Goal: Task Accomplishment & Management: Use online tool/utility

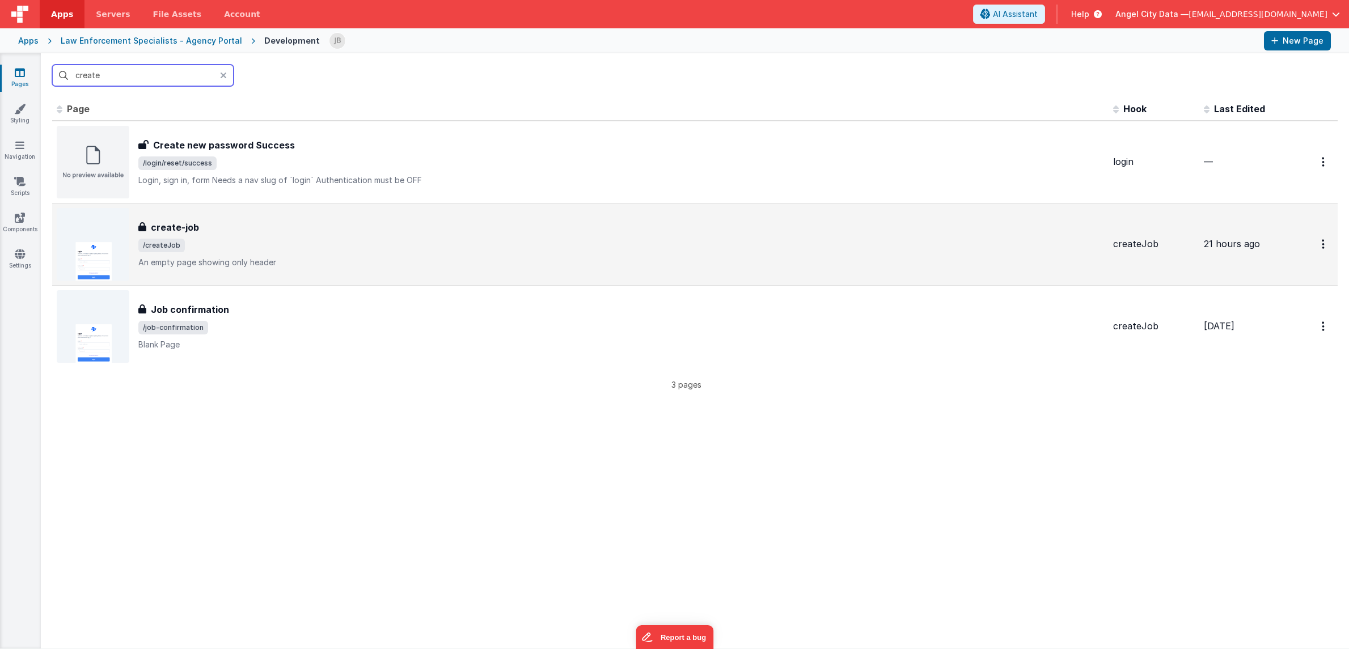
type input "create"
click at [142, 218] on div "create-job create-job /createJob An empty page showing only header" at bounding box center [580, 244] width 1047 height 73
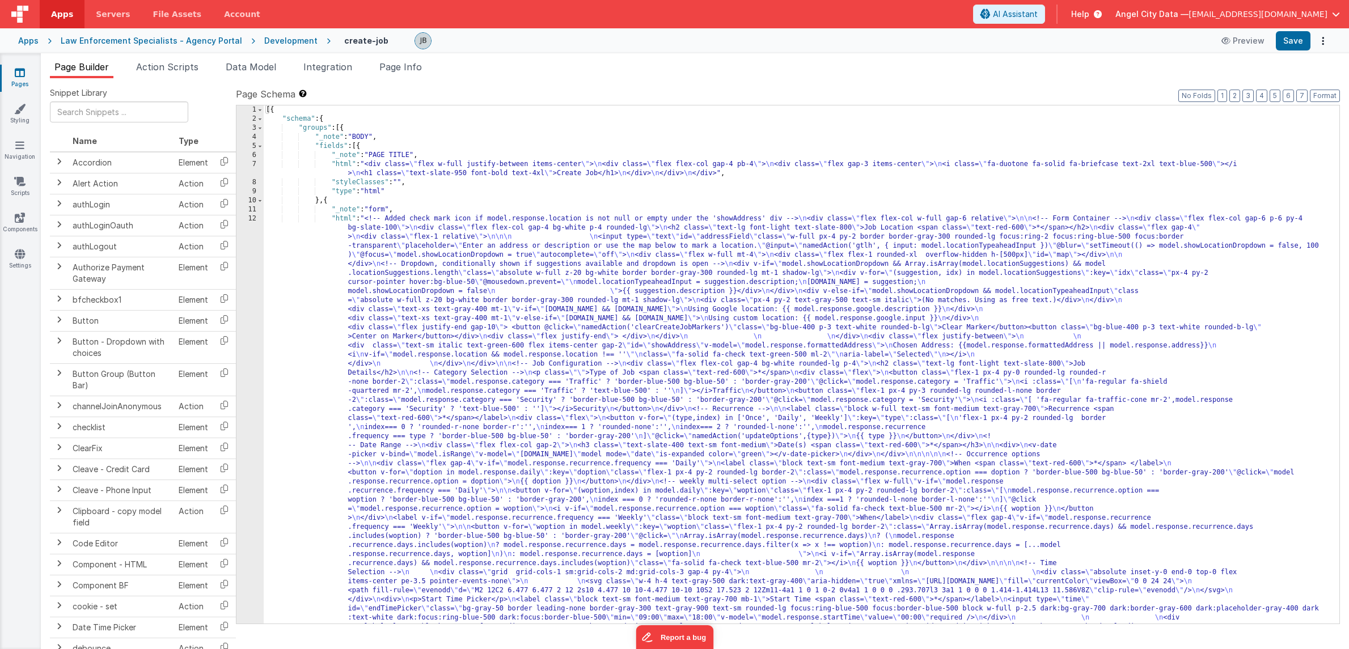
click at [260, 319] on div "12" at bounding box center [249, 518] width 27 height 608
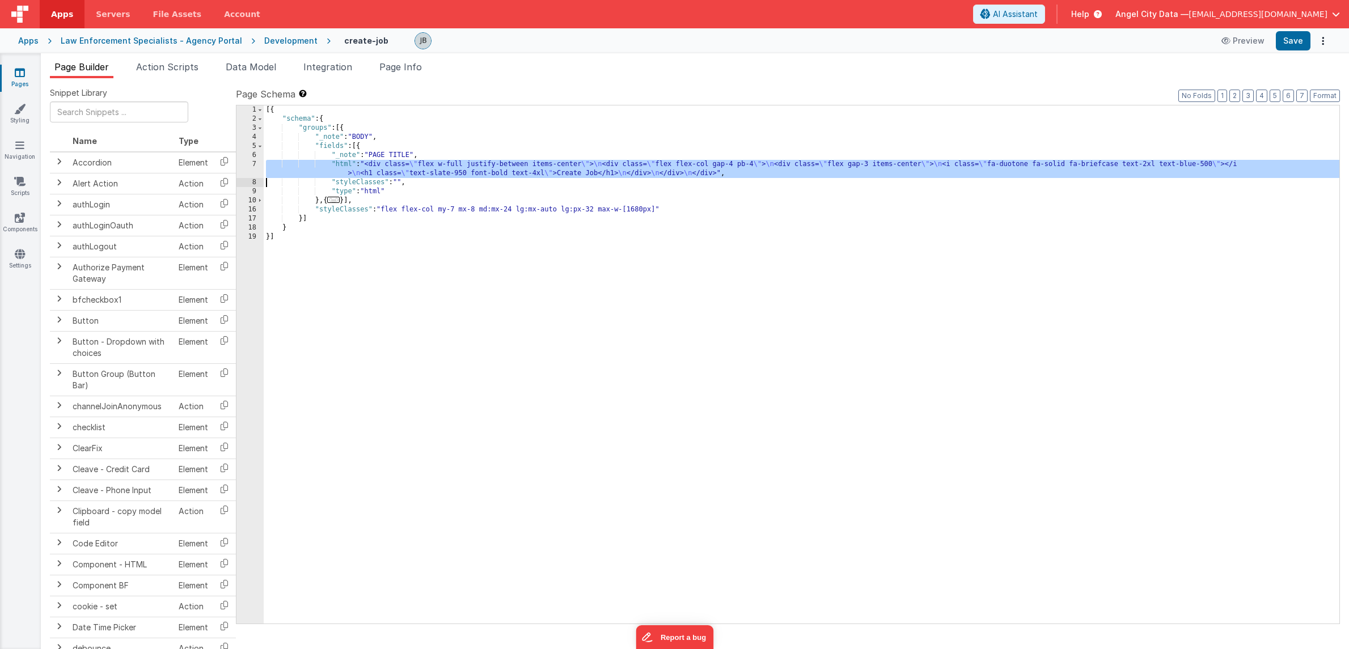
click at [255, 173] on div "7" at bounding box center [249, 169] width 27 height 18
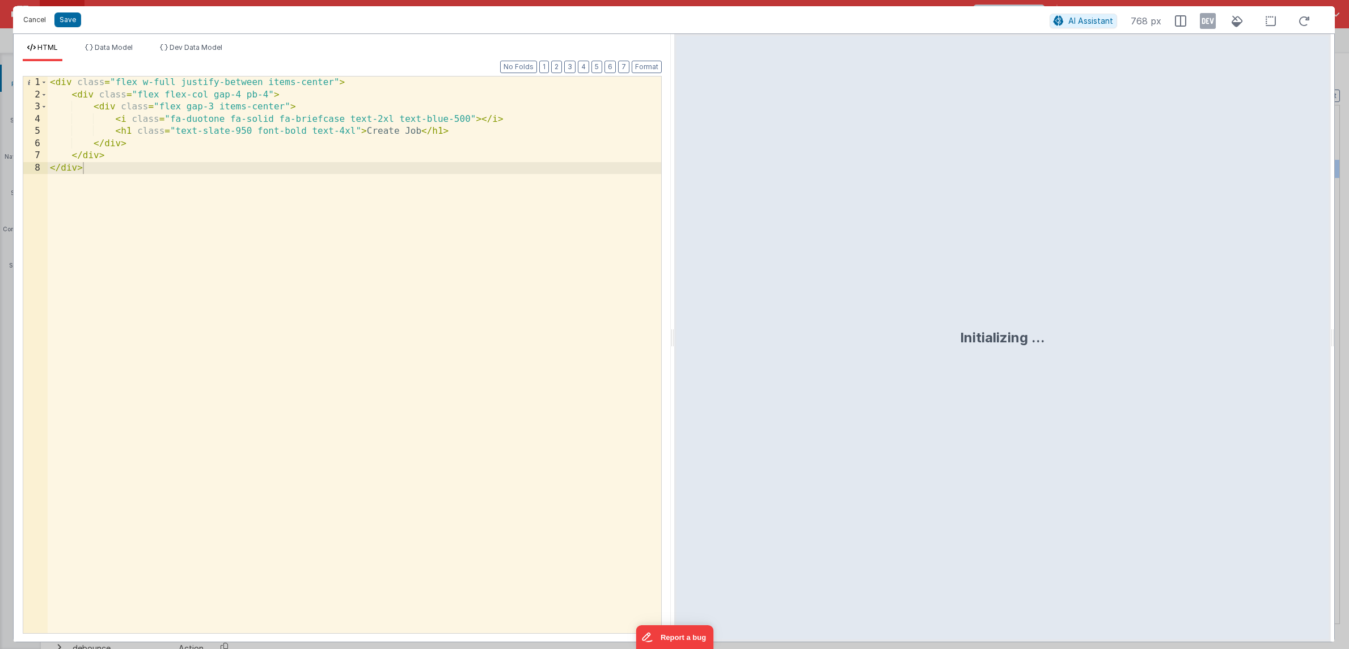
click at [33, 20] on button "Cancel" at bounding box center [35, 20] width 34 height 16
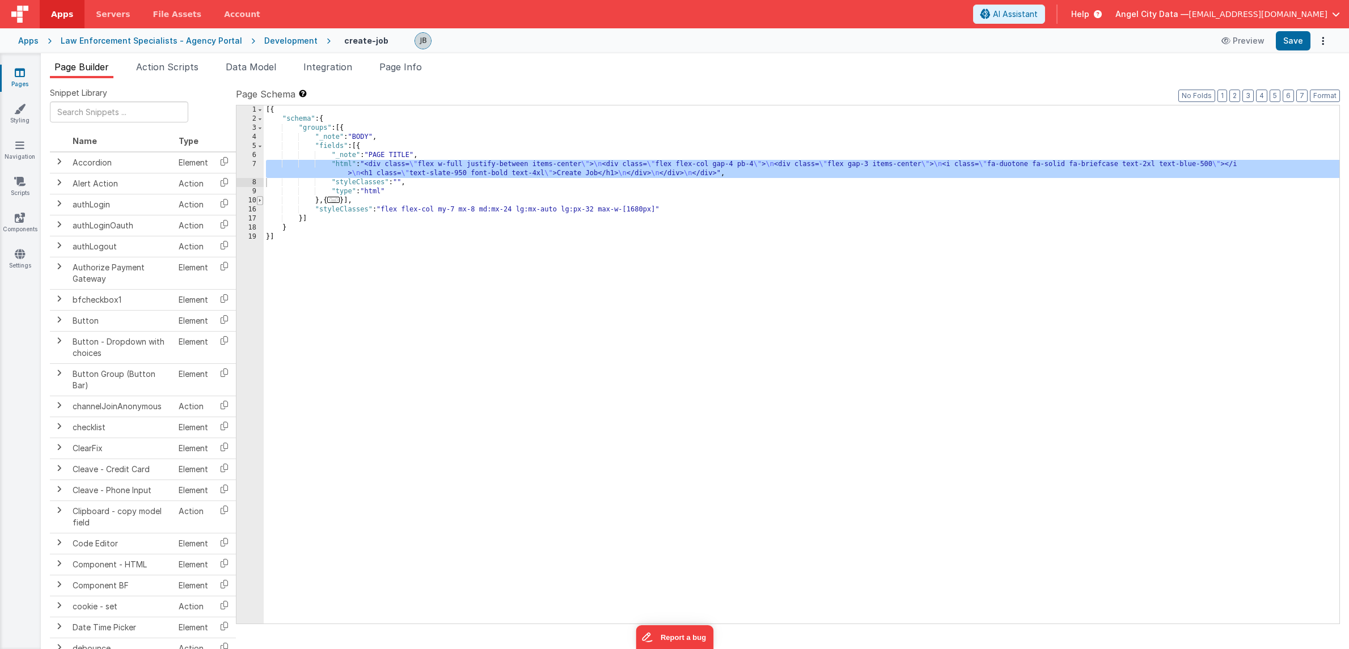
click at [257, 203] on span at bounding box center [260, 200] width 6 height 9
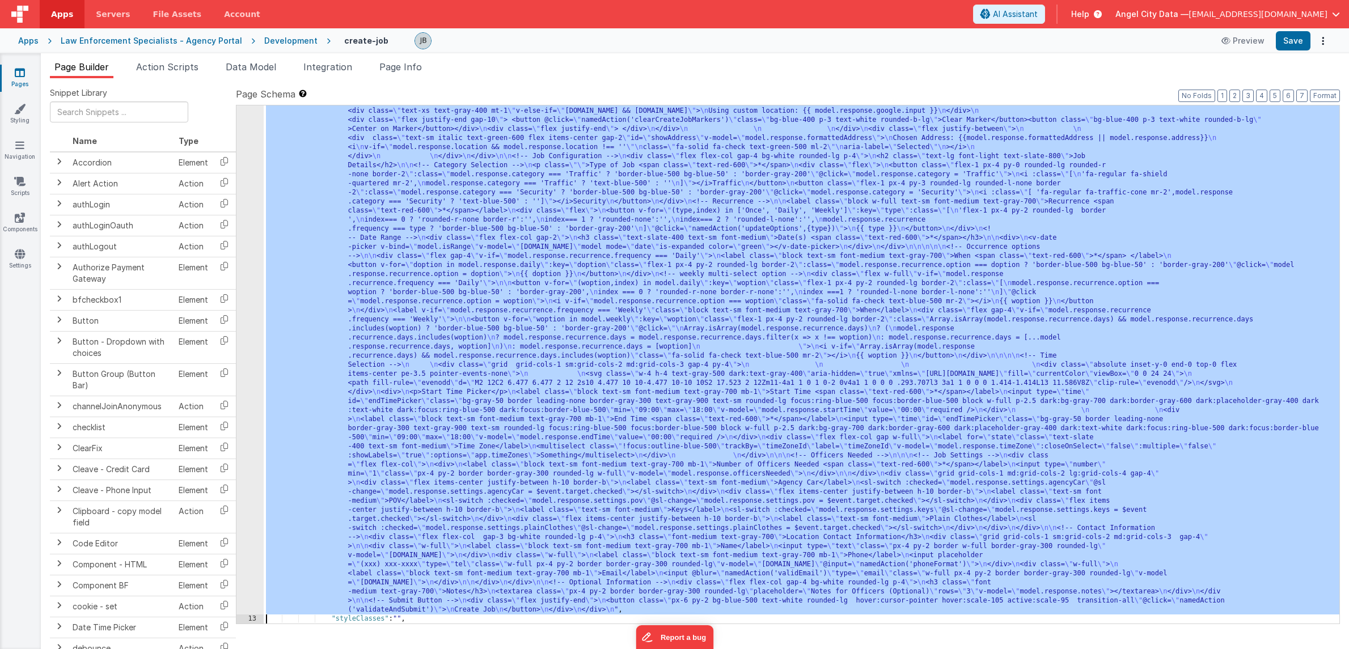
scroll to position [207, 0]
click at [247, 244] on div "12" at bounding box center [249, 311] width 27 height 608
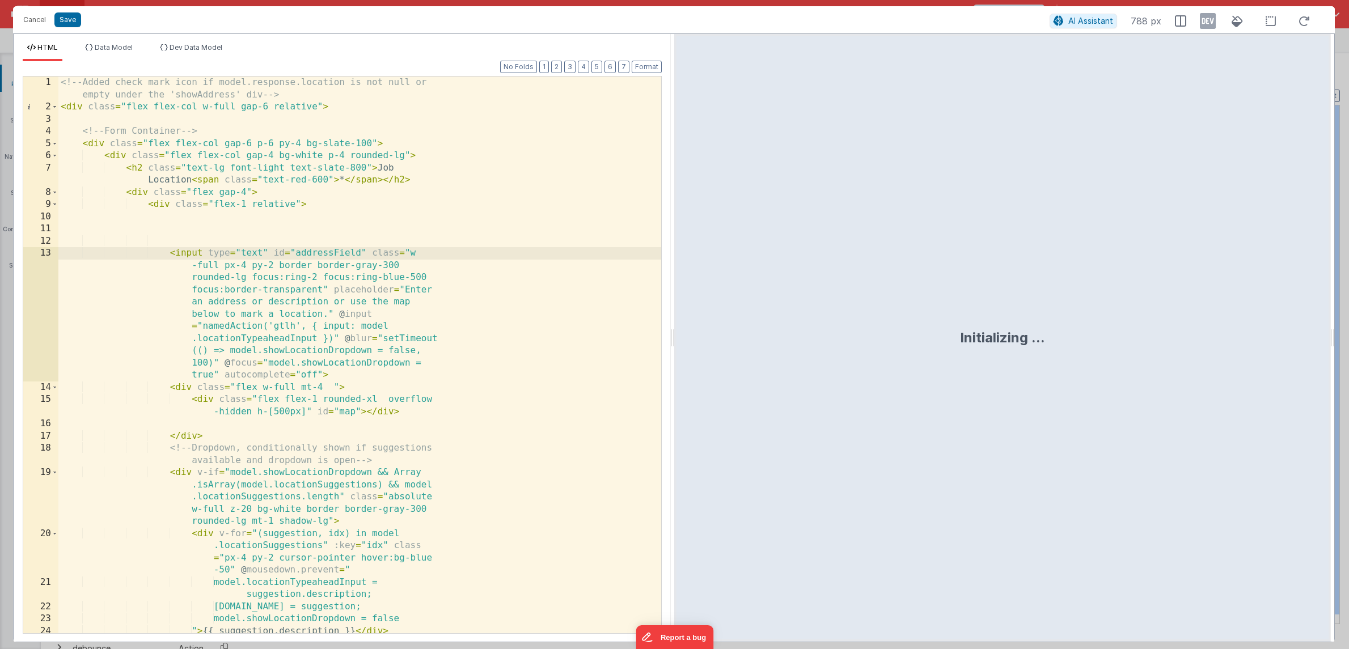
click at [272, 278] on div "<!-- Added check mark icon if model.response.location is not null or empty unde…" at bounding box center [359, 374] width 603 height 594
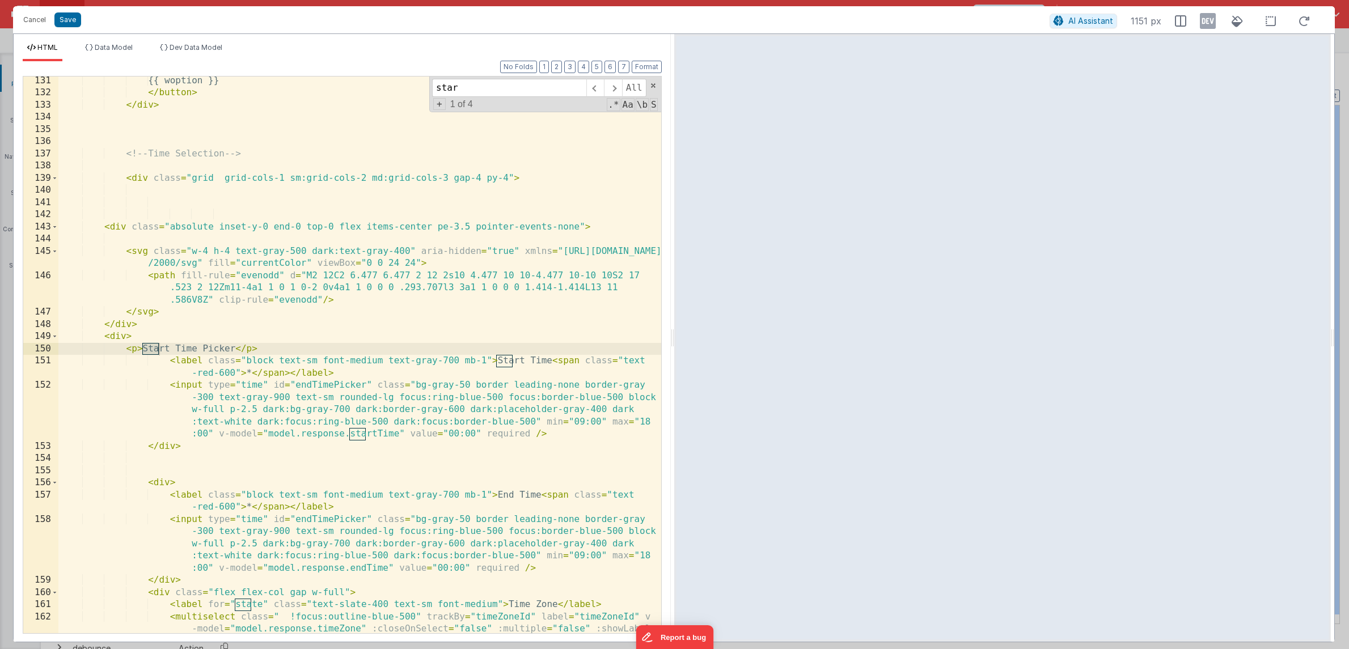
scroll to position [2062, 0]
type input "start time"
click at [132, 353] on div "{{ woption }} </ button > </ div > <!-- Time Selection --> < div class = "grid …" at bounding box center [359, 377] width 603 height 605
click at [188, 364] on div "{{ woption }} </ button > </ div > <!-- Time Selection --> < div class = "grid …" at bounding box center [359, 377] width 603 height 605
drag, startPoint x: 266, startPoint y: 353, endPoint x: 130, endPoint y: 349, distance: 136.7
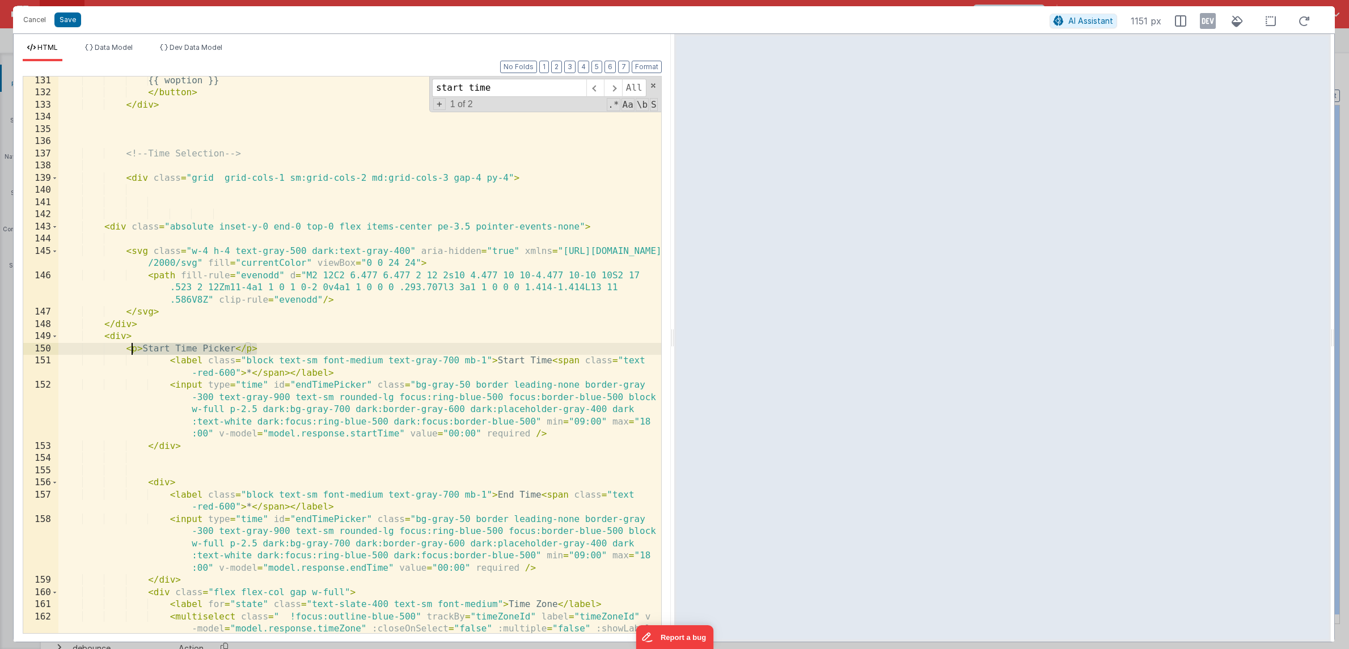
click at [130, 349] on div "{{ woption }} </ button > </ div > <!-- Time Selection --> < div class = "grid …" at bounding box center [359, 377] width 603 height 605
click at [235, 374] on div "{{ woption }} </ button > </ div > <!-- Time Selection --> < div class = "grid …" at bounding box center [359, 377] width 603 height 605
click at [163, 350] on div "{{ woption }} </ button > </ div > <!-- Time Selection --> < div class = "grid …" at bounding box center [359, 377] width 603 height 605
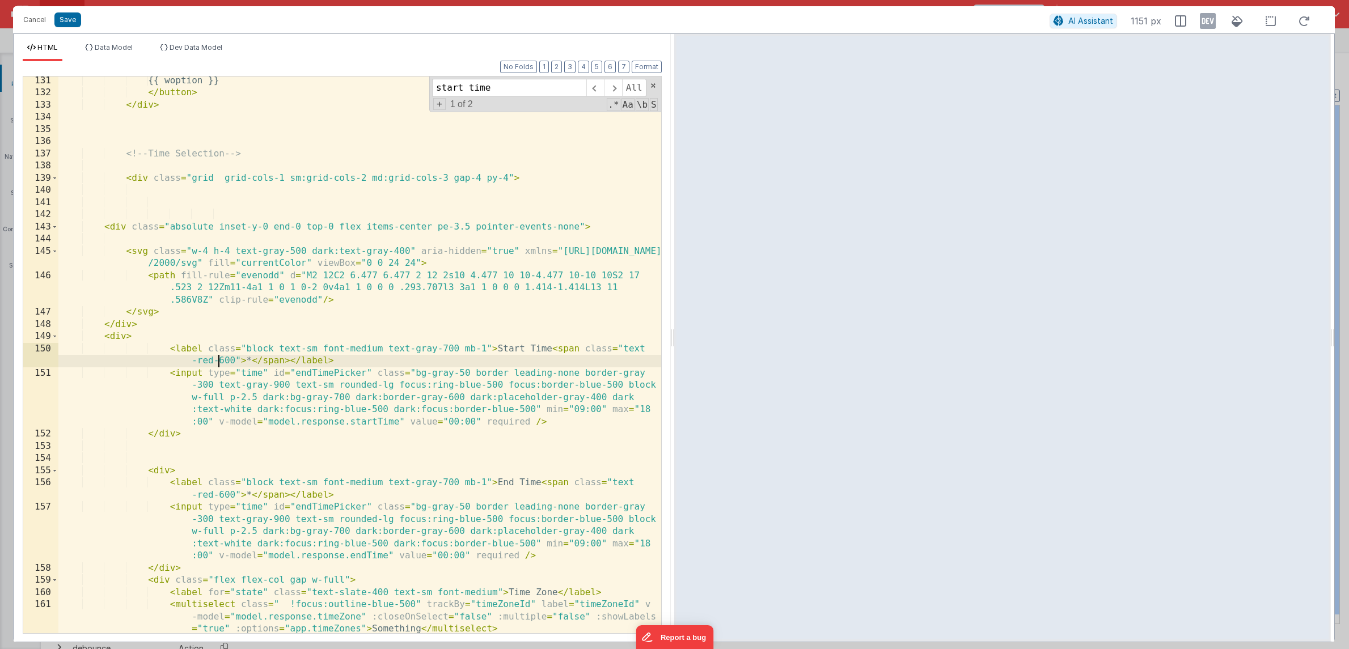
click at [220, 360] on div "{{ woption }} </ button > </ div > <!-- Time Selection --> < div class = "grid …" at bounding box center [359, 365] width 603 height 581
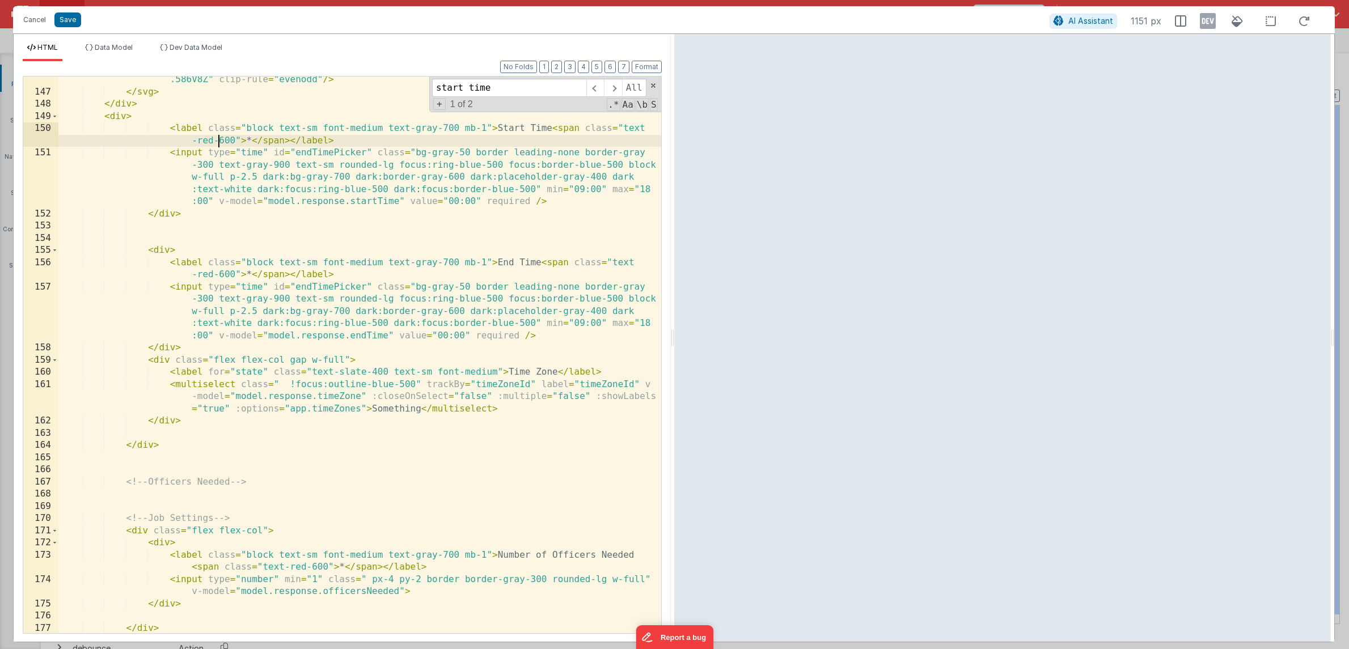
scroll to position [2284, 0]
click at [217, 389] on div "< path fill-rule = "evenodd" d = "M2 12C2 6.477 6.477 2 12 2s10 4.477 10 10-4.4…" at bounding box center [359, 349] width 603 height 605
click at [164, 356] on div "< path fill-rule = "evenodd" d = "M2 12C2 6.477 6.477 2 12 2s10 4.477 10 10-4.4…" at bounding box center [359, 349] width 603 height 605
click at [392, 408] on div "< path fill-rule = "evenodd" d = "M2 12C2 6.477 6.477 2 12 2s10 4.477 10 10-4.4…" at bounding box center [359, 349] width 603 height 605
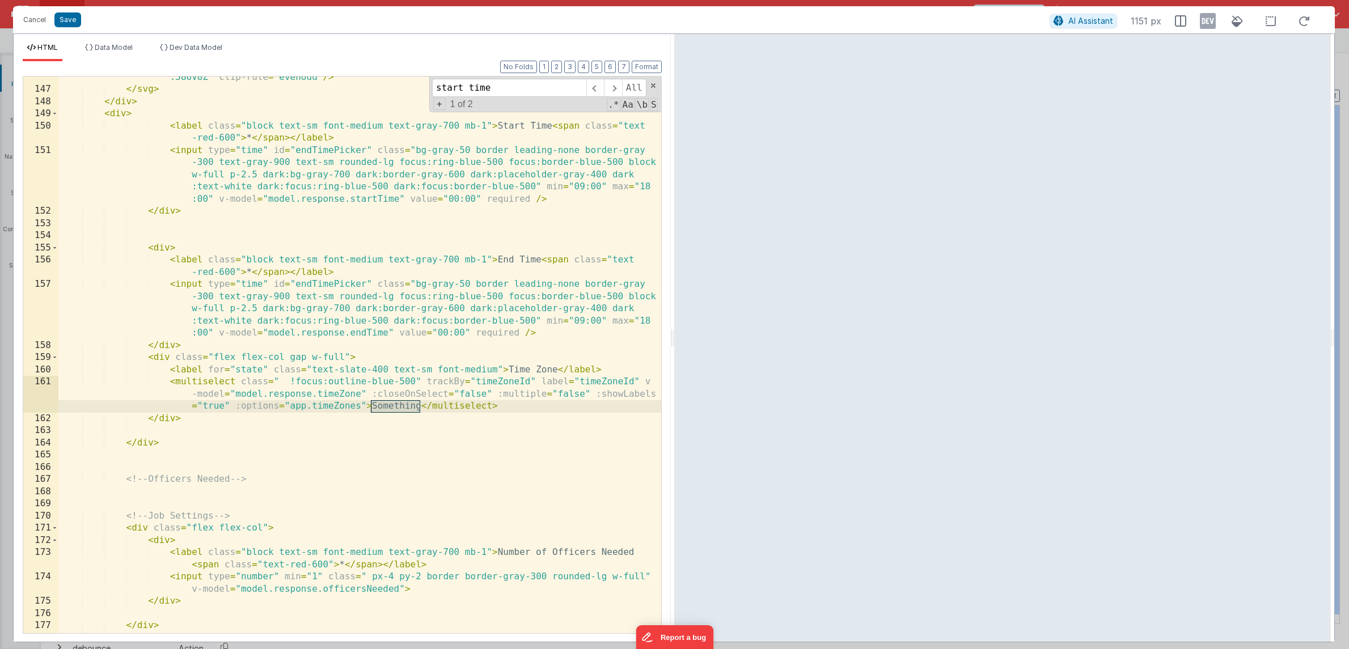
click at [448, 324] on div "< path fill-rule = "evenodd" d = "M2 12C2 6.477 6.477 2 12 2s10 4.477 10 10-4.4…" at bounding box center [359, 349] width 603 height 605
click at [162, 356] on div "< path fill-rule = "evenodd" d = "M2 12C2 6.477 6.477 2 12 2s10 4.477 10 10-4.4…" at bounding box center [359, 349] width 603 height 605
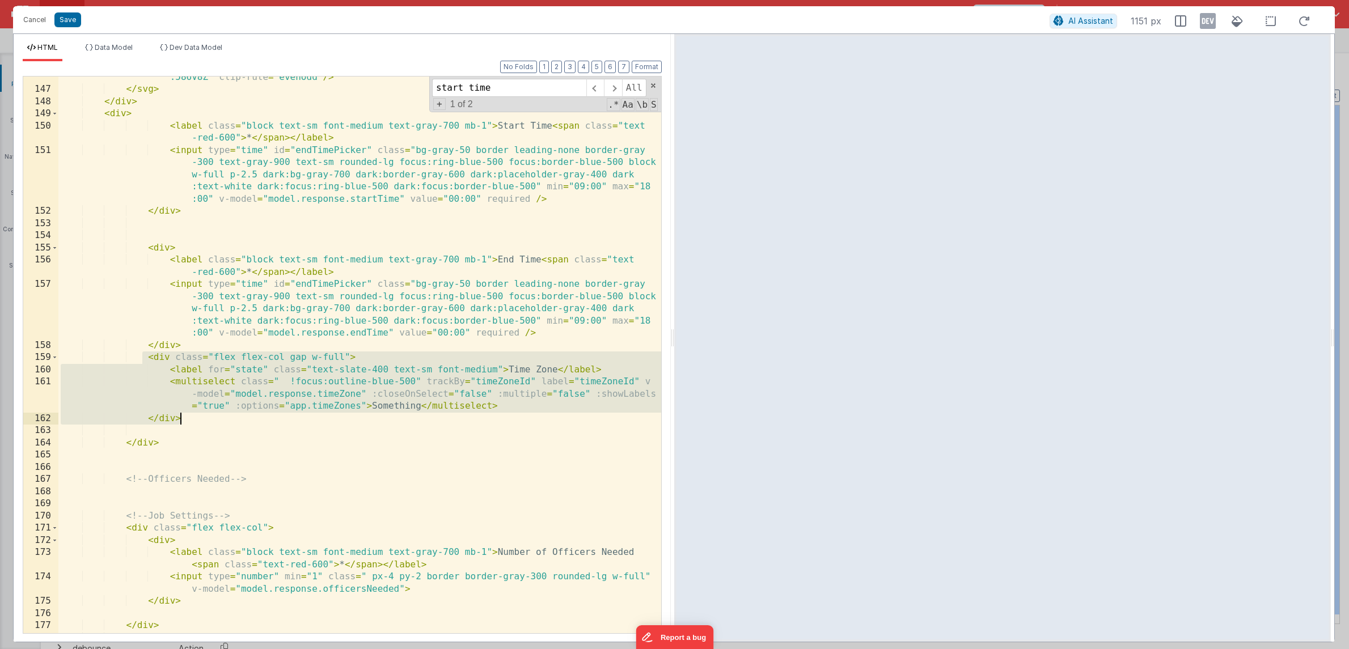
drag, startPoint x: 143, startPoint y: 358, endPoint x: 194, endPoint y: 417, distance: 77.2
click at [194, 417] on div "< path fill-rule = "evenodd" d = "M2 12C2 6.477 6.477 2 12 2s10 4.477 10 10-4.4…" at bounding box center [359, 349] width 603 height 605
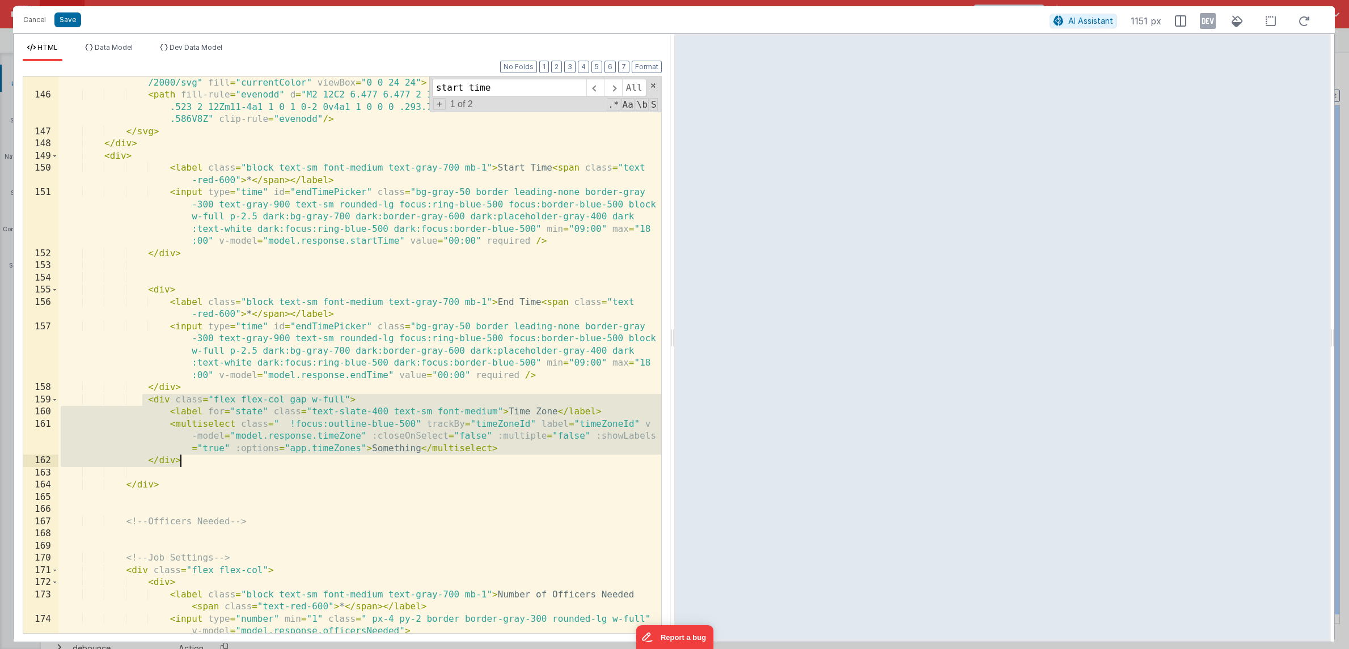
scroll to position [2241, 0]
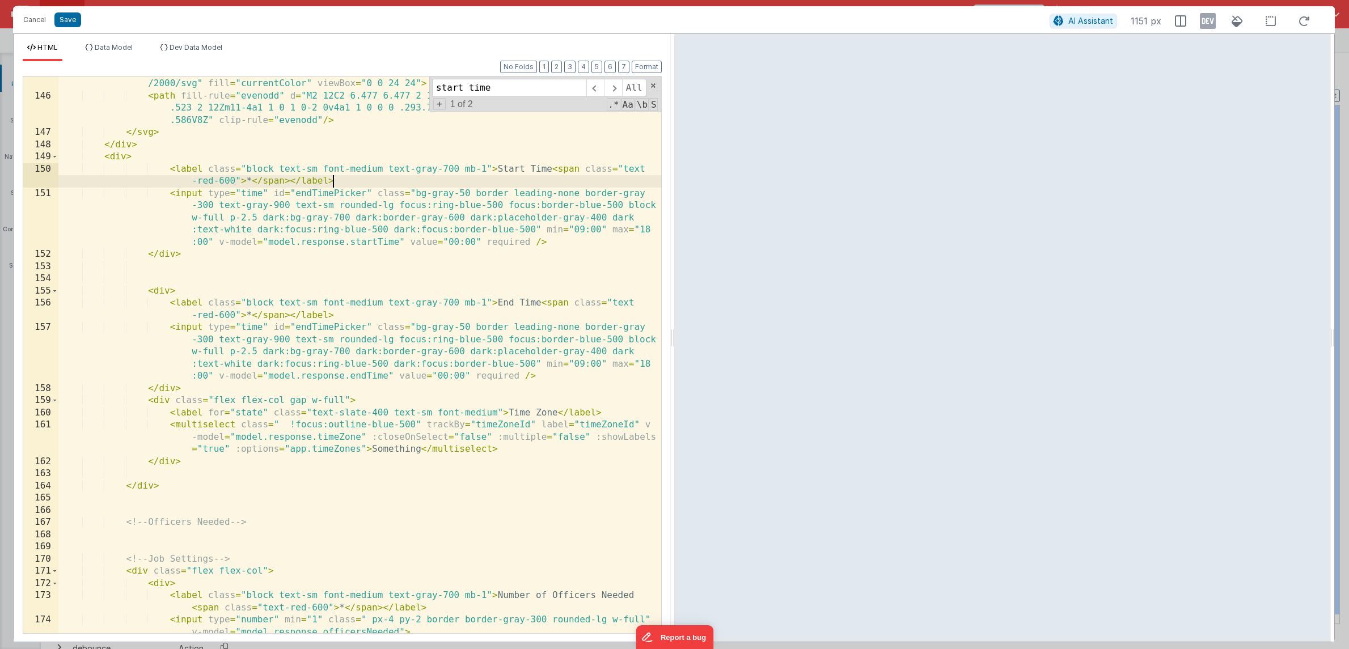
click at [357, 184] on div "< svg class = "w-4 h-4 text-gray-500 dark:text-gray-400" aria-hidden = "true" x…" at bounding box center [359, 368] width 603 height 605
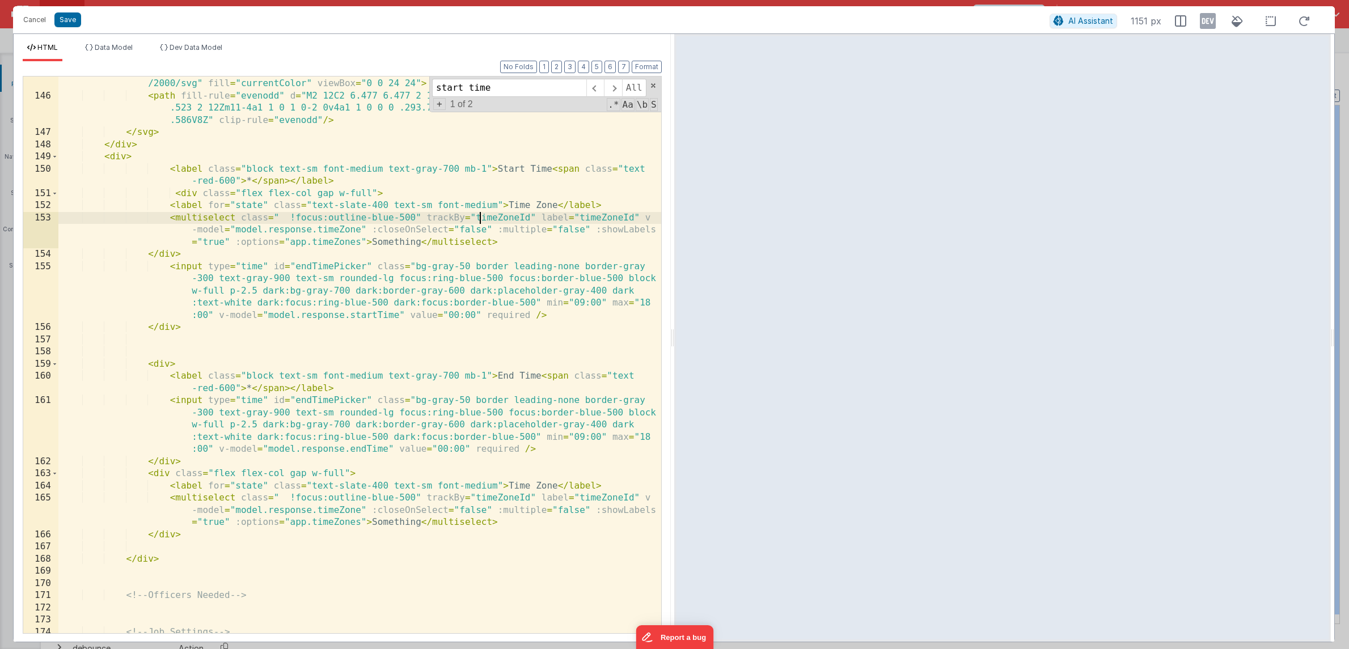
click at [478, 220] on div "< svg class = "w-4 h-4 text-gray-500 dark:text-gray-400" aria-hidden = "true" x…" at bounding box center [359, 363] width 603 height 594
click at [66, 24] on button "Save" at bounding box center [67, 19] width 27 height 15
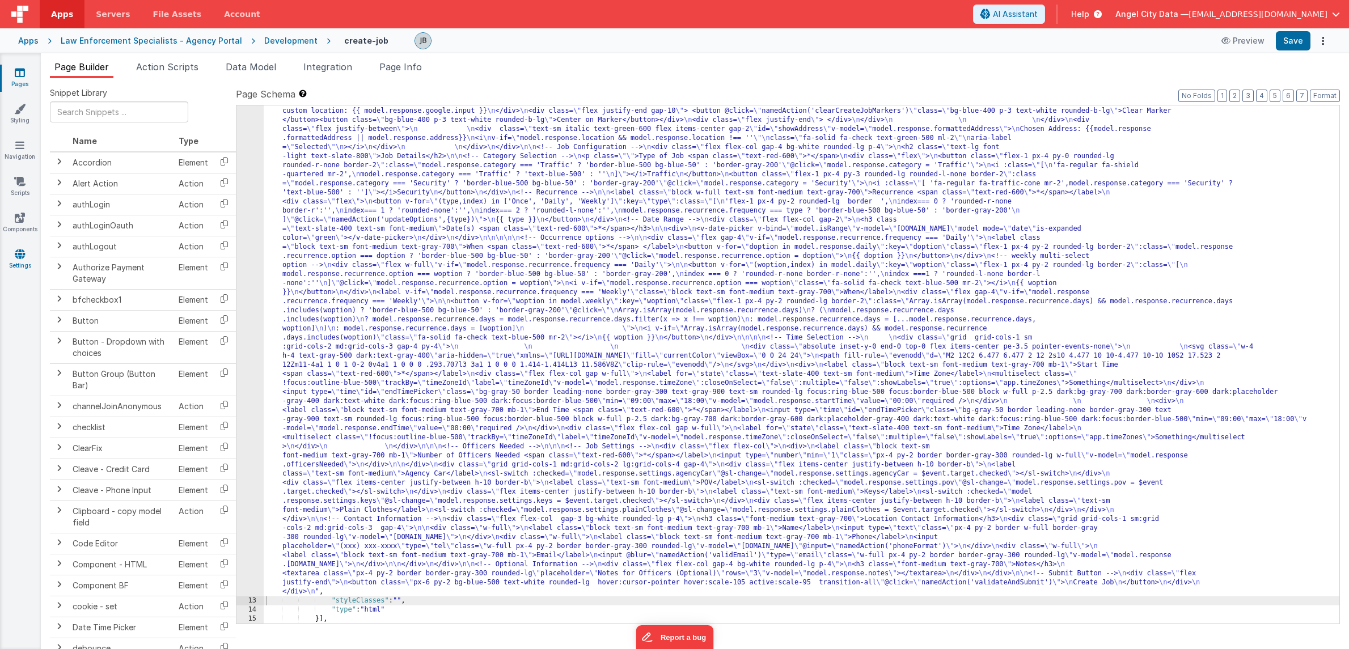
click at [20, 261] on link "Settings" at bounding box center [19, 259] width 41 height 23
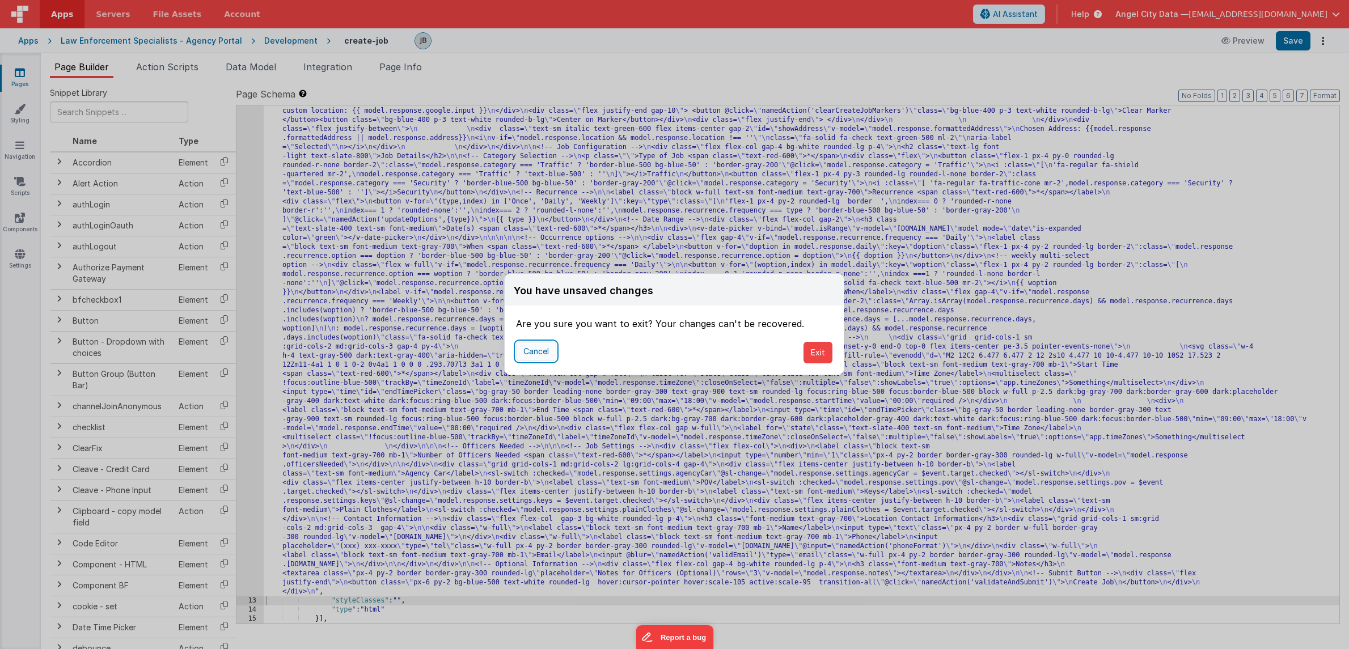
click at [545, 358] on button "Cancel" at bounding box center [536, 351] width 40 height 19
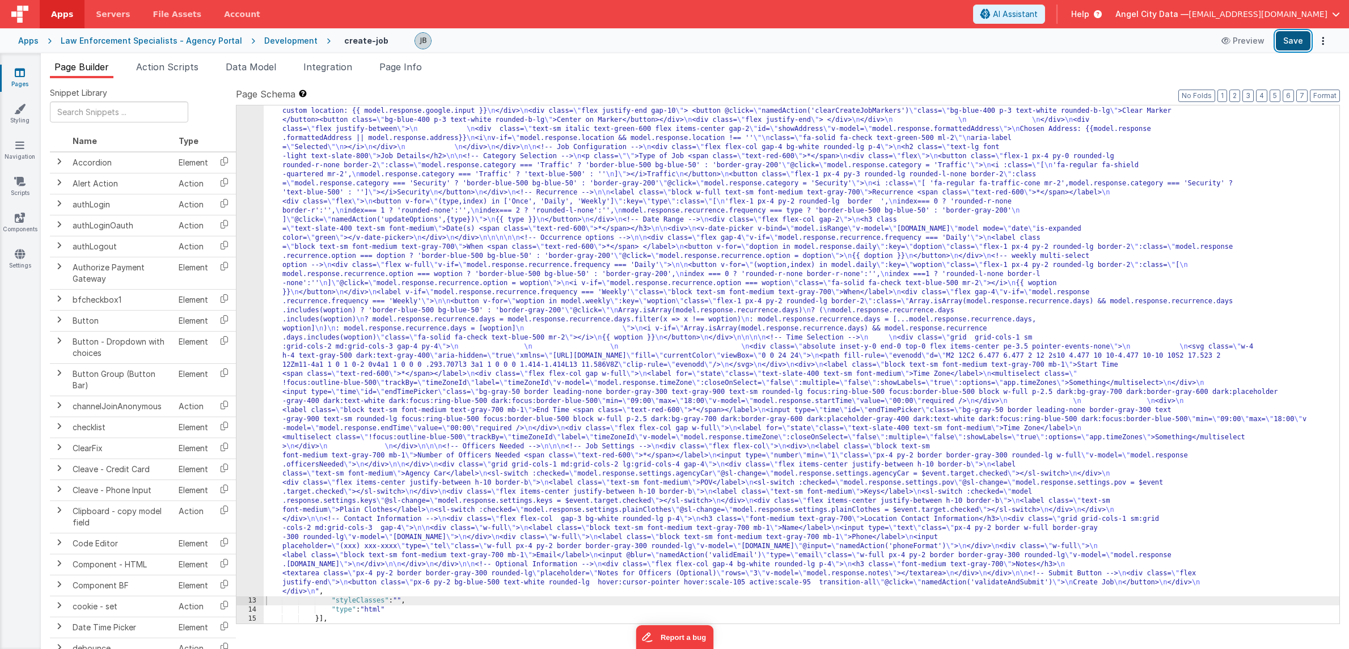
click at [1288, 44] on button "Save" at bounding box center [1292, 40] width 35 height 19
click at [258, 63] on span "Data Model" at bounding box center [251, 66] width 50 height 11
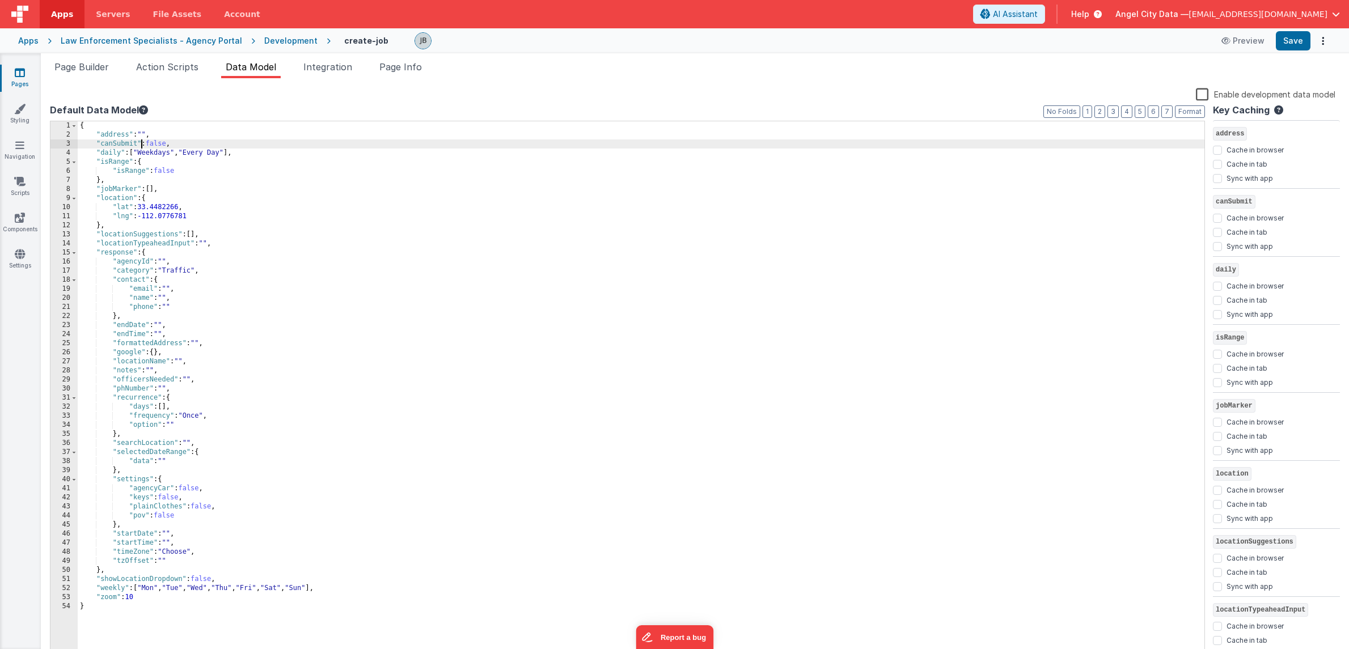
click at [141, 142] on div "{ "address" : "" , "canSubmit" : false , "daily" : [ "Weekdays" , "Every Day" ]…" at bounding box center [641, 399] width 1126 height 556
click at [196, 142] on div "{ "address" : "" , "canSubmit" : false , "daily" : [ "Weekdays" , "Every Day" ]…" at bounding box center [641, 399] width 1126 height 556
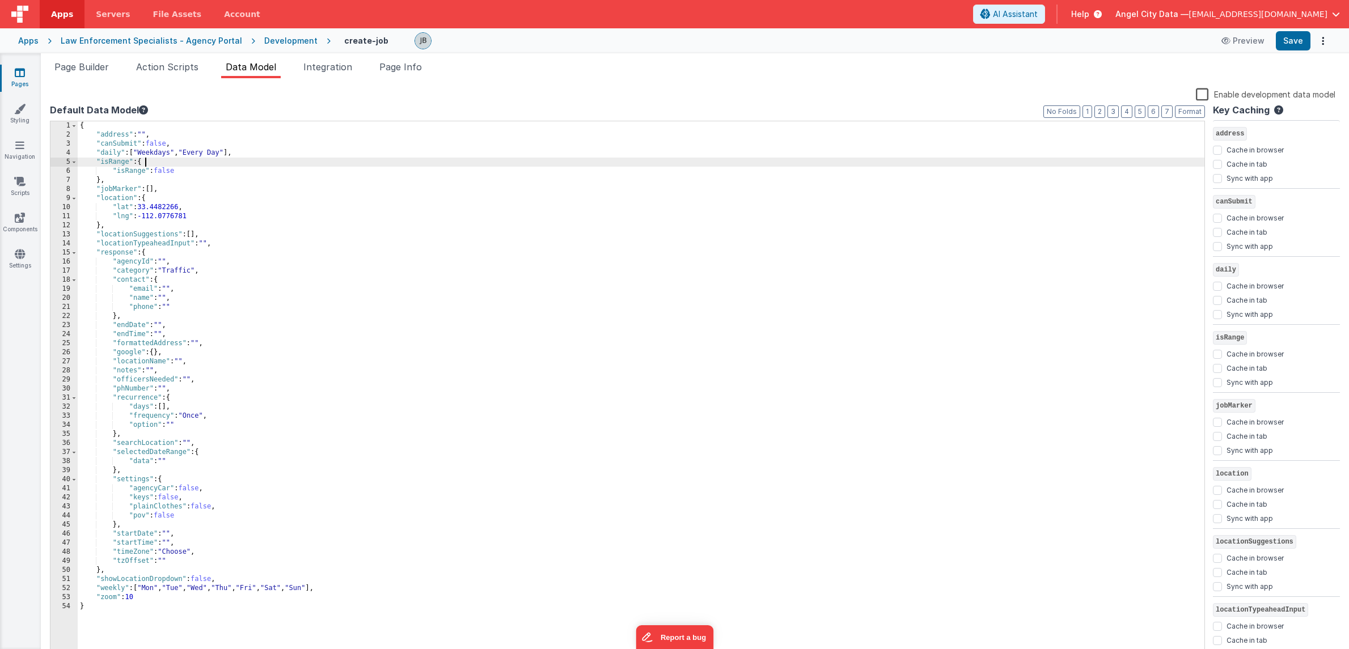
click at [276, 162] on div "{ "address" : "" , "canSubmit" : false , "daily" : [ "Weekdays" , "Every Day" ]…" at bounding box center [641, 399] width 1126 height 556
click at [277, 156] on div "{ "address" : "" , "canSubmit" : false , "daily" : [ "Weekdays" , "Every Day" ]…" at bounding box center [641, 399] width 1126 height 556
click at [132, 162] on div "{ "address" : "" , "canSubmit" : false , "daily" : [ "Weekdays" , "Every Day" ]…" at bounding box center [641, 399] width 1126 height 556
paste textarea
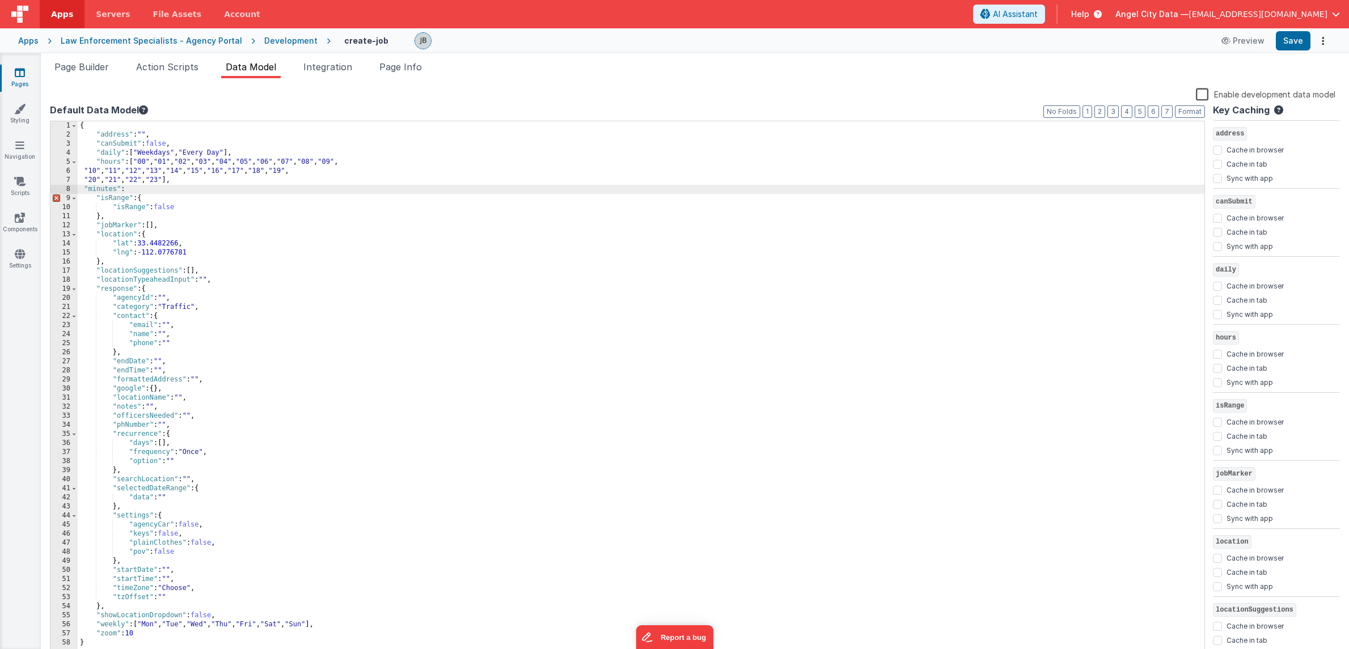
paste textarea
click at [1188, 116] on button "Format" at bounding box center [1190, 111] width 30 height 12
click at [1189, 109] on button "Format" at bounding box center [1190, 111] width 30 height 12
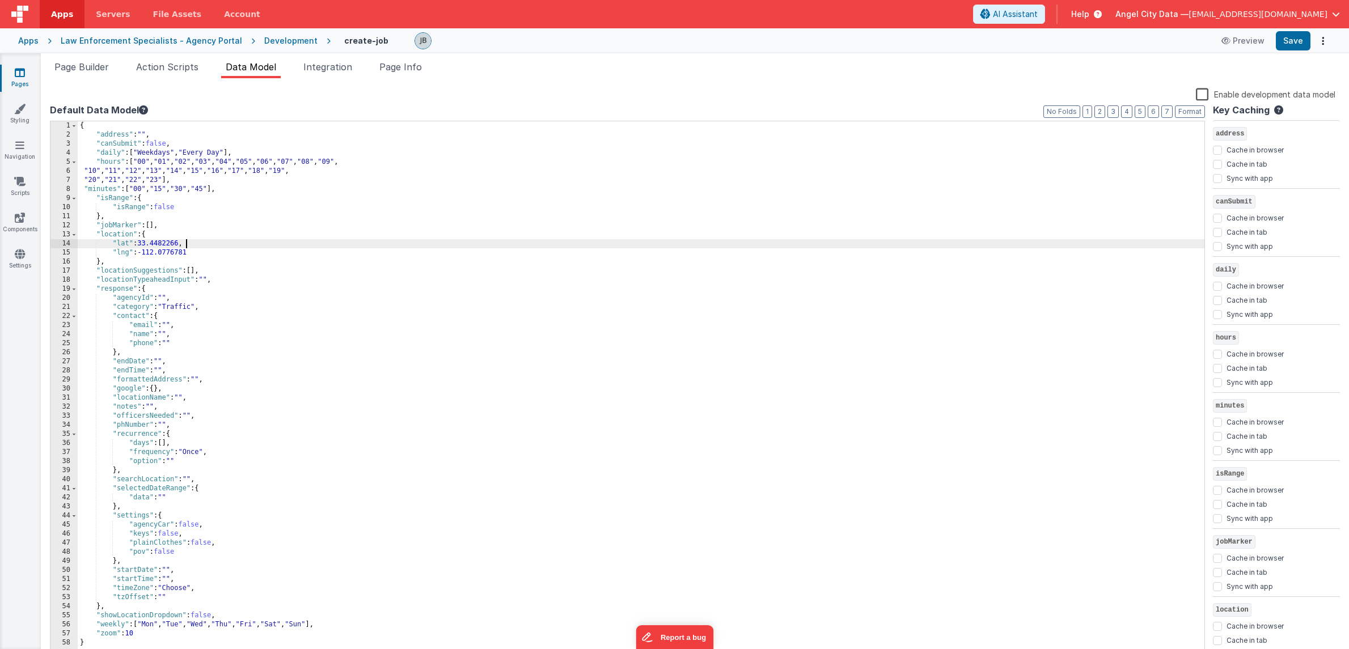
click at [625, 244] on div "{ "address" : "" , "canSubmit" : false , "daily" : [ "Weekdays" , "Every Day" ]…" at bounding box center [641, 399] width 1126 height 556
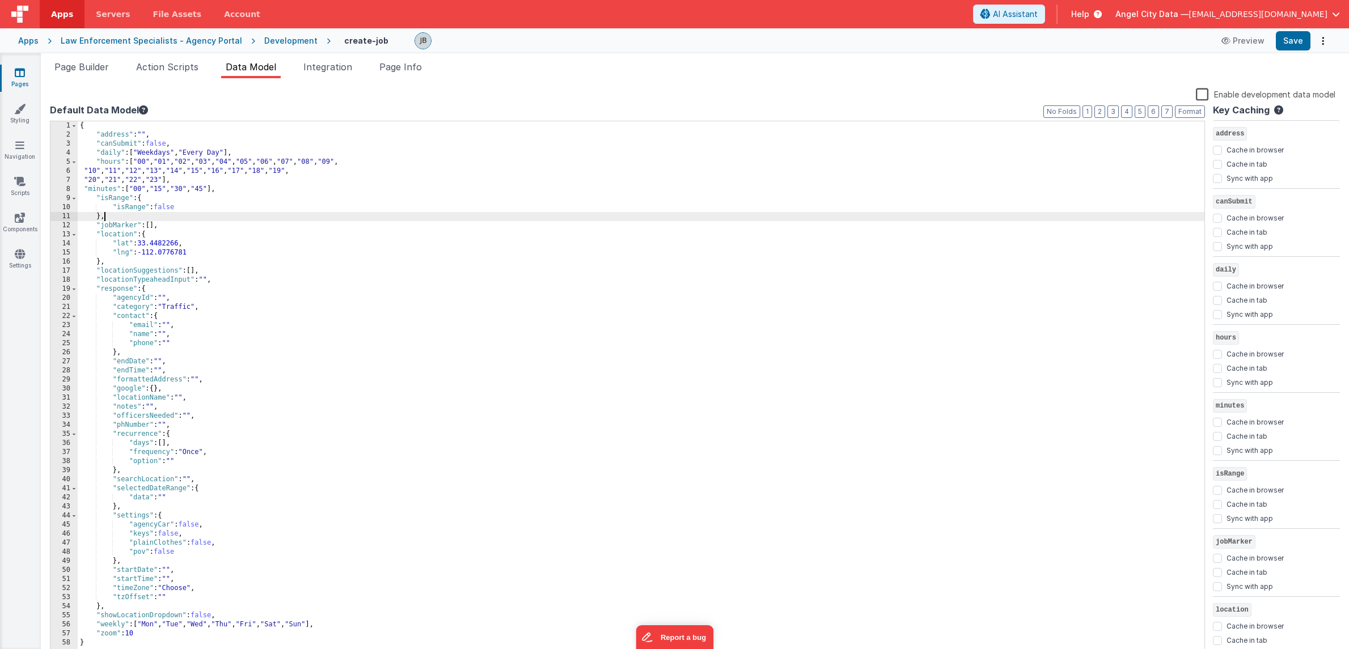
click at [248, 212] on div "{ "address" : "" , "canSubmit" : false , "daily" : [ "Weekdays" , "Every Day" ]…" at bounding box center [641, 399] width 1126 height 556
click at [1086, 112] on button "1" at bounding box center [1087, 111] width 10 height 12
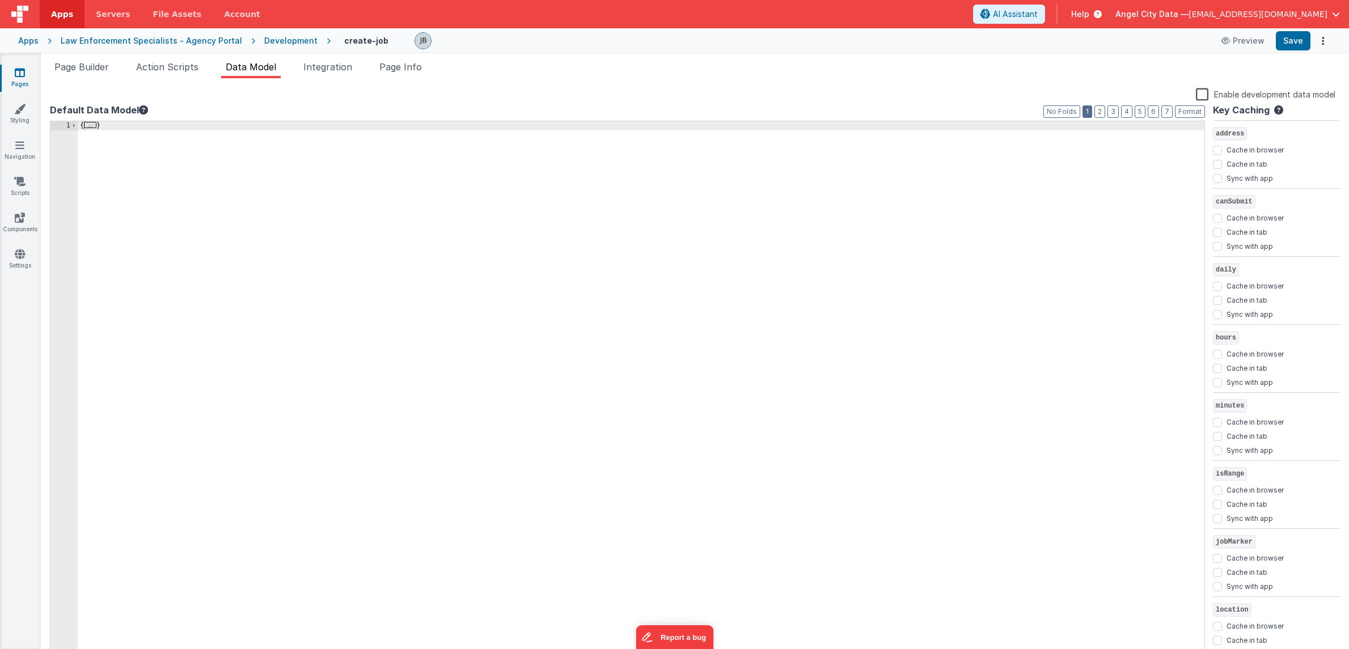
click at [1086, 112] on button "1" at bounding box center [1087, 111] width 10 height 12
click at [1069, 111] on button "No Folds" at bounding box center [1061, 111] width 37 height 12
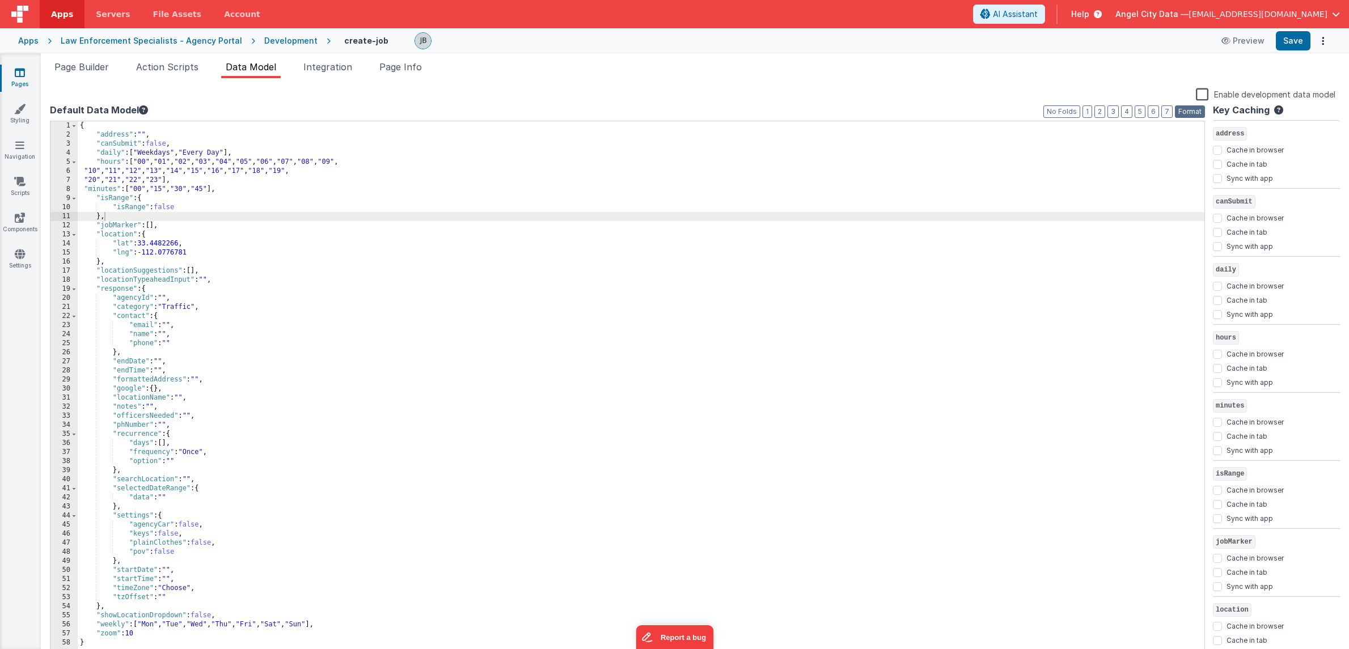
click at [1186, 115] on button "Format" at bounding box center [1190, 111] width 30 height 12
click at [1312, 47] on div "Preview Save" at bounding box center [1272, 40] width 116 height 19
click at [1291, 43] on button "Save" at bounding box center [1292, 40] width 35 height 19
click at [231, 139] on div "{ "address" : "" , "canSubmit" : false , "daily" : [ "Weekdays" , "Every Day" ]…" at bounding box center [641, 399] width 1126 height 556
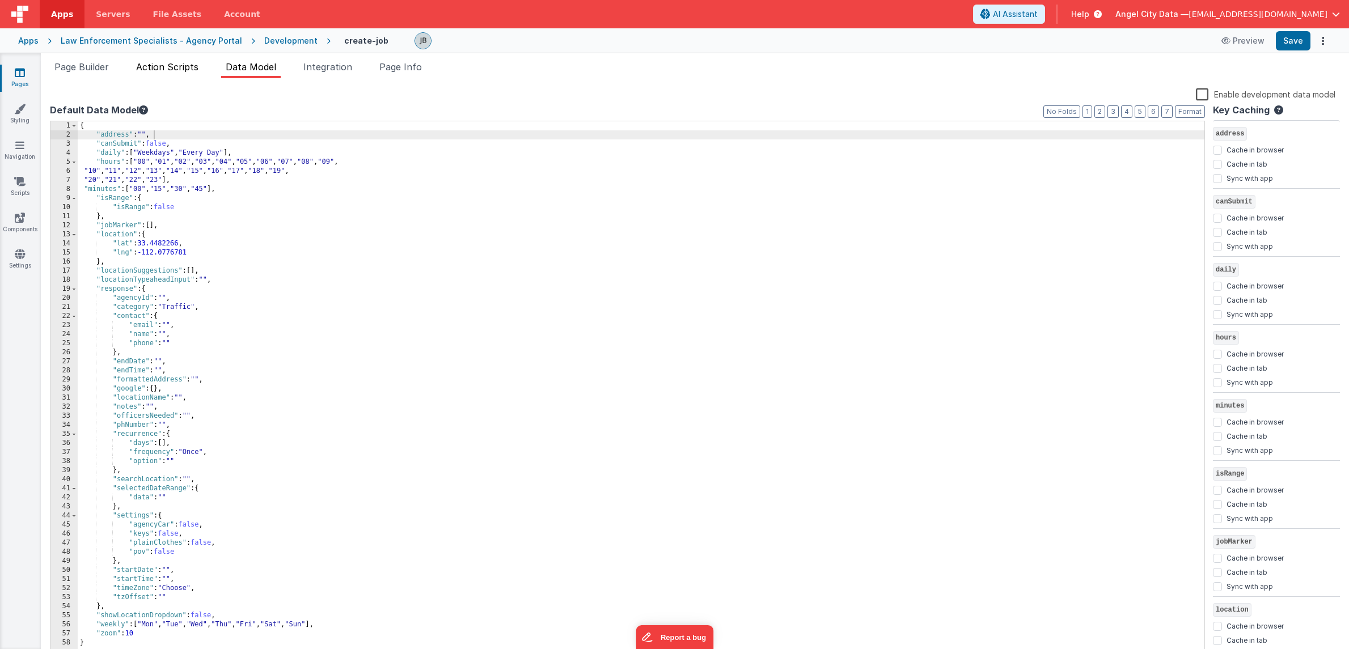
click at [172, 64] on span "Action Scripts" at bounding box center [167, 66] width 62 height 11
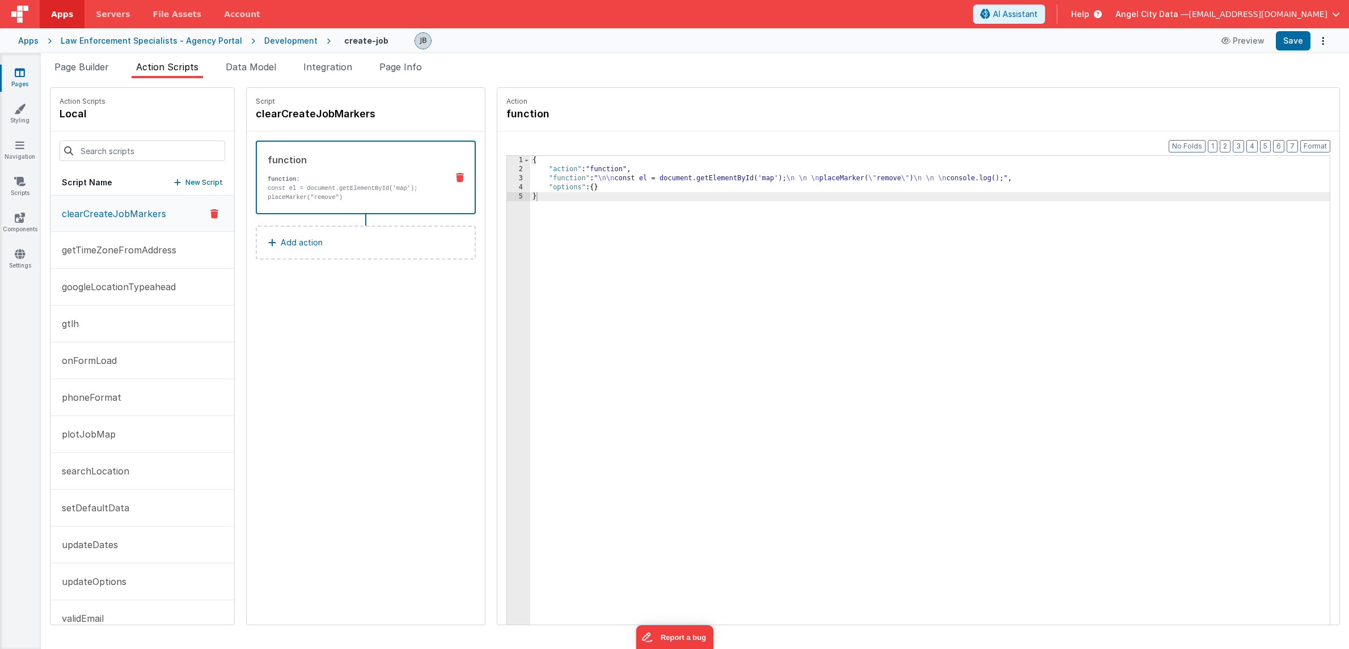
click at [116, 63] on ul "Page Builder Action Scripts Data Model Integration Page Info" at bounding box center [695, 69] width 1308 height 18
click at [107, 66] on span "Page Builder" at bounding box center [81, 66] width 54 height 11
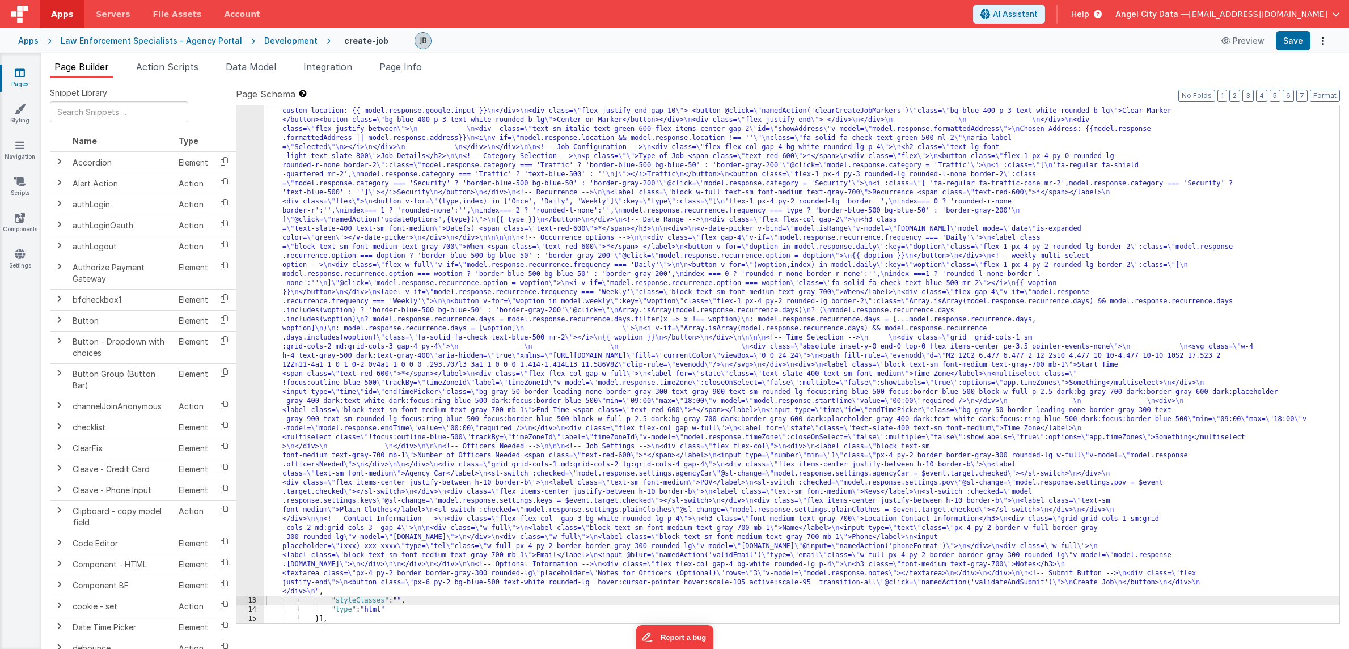
click at [245, 168] on div "12" at bounding box center [249, 302] width 27 height 590
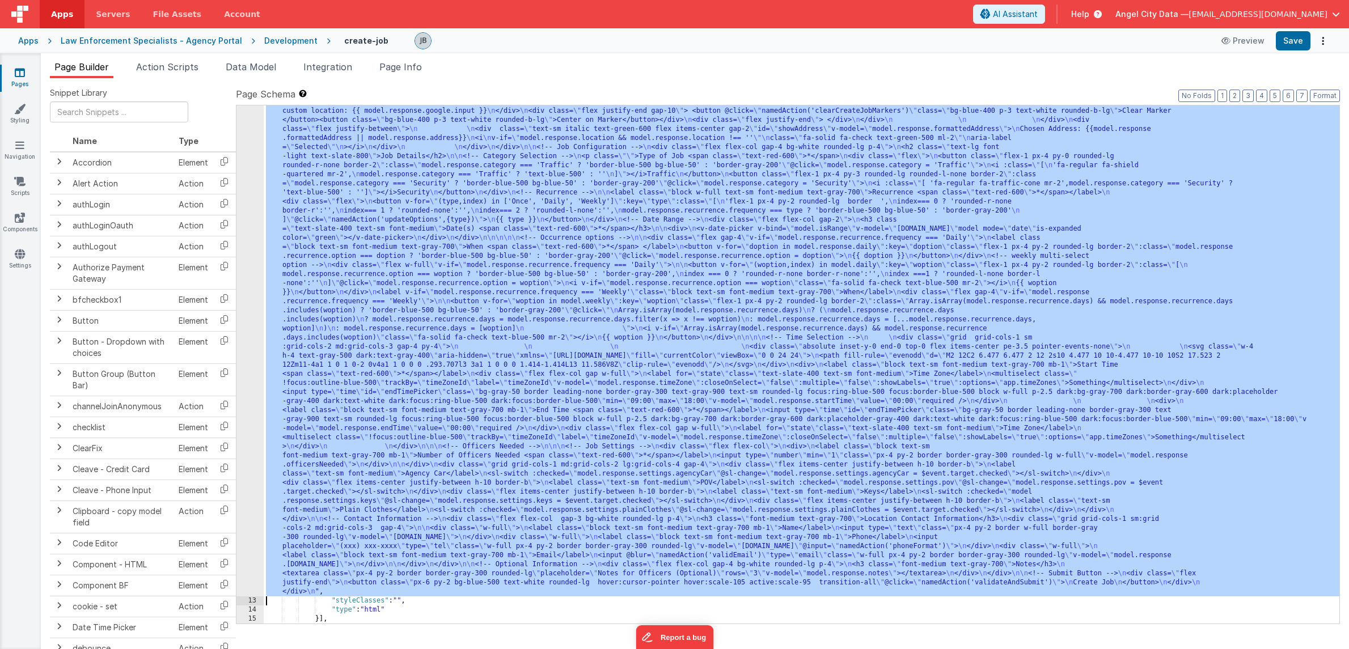
click at [253, 174] on div "12" at bounding box center [249, 302] width 27 height 590
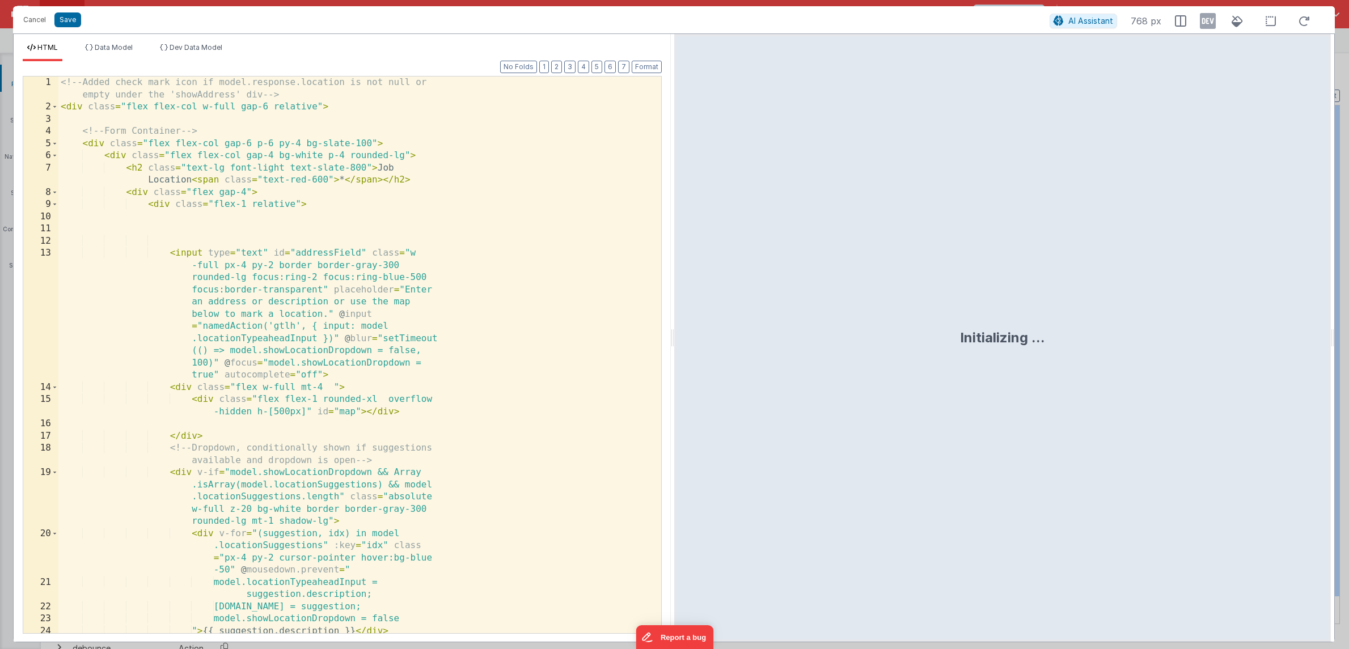
click at [347, 261] on div "<!-- Added check mark icon if model.response.location is not null or empty unde…" at bounding box center [359, 374] width 603 height 594
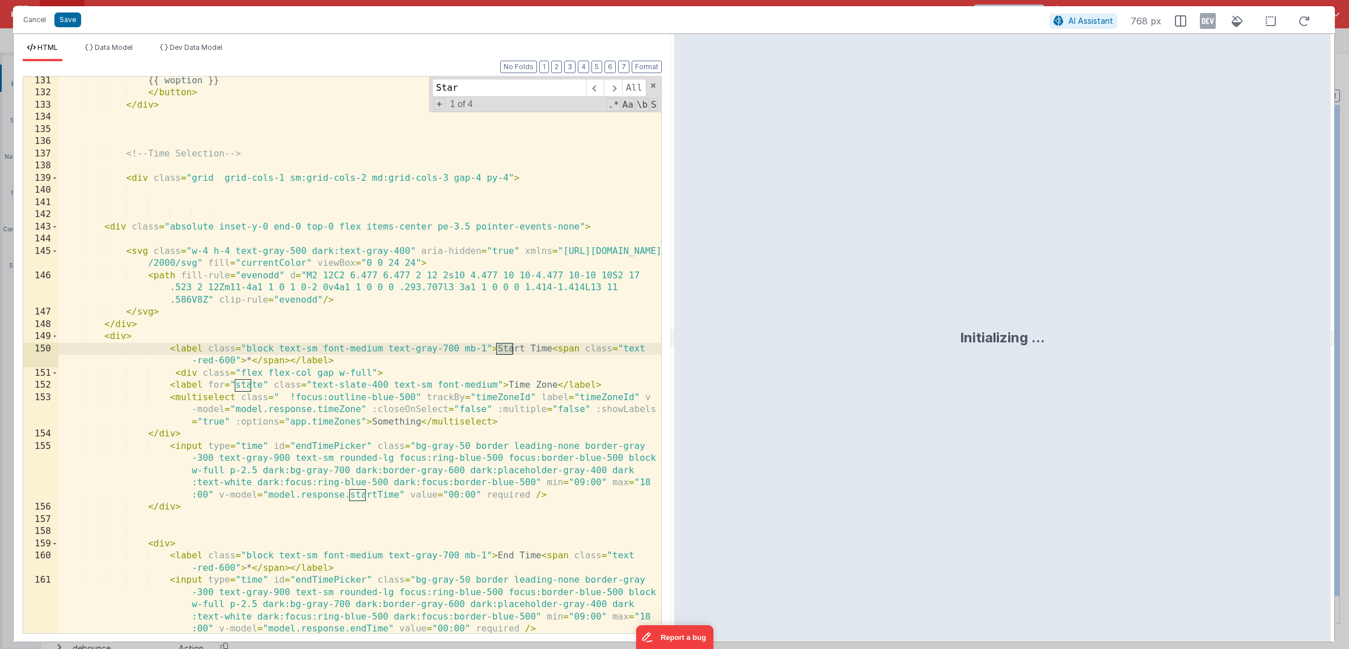
scroll to position [2062, 0]
type input "Start Time"
click at [494, 397] on div "{{ woption }} </ button > </ div > <!-- Time Selection --> < div class = "grid …" at bounding box center [359, 365] width 603 height 581
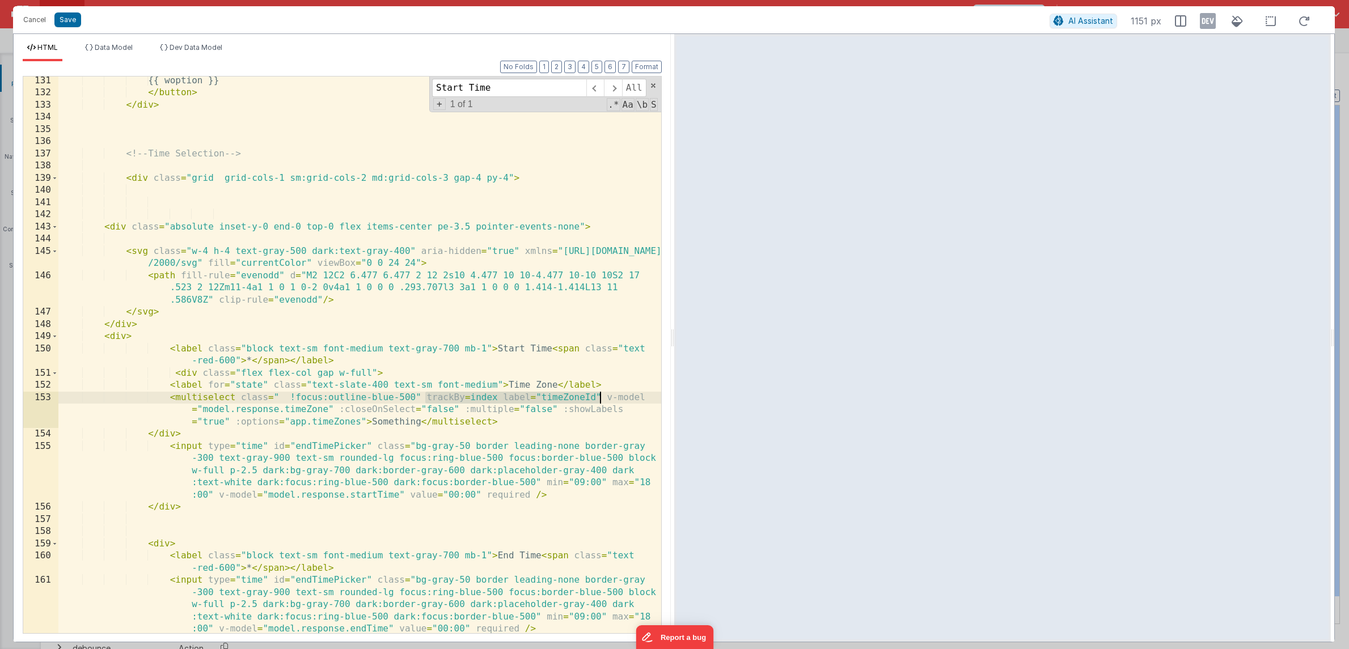
drag, startPoint x: 426, startPoint y: 397, endPoint x: 600, endPoint y: 396, distance: 174.0
click at [600, 396] on div "{{ woption }} </ button > </ div > <!-- Time Selection --> < div class = "grid …" at bounding box center [359, 365] width 603 height 581
click at [580, 400] on div "{{ woption }} </ button > </ div > <!-- Time Selection --> < div class = "grid …" at bounding box center [359, 365] width 603 height 581
click at [611, 412] on div "{{ woption }} </ button > </ div > <!-- Time Selection --> < div class = "grid …" at bounding box center [359, 365] width 603 height 581
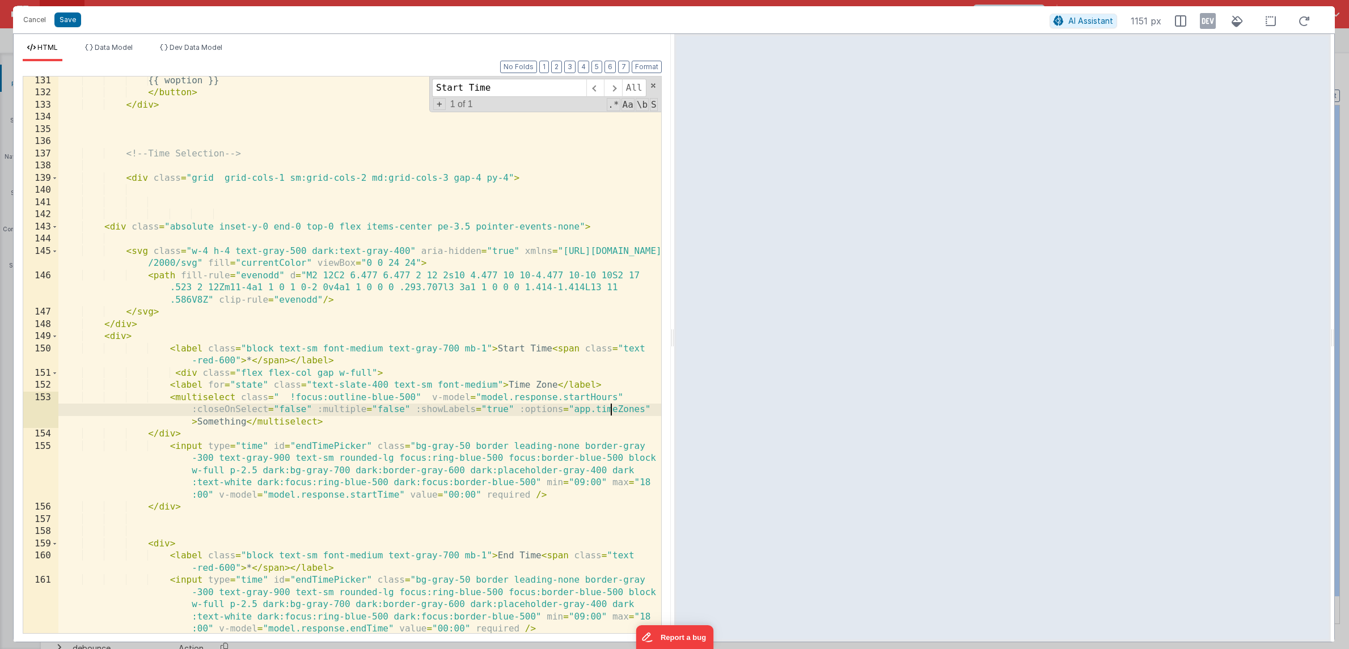
click at [611, 412] on div "{{ woption }} </ button > </ div > <!-- Time Selection --> < div class = "grid …" at bounding box center [359, 365] width 603 height 581
click at [378, 410] on div "{{ woption }} </ button > </ div > <!-- Time Selection --> < div class = "grid …" at bounding box center [359, 365] width 603 height 581
click at [300, 409] on div "{{ woption }} </ button > </ div > <!-- Time Selection --> < div class = "grid …" at bounding box center [359, 365] width 603 height 581
click at [240, 385] on div "{{ woption }} </ button > </ div > <!-- Time Selection --> < div class = "grid …" at bounding box center [359, 365] width 603 height 581
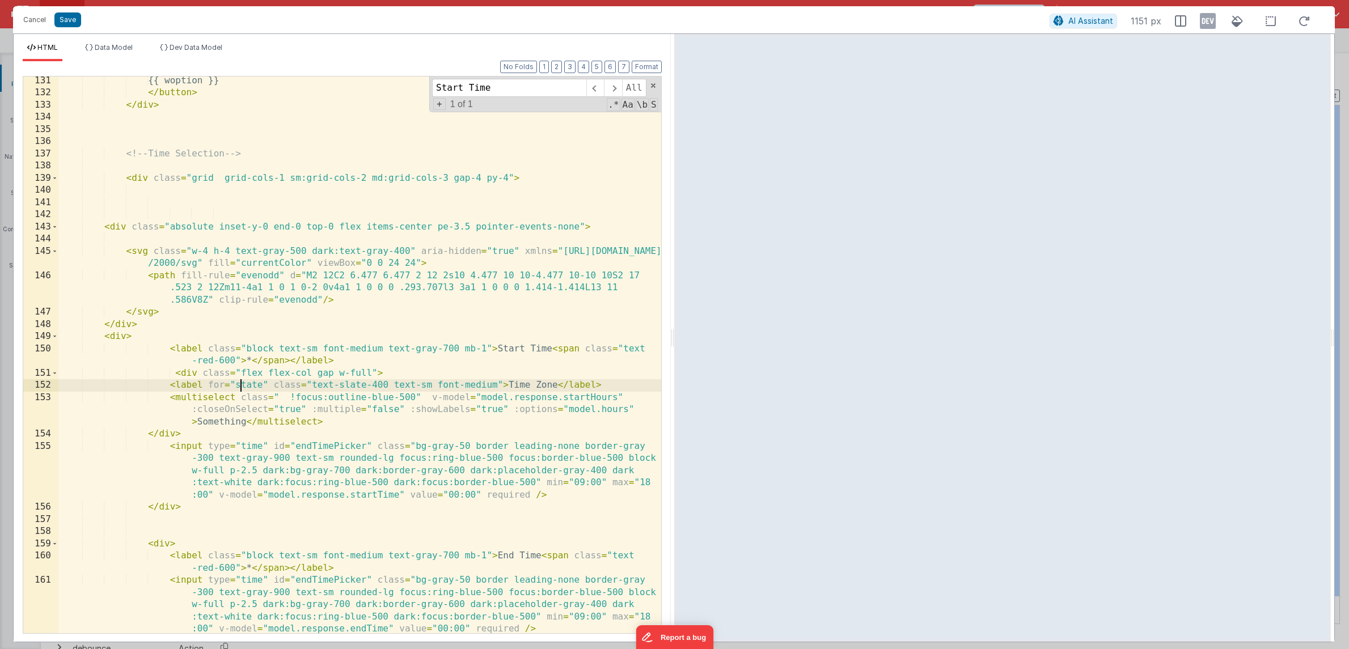
click at [240, 385] on div "{{ woption }} </ button > </ div > <!-- Time Selection --> < div class = "grid …" at bounding box center [359, 365] width 603 height 581
click at [234, 396] on div "{{ woption }} </ button > </ div > <!-- Time Selection --> < div class = "grid …" at bounding box center [359, 365] width 603 height 581
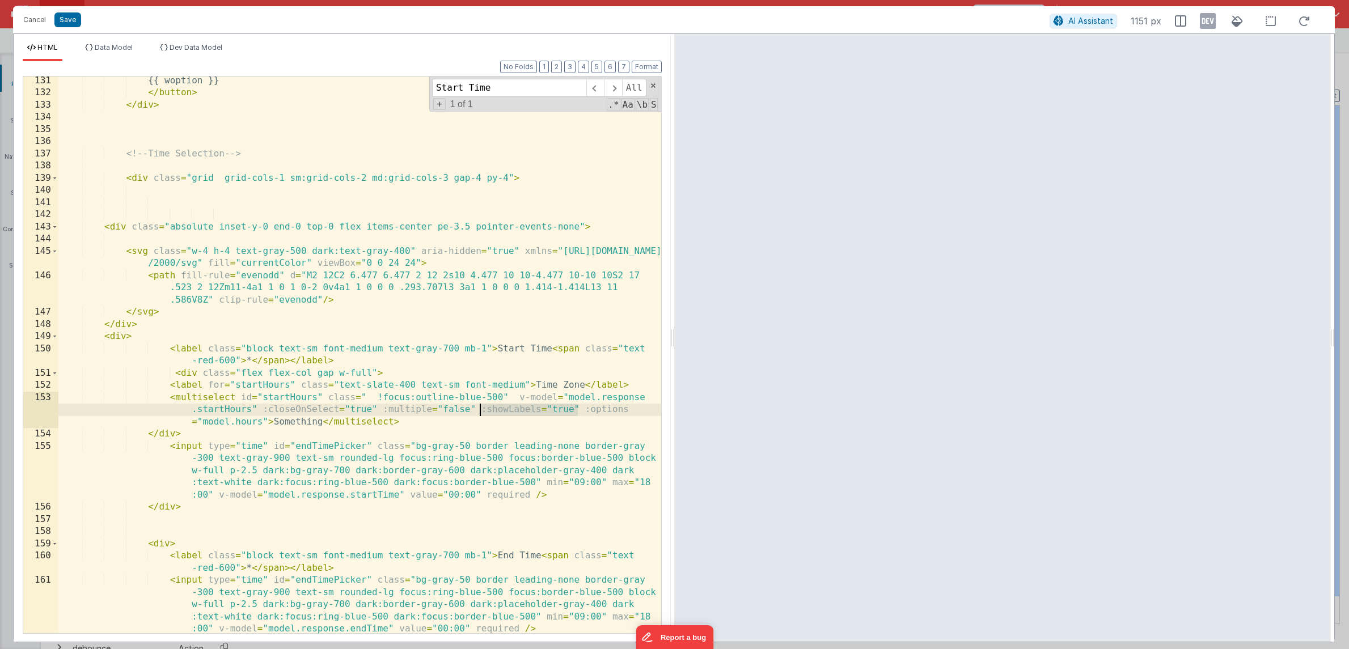
drag, startPoint x: 576, startPoint y: 409, endPoint x: 477, endPoint y: 408, distance: 99.2
click at [477, 408] on div "{{ woption }} </ button > </ div > <!-- Time Selection --> < div class = "grid …" at bounding box center [359, 365] width 603 height 581
click at [561, 408] on div "{{ woption }} </ button > </ div > <!-- Time Selection --> < div class = "grid …" at bounding box center [359, 365] width 603 height 581
click at [535, 408] on div "{{ woption }} </ button > </ div > <!-- Time Selection --> < div class = "grid …" at bounding box center [359, 365] width 603 height 581
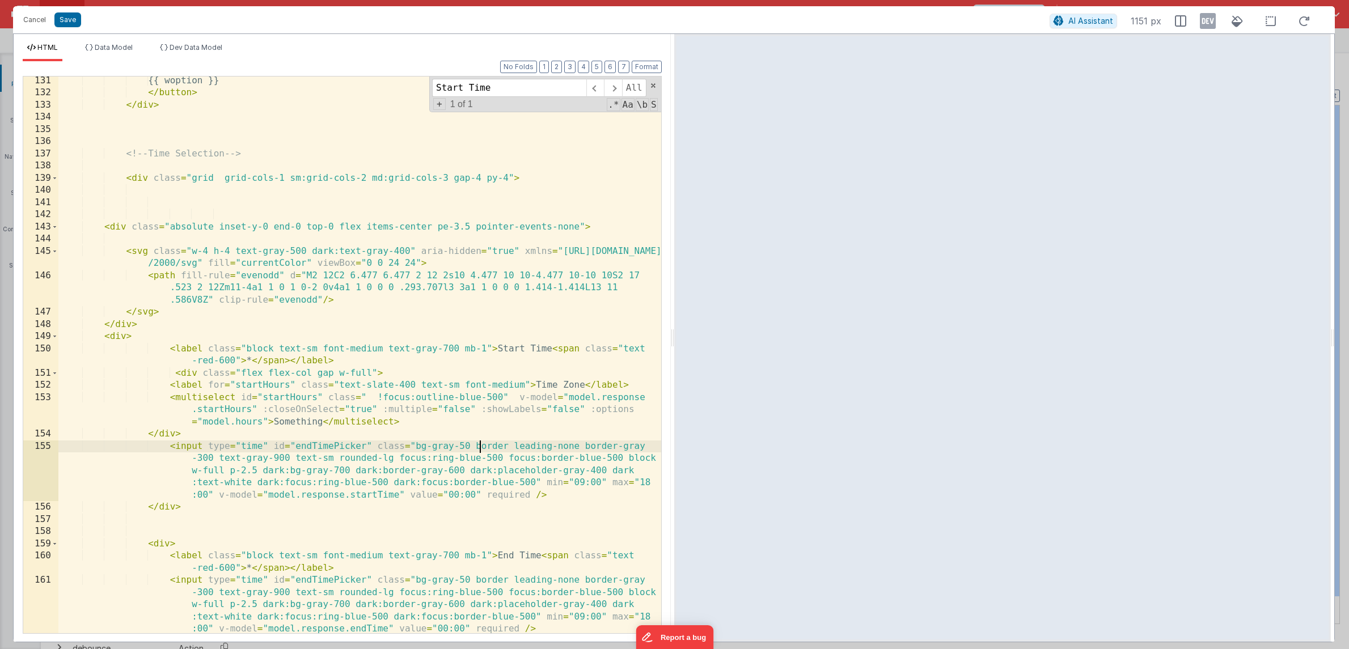
click at [478, 441] on div "{{ woption }} </ button > </ div > <!-- Time Selection --> < div class = "grid …" at bounding box center [359, 365] width 603 height 581
click at [295, 419] on div "{{ woption }} </ button > </ div > <!-- Time Selection --> < div class = "grid …" at bounding box center [359, 365] width 603 height 581
click at [481, 413] on div "{{ woption }} </ button > </ div > <!-- Time Selection --> < div class = "grid …" at bounding box center [359, 365] width 603 height 581
click at [486, 412] on div "{{ woption }} </ button > </ div > <!-- Time Selection --> < div class = "grid …" at bounding box center [359, 365] width 603 height 581
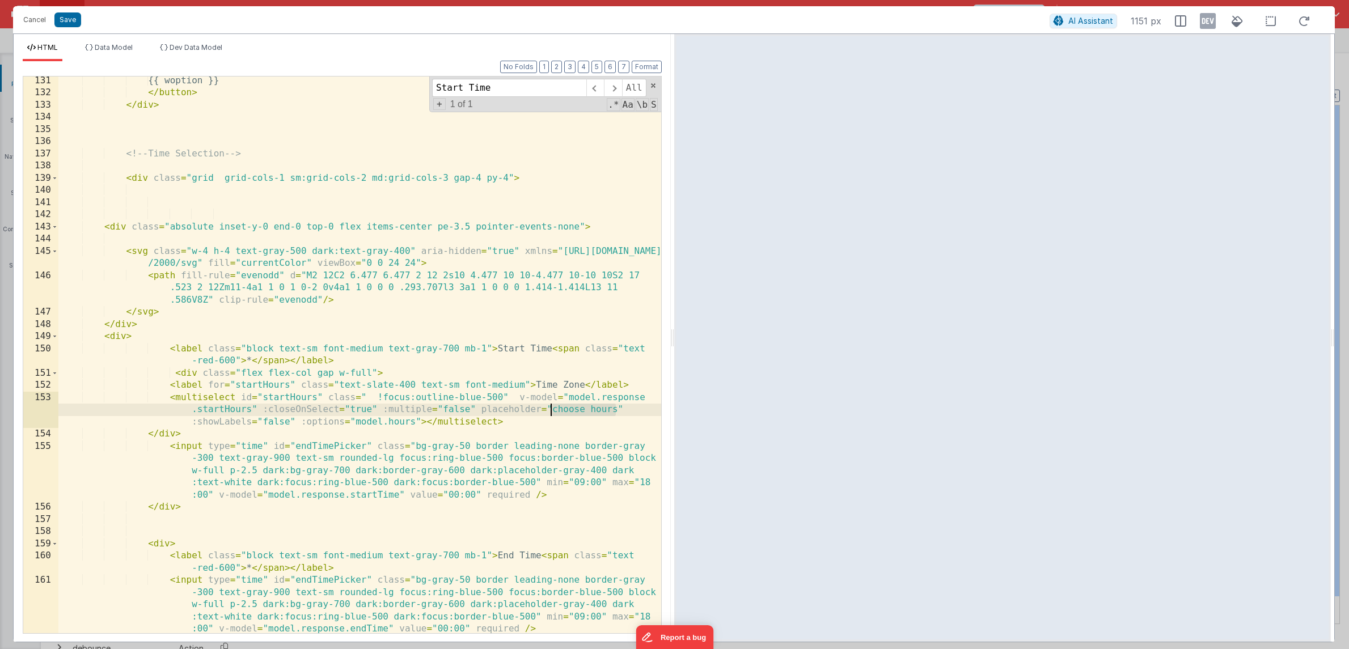
drag, startPoint x: 614, startPoint y: 412, endPoint x: 550, endPoint y: 412, distance: 64.1
click at [550, 412] on div "{{ woption }} </ button > </ div > <!-- Time Selection --> < div class = "grid …" at bounding box center [359, 365] width 603 height 581
click at [328, 425] on div "{{ woption }} </ button > </ div > <!-- Time Selection --> < div class = "grid …" at bounding box center [359, 365] width 603 height 581
click at [161, 434] on div "{{ woption }} </ button > </ div > <!-- Time Selection --> < div class = "grid …" at bounding box center [359, 365] width 603 height 581
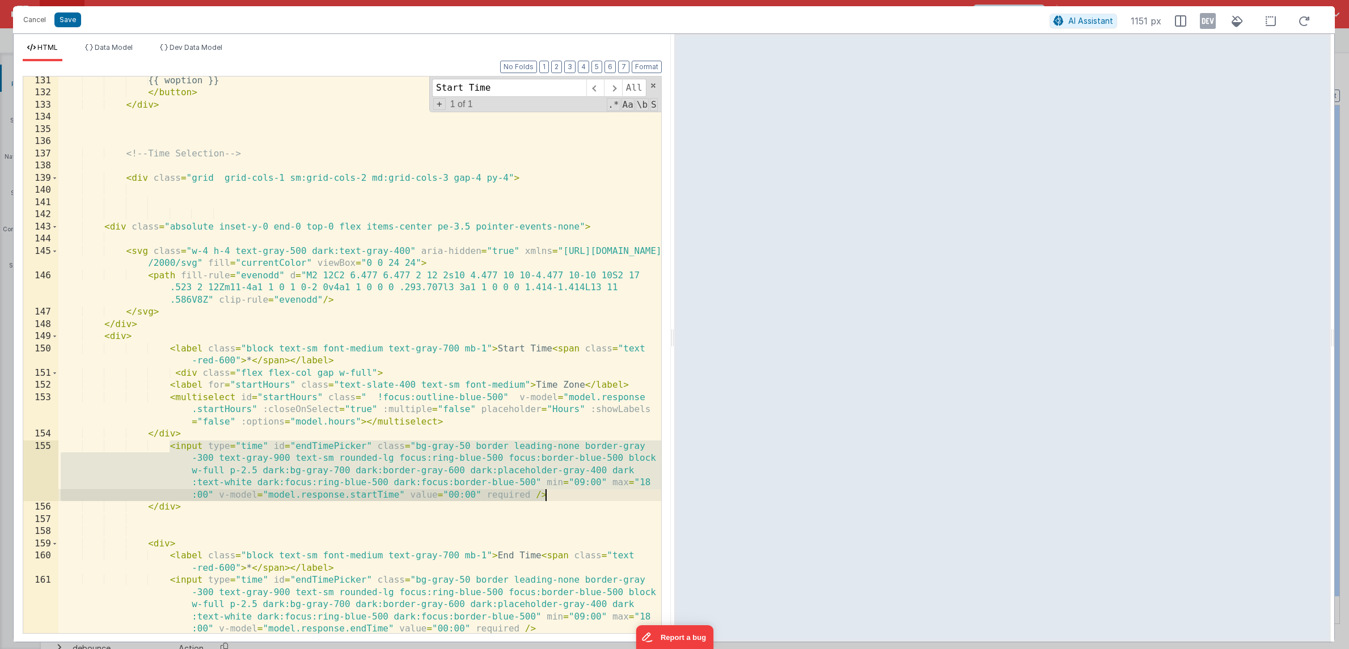
drag, startPoint x: 167, startPoint y: 448, endPoint x: 576, endPoint y: 497, distance: 411.6
click at [576, 497] on div "{{ woption }} </ button > </ div > <!-- Time Selection --> < div class = "grid …" at bounding box center [359, 365] width 603 height 581
click at [514, 474] on div "{{ woption }} </ button > </ div > <!-- Time Selection --> < div class = "grid …" at bounding box center [359, 365] width 603 height 581
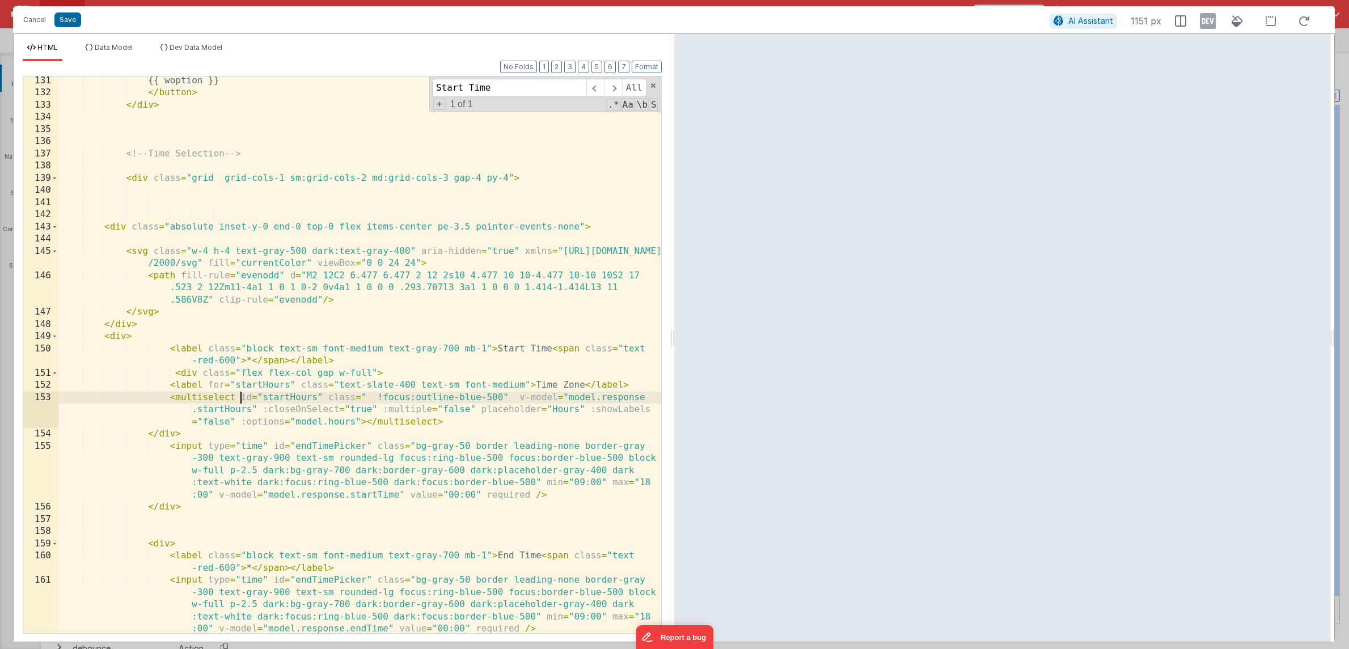
click at [238, 399] on div "{{ woption }} </ button > </ div > <!-- Time Selection --> < div class = "grid …" at bounding box center [359, 365] width 603 height 581
click at [403, 433] on div "{{ woption }} </ button > </ div > <!-- Time Selection --> < div class = "grid …" at bounding box center [359, 365] width 603 height 581
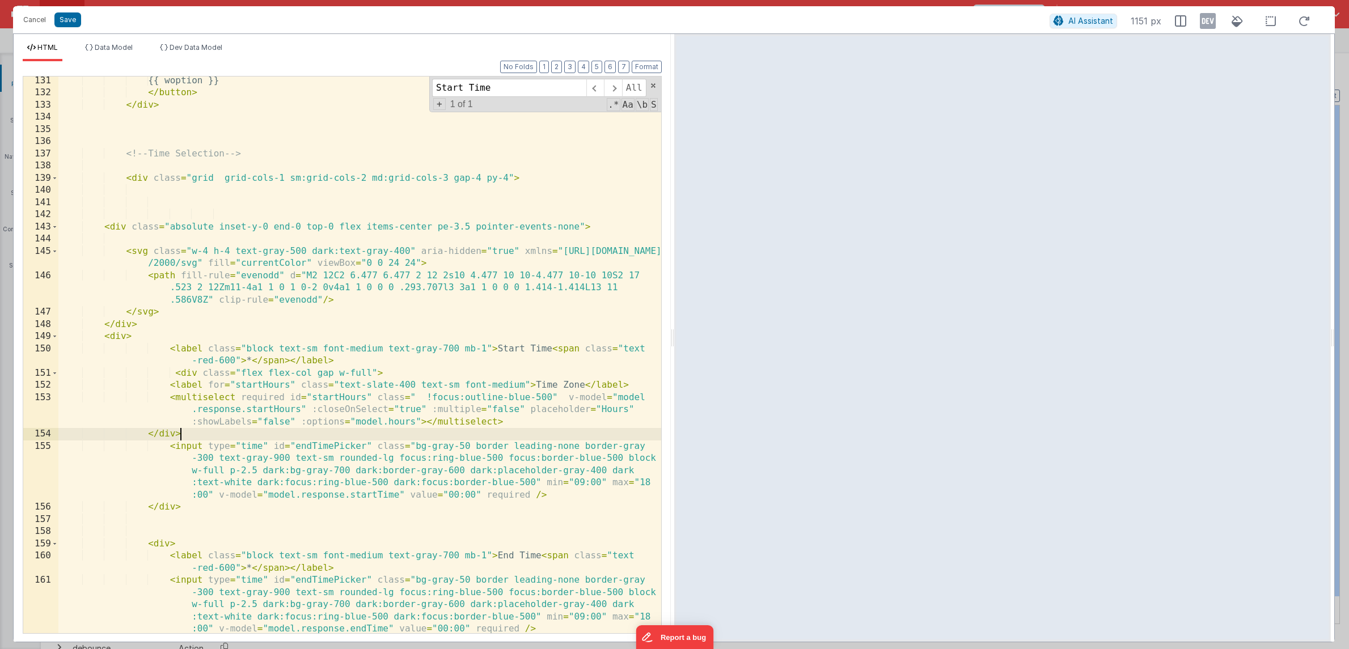
click at [181, 447] on div "{{ woption }} </ button > </ div > <!-- Time Selection --> < div class = "grid …" at bounding box center [359, 365] width 603 height 581
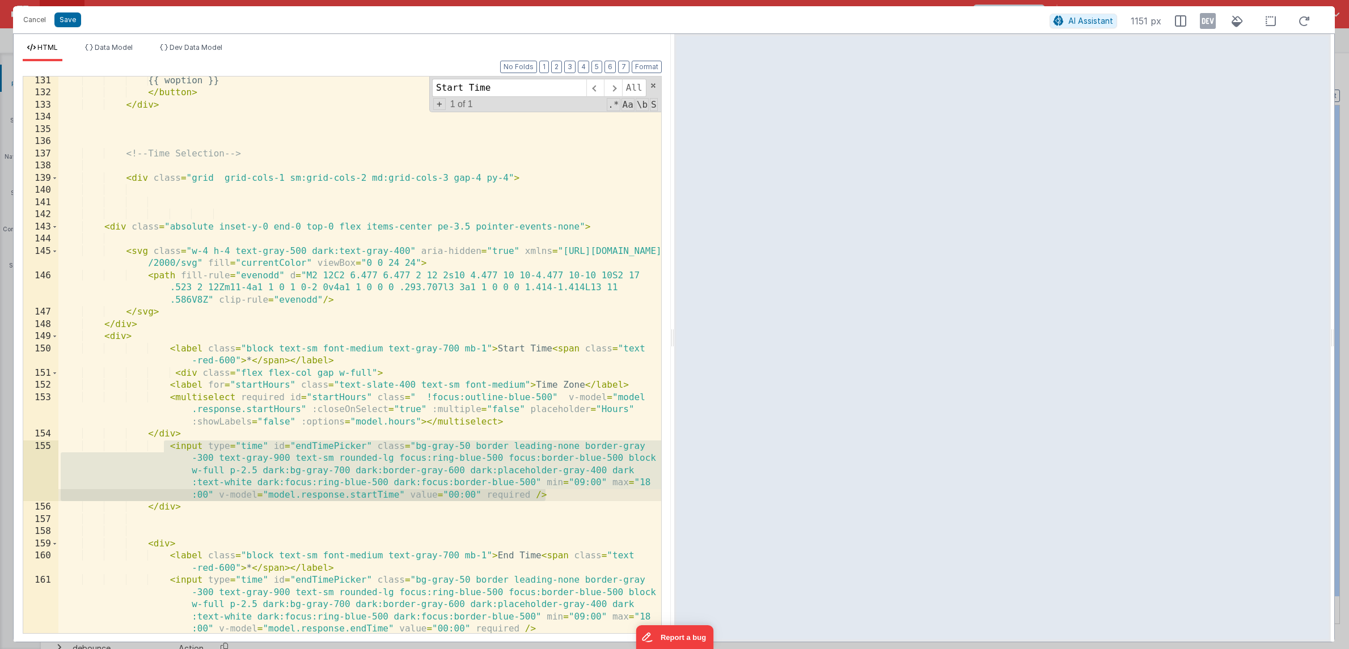
drag, startPoint x: 166, startPoint y: 450, endPoint x: 573, endPoint y: 493, distance: 408.7
click at [573, 493] on div "{{ woption }} </ button > </ div > <!-- Time Selection --> < div class = "grid …" at bounding box center [359, 365] width 603 height 581
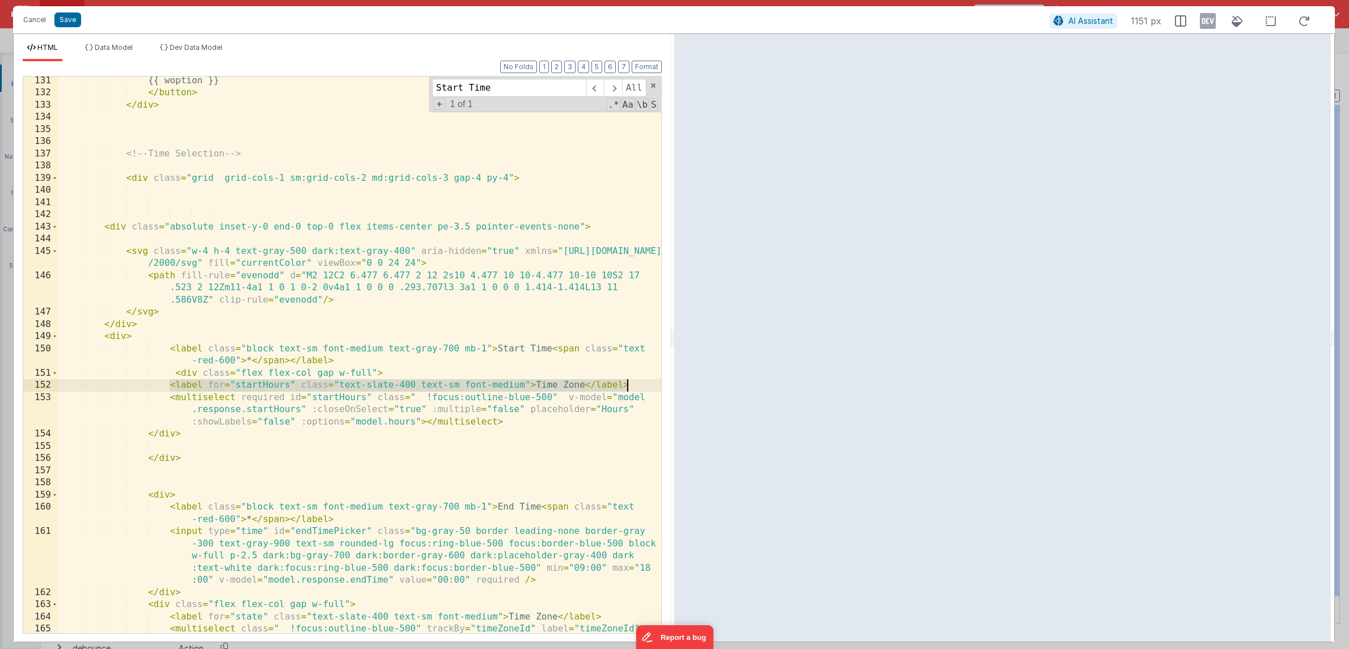
drag, startPoint x: 168, startPoint y: 384, endPoint x: 634, endPoint y: 385, distance: 465.4
click at [634, 385] on div "{{ woption }} </ button > </ div > <!-- Time Selection --> < div class = "grid …" at bounding box center [359, 377] width 603 height 605
click at [535, 347] on div "{{ woption }} </ button > </ div > <!-- Time Selection --> < div class = "grid …" at bounding box center [359, 377] width 603 height 605
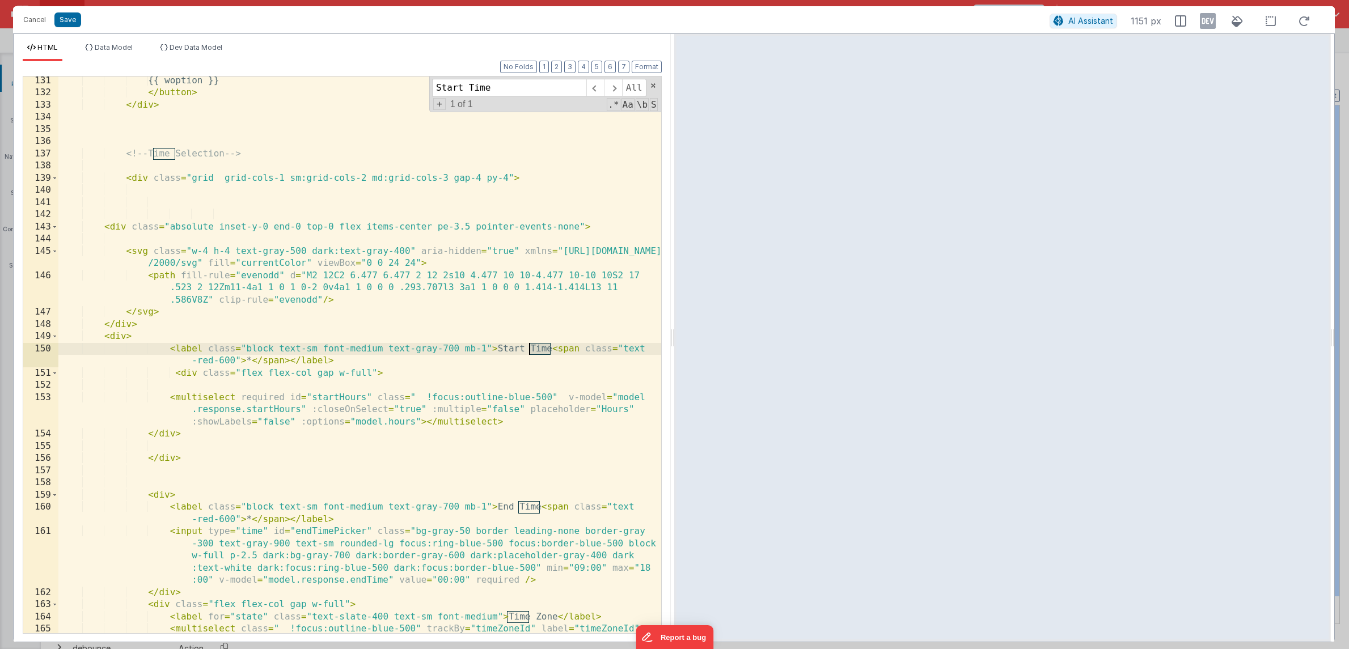
click at [535, 347] on div "{{ woption }} </ button > </ div > <!-- Time Selection --> < div class = "grid …" at bounding box center [359, 377] width 603 height 605
click at [510, 359] on div "{{ woption }} </ button > </ div > <!-- Time Selection --> < div class = "grid …" at bounding box center [359, 377] width 603 height 605
click at [173, 398] on div "{{ woption }} </ button > </ div > <!-- Time Selection --> < div class = "grid …" at bounding box center [359, 377] width 603 height 605
click at [202, 404] on div "{{ woption }} </ button > </ div > <!-- Time Selection --> < div class = "grid …" at bounding box center [359, 377] width 603 height 605
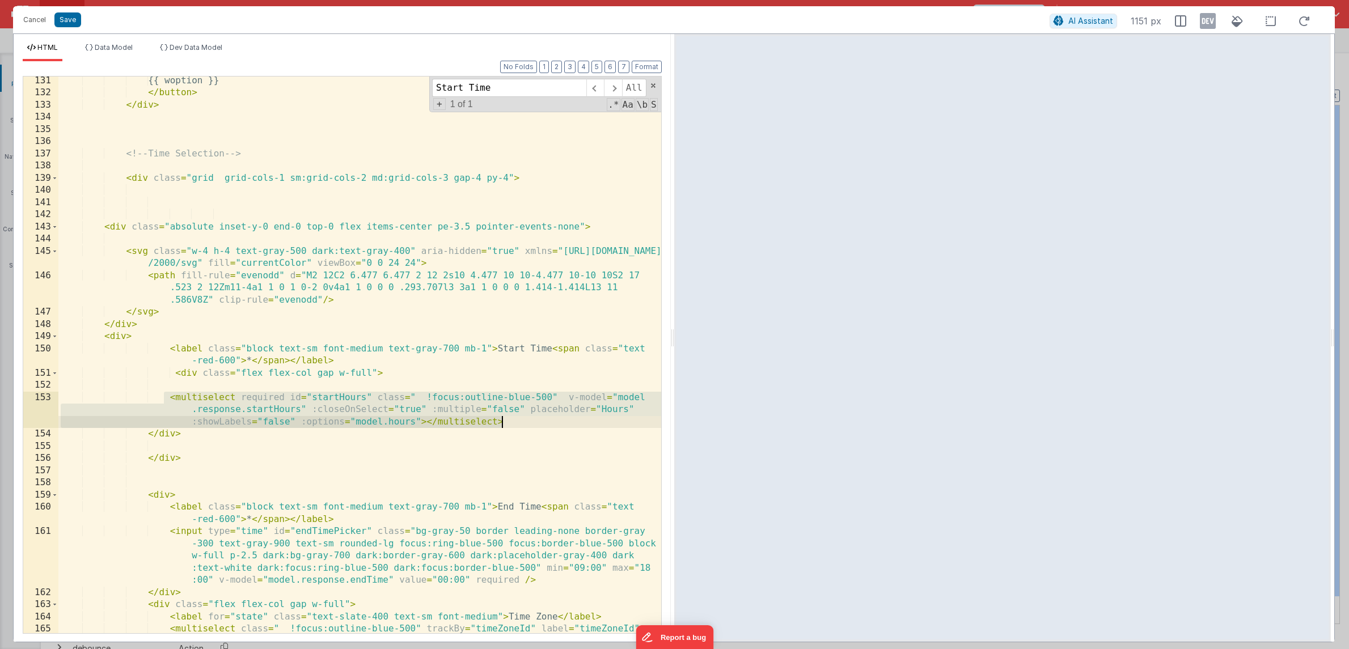
drag, startPoint x: 167, startPoint y: 396, endPoint x: 532, endPoint y: 426, distance: 366.9
click at [532, 426] on div "{{ woption }} </ button > </ div > <!-- Time Selection --> < div class = "grid …" at bounding box center [359, 377] width 603 height 605
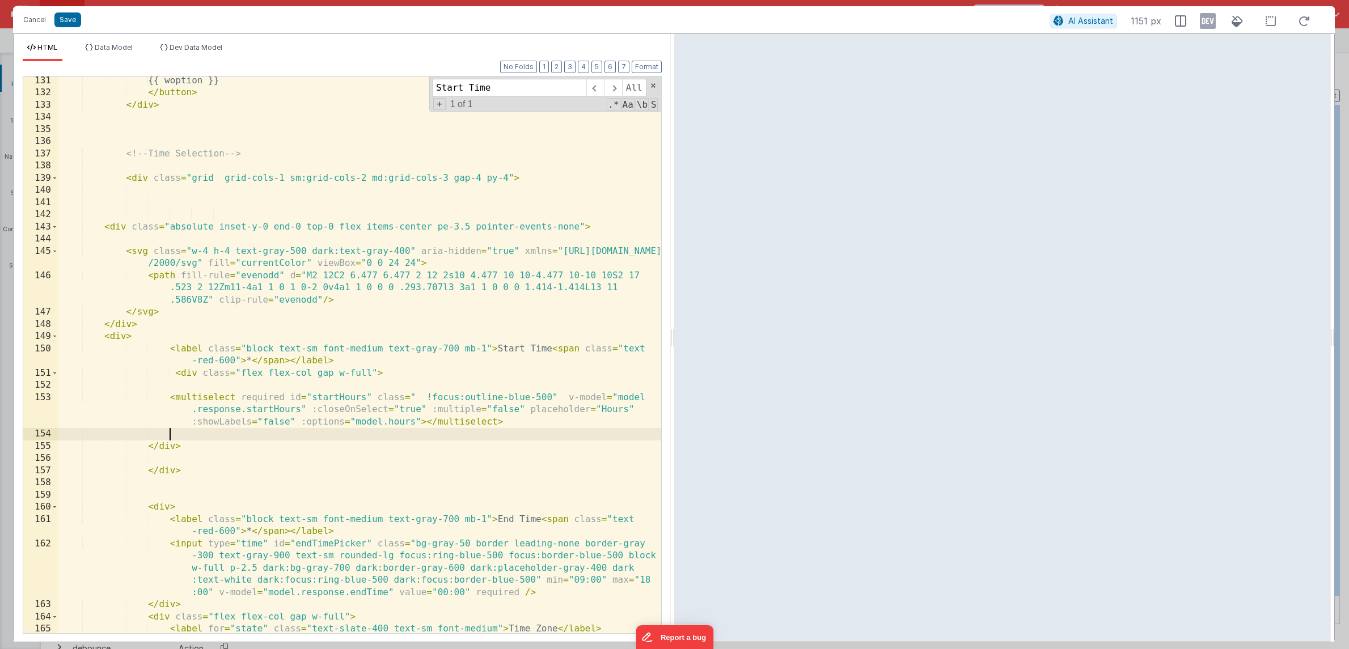
paste textarea
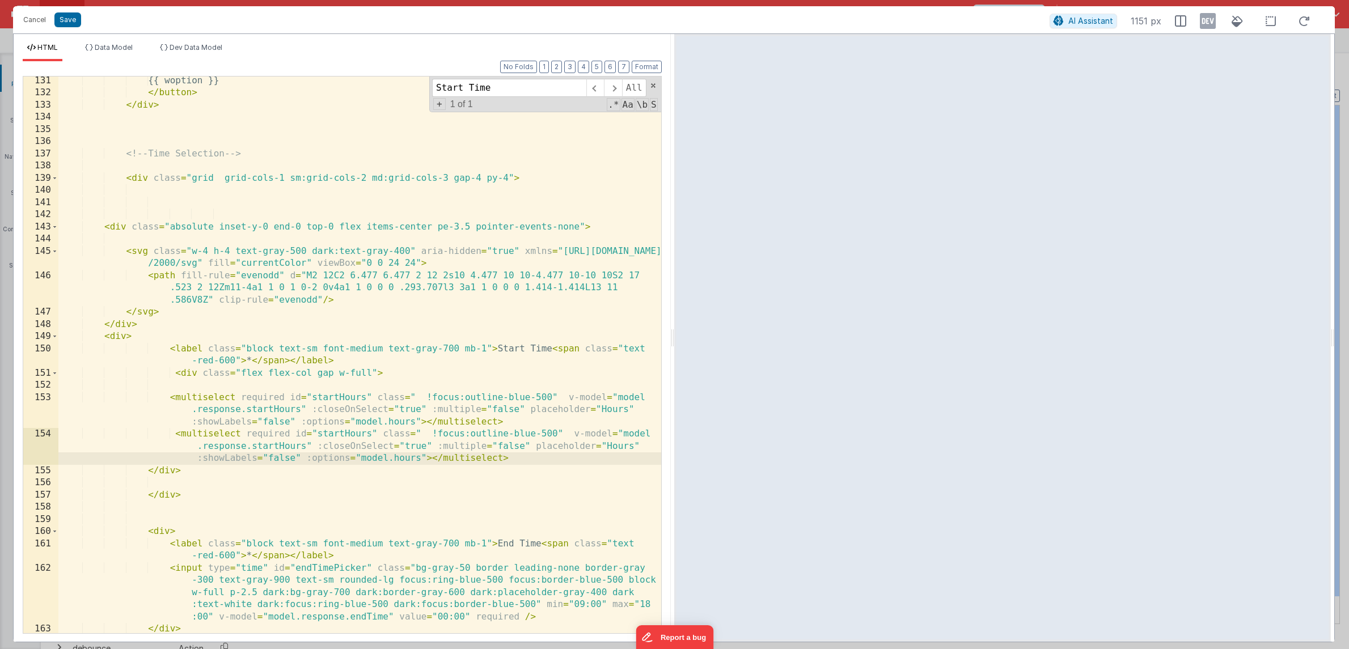
click at [334, 438] on div "{{ woption }} </ button > </ div > <!-- Time Selection --> < div class = "grid …" at bounding box center [359, 365] width 603 height 581
click at [316, 446] on div "{{ woption }} </ button > </ div > <!-- Time Selection --> < div class = "grid …" at bounding box center [359, 365] width 603 height 581
click at [450, 459] on div "{{ woption }} </ button > </ div > <!-- Time Selection --> < div class = "grid …" at bounding box center [359, 365] width 603 height 581
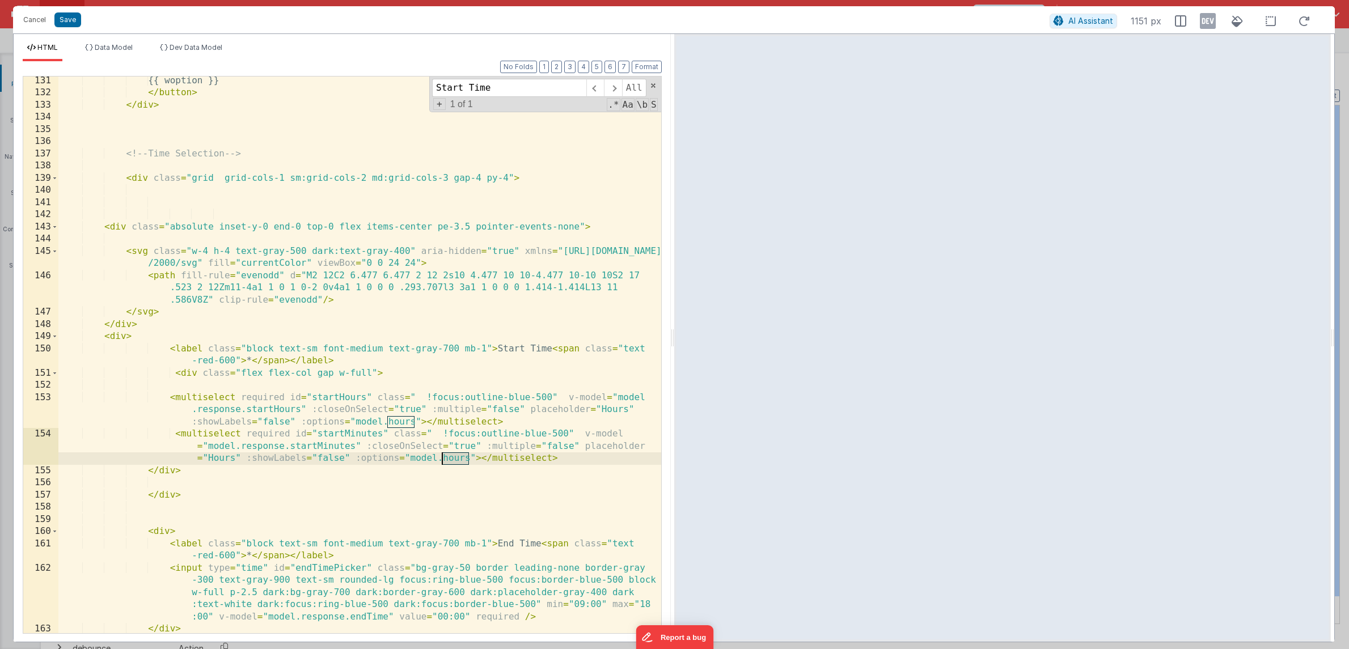
click at [450, 459] on div "{{ woption }} </ button > </ div > <!-- Time Selection --> < div class = "grid …" at bounding box center [359, 365] width 603 height 581
click at [344, 439] on div "{{ woption }} </ button > </ div > <!-- Time Selection --> < div class = "grid …" at bounding box center [359, 365] width 603 height 581
click at [191, 347] on div "{{ woption }} </ button > </ div > <!-- Time Selection --> < div class = "grid …" at bounding box center [359, 365] width 603 height 581
click at [124, 341] on div "{{ woption }} </ button > </ div > <!-- Time Selection --> < div class = "grid …" at bounding box center [359, 365] width 603 height 581
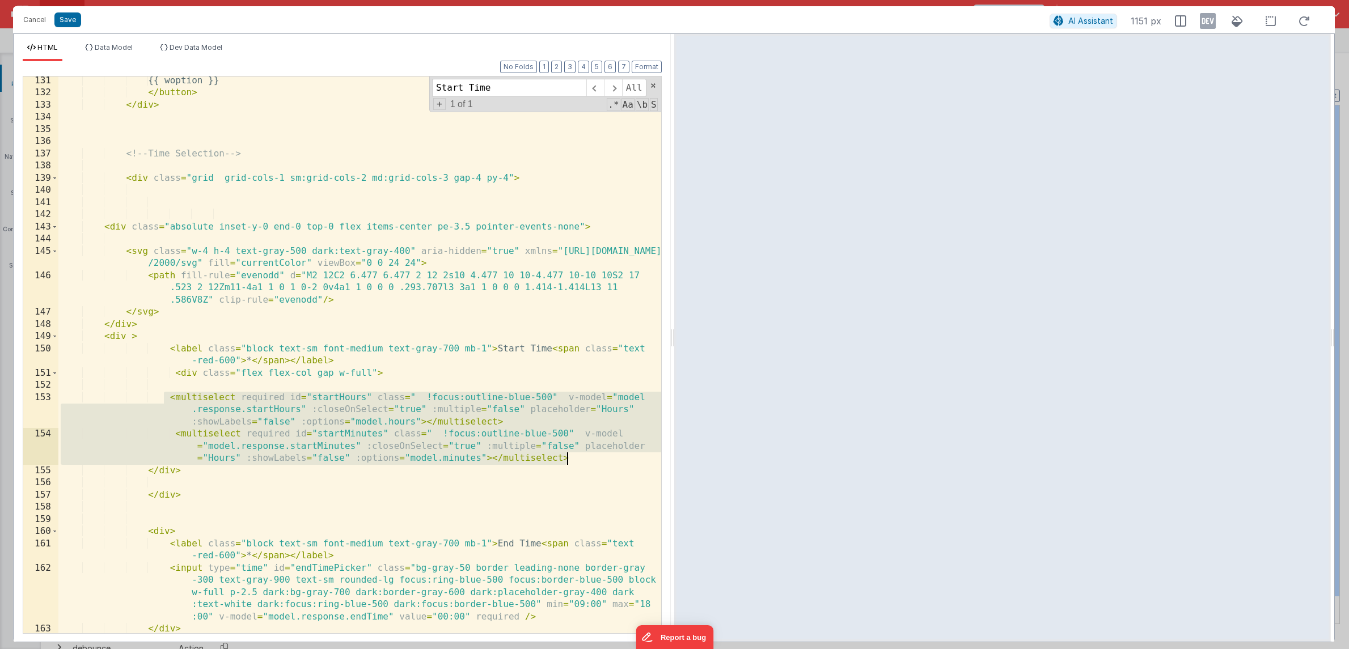
drag, startPoint x: 163, startPoint y: 395, endPoint x: 586, endPoint y: 457, distance: 427.5
click at [586, 457] on div "{{ woption }} </ button > </ div > <!-- Time Selection --> < div class = "grid …" at bounding box center [359, 365] width 603 height 581
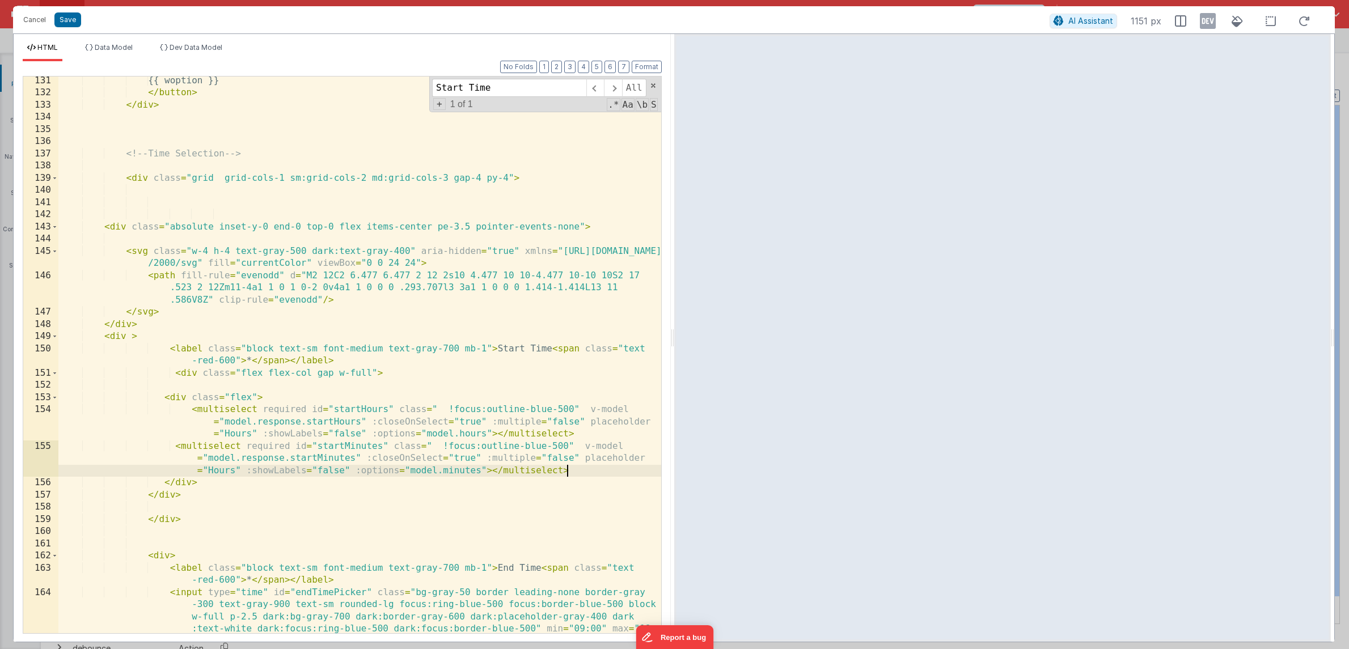
click at [251, 395] on div "{{ woption }} </ button > </ div > <!-- Time Selection --> < div class = "grid …" at bounding box center [359, 390] width 603 height 630
click at [246, 413] on div "{{ woption }} </ button > </ div > <!-- Time Selection --> < div class = "grid …" at bounding box center [359, 390] width 603 height 630
click at [321, 427] on div "{{ woption }} </ button > </ div > <!-- Time Selection --> < div class = "grid …" at bounding box center [359, 390] width 603 height 630
click at [580, 436] on div "{{ woption }} </ button > </ div > <!-- Time Selection --> < div class = "grid …" at bounding box center [359, 390] width 603 height 630
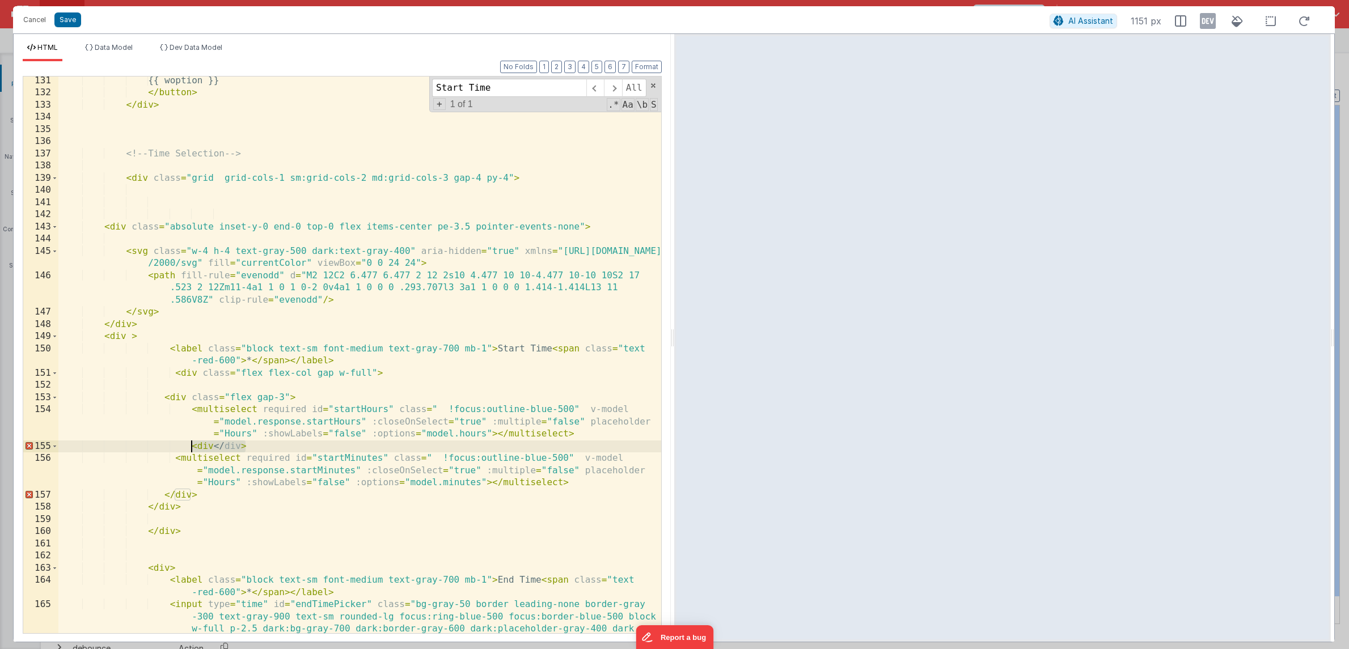
drag, startPoint x: 258, startPoint y: 446, endPoint x: 184, endPoint y: 446, distance: 74.8
click at [184, 446] on div "{{ woption }} </ button > </ div > <!-- Time Selection --> < div class = "grid …" at bounding box center [359, 390] width 603 height 630
click at [316, 425] on div "{{ woption }} </ button > </ div > <!-- Time Selection --> < div class = "grid …" at bounding box center [359, 390] width 603 height 630
click at [171, 393] on div "{{ woption }} </ button > </ div > <!-- Time Selection --> < div class = "grid …" at bounding box center [359, 390] width 603 height 630
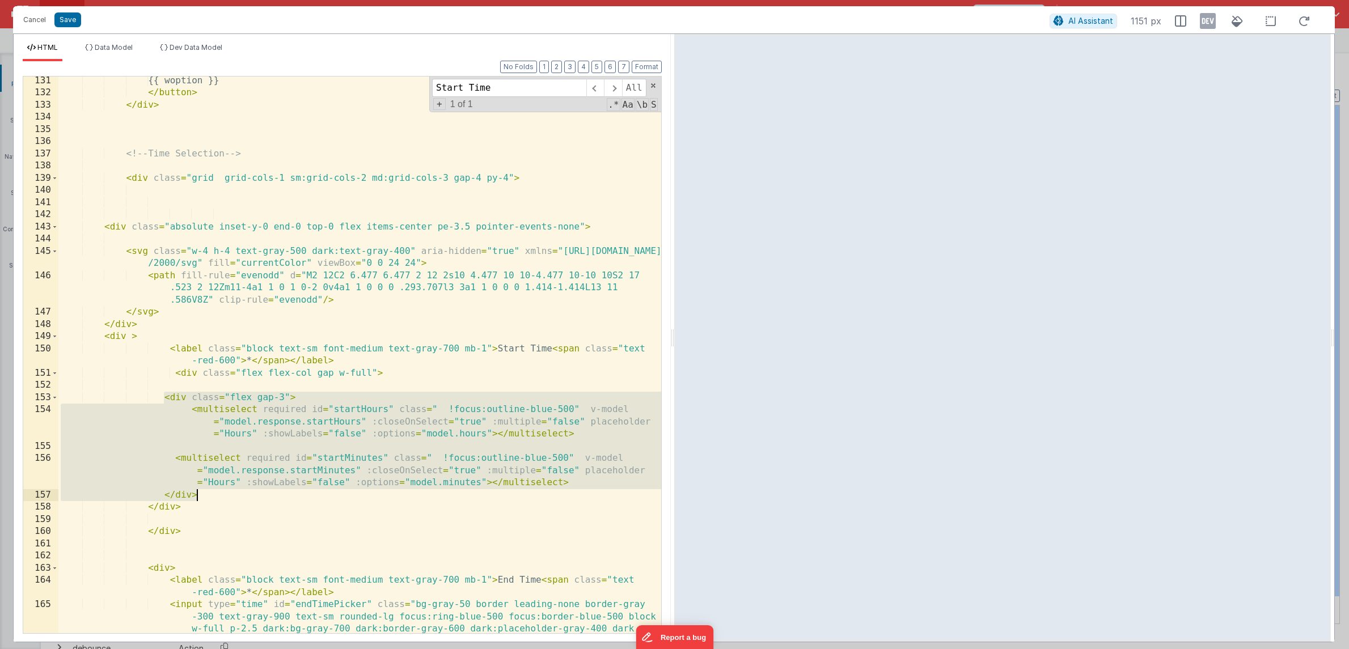
drag, startPoint x: 163, startPoint y: 400, endPoint x: 226, endPoint y: 497, distance: 115.9
click at [226, 497] on div "{{ woption }} </ button > </ div > <!-- Time Selection --> < div class = "grid …" at bounding box center [359, 390] width 603 height 630
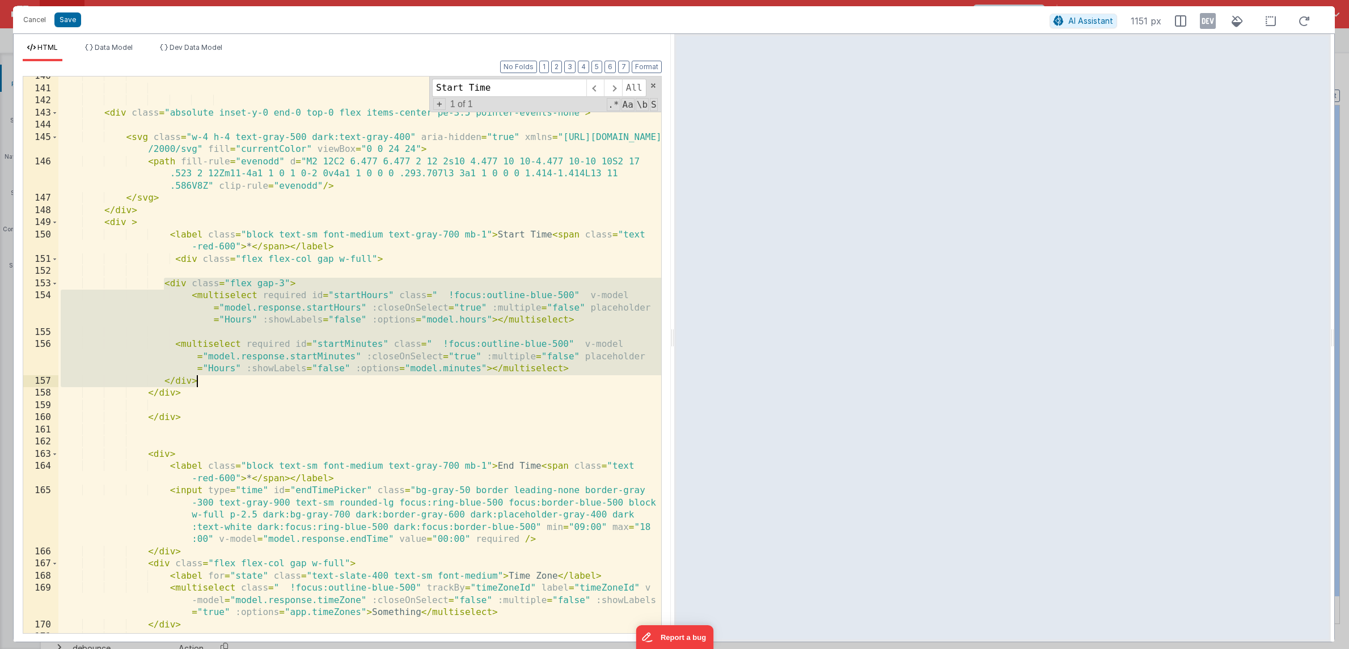
scroll to position [2176, 0]
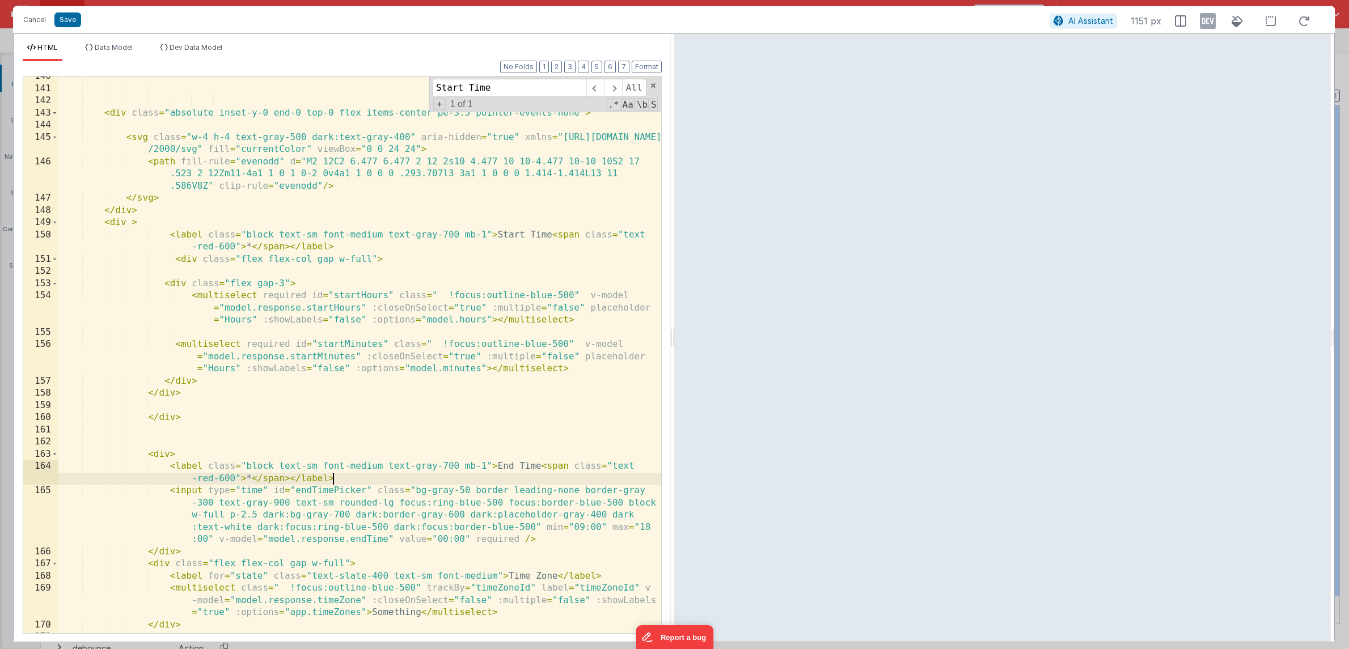
click at [338, 476] on div "< div class = "absolute inset-y-0 end-0 top-0 flex items-center pe-3.5 pointer-…" at bounding box center [359, 360] width 603 height 581
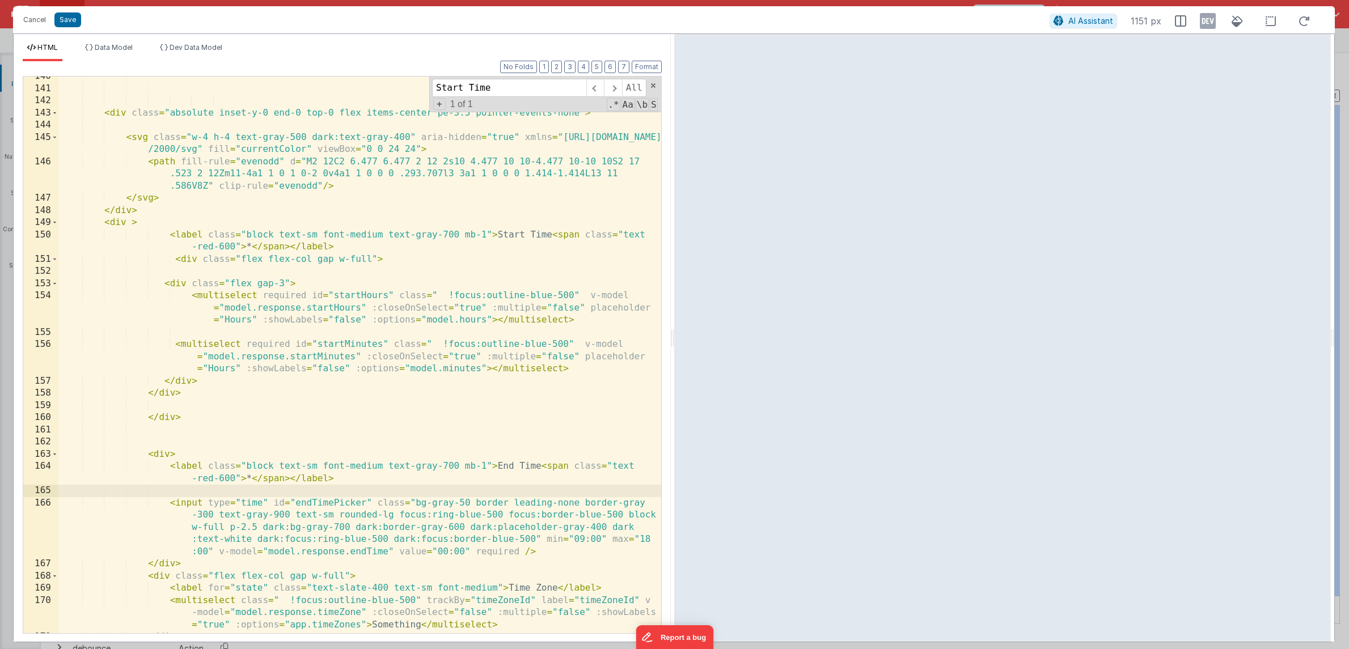
paste textarea
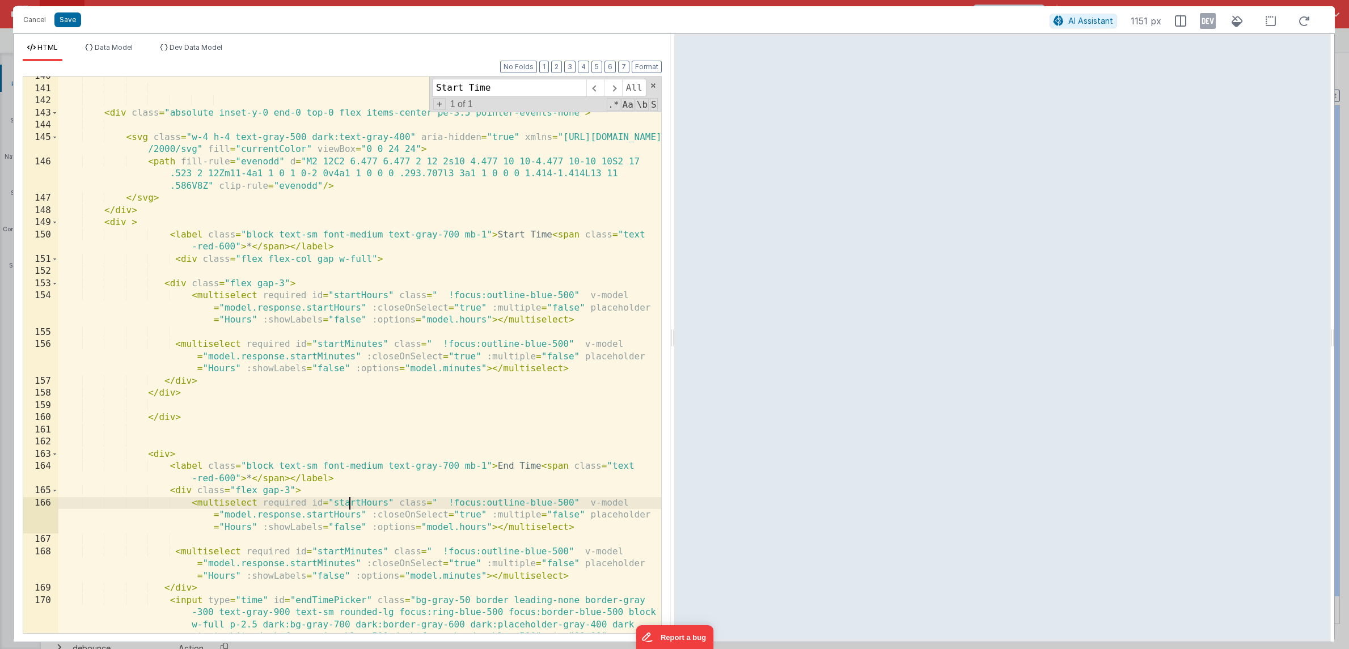
click at [351, 503] on div "< div class = "absolute inset-y-0 end-0 top-0 flex items-center pe-3.5 pointer-…" at bounding box center [359, 385] width 603 height 630
click at [292, 513] on div "< div class = "absolute inset-y-0 end-0 top-0 flex items-center pe-3.5 pointer-…" at bounding box center [359, 385] width 603 height 630
click at [337, 550] on div "< div class = "absolute inset-y-0 end-0 top-0 flex items-center pe-3.5 pointer-…" at bounding box center [359, 385] width 603 height 630
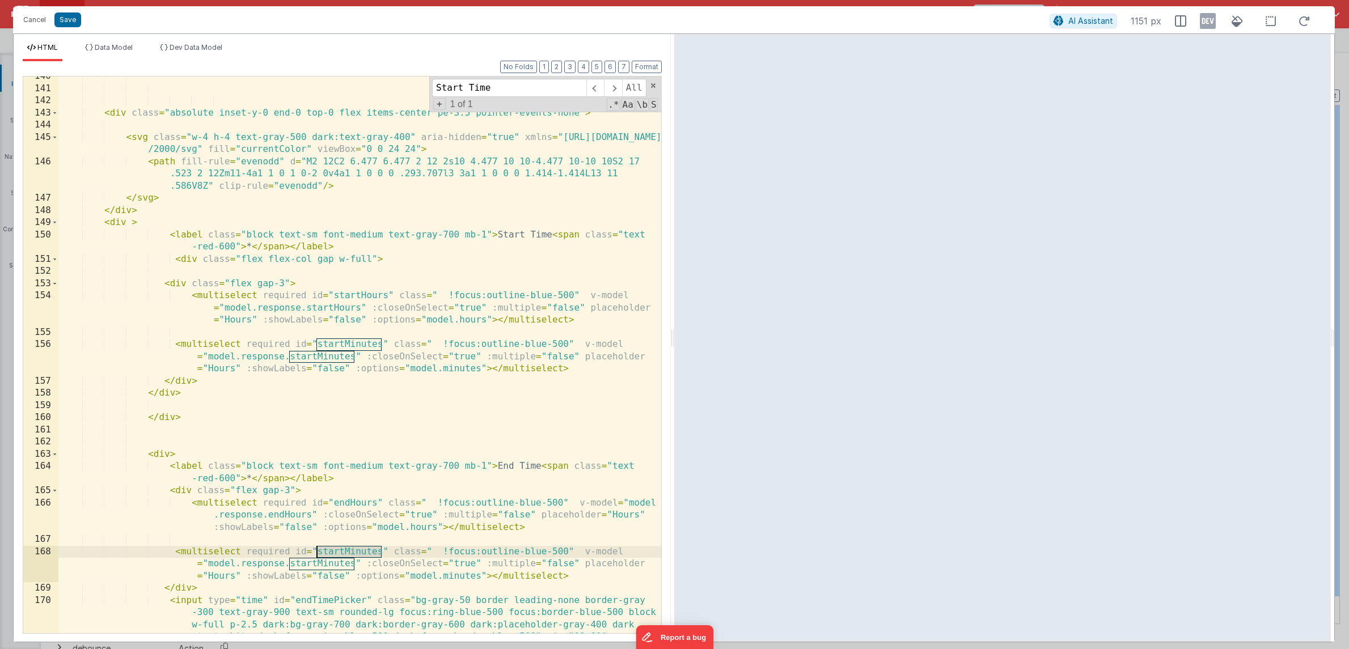
click at [337, 550] on div "< div class = "absolute inset-y-0 end-0 top-0 flex items-center pe-3.5 pointer-…" at bounding box center [359, 385] width 603 height 630
click at [291, 562] on div "< div class = "absolute inset-y-0 end-0 top-0 flex items-center pe-3.5 pointer-…" at bounding box center [359, 385] width 603 height 630
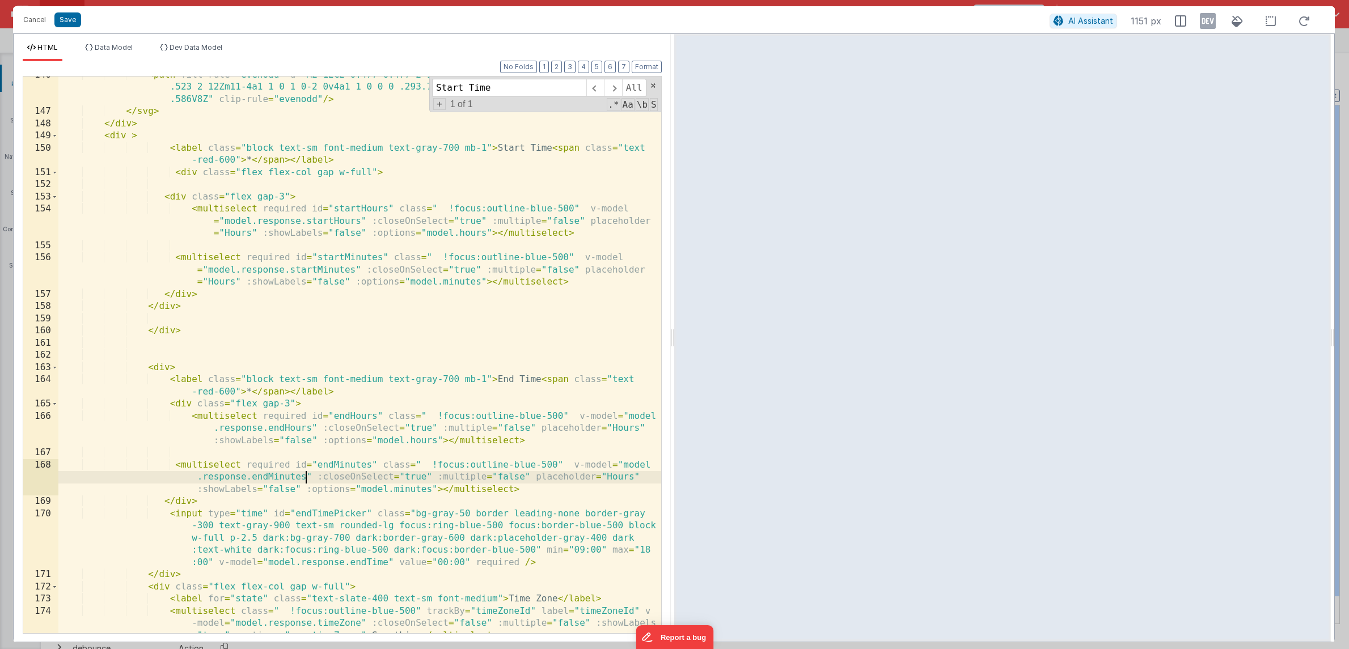
scroll to position [2283, 0]
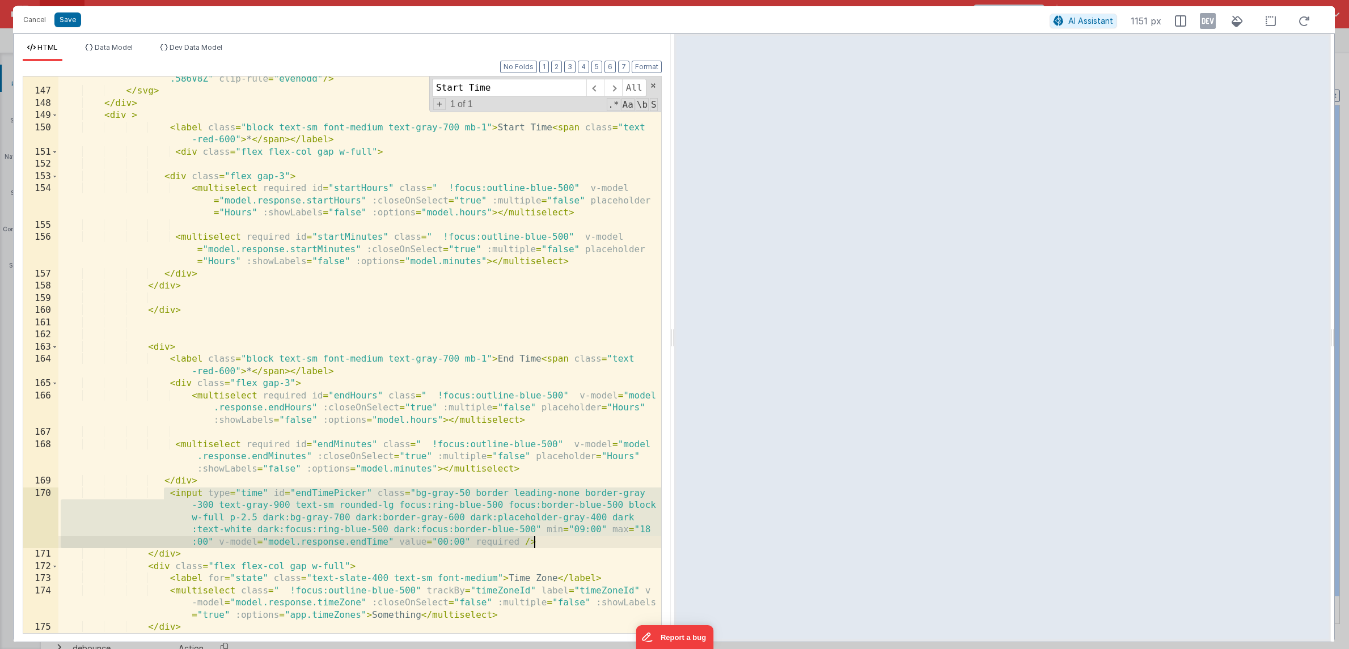
drag, startPoint x: 166, startPoint y: 494, endPoint x: 561, endPoint y: 545, distance: 398.3
click at [561, 545] on div "< path fill-rule = "evenodd" d = "M2 12C2 6.477 6.477 2 12 2s10 4.477 10 10-4.4…" at bounding box center [359, 351] width 603 height 605
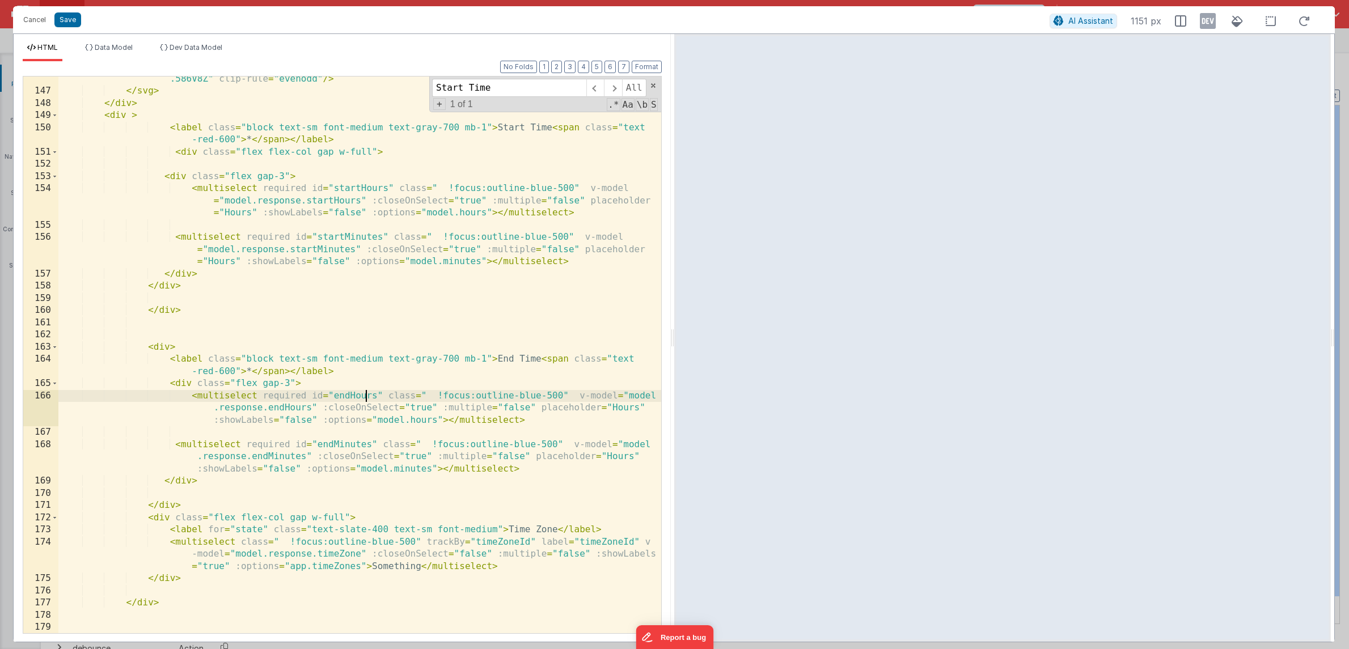
click at [368, 392] on div "< path fill-rule = "evenodd" d = "M2 12C2 6.477 6.477 2 12 2s10 4.477 10 10-4.4…" at bounding box center [359, 351] width 603 height 605
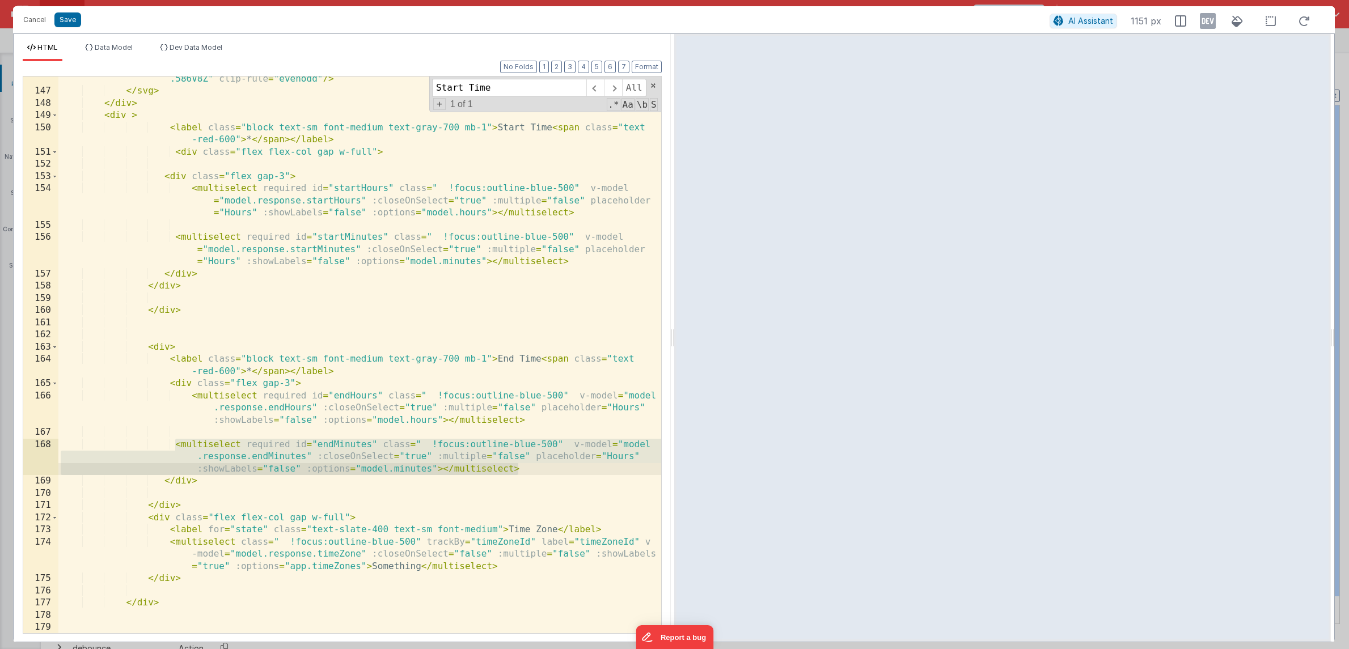
drag, startPoint x: 173, startPoint y: 443, endPoint x: 563, endPoint y: 468, distance: 390.8
click at [563, 468] on div "< path fill-rule = "evenodd" d = "M2 12C2 6.477 6.477 2 12 2s10 4.477 10 10-4.4…" at bounding box center [359, 351] width 603 height 605
click at [73, 25] on button "Save" at bounding box center [67, 19] width 27 height 15
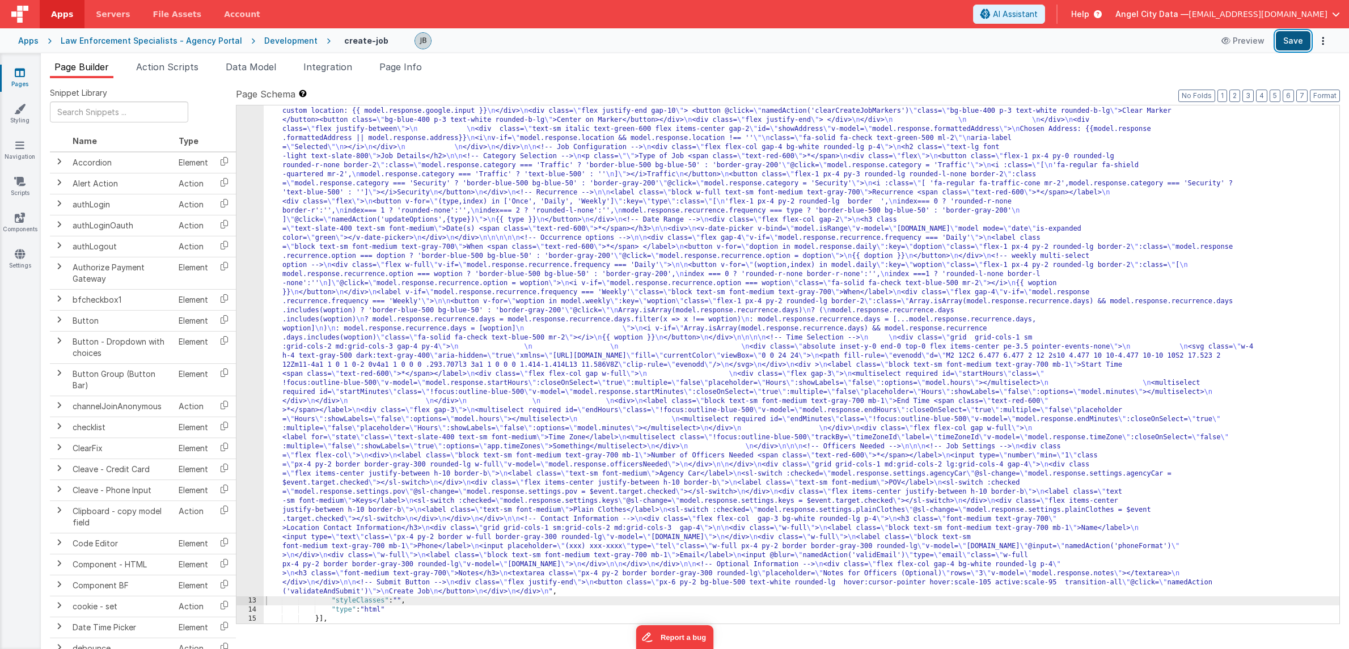
click at [1291, 47] on button "Save" at bounding box center [1292, 40] width 35 height 19
click at [262, 68] on span "Data Model" at bounding box center [251, 66] width 50 height 11
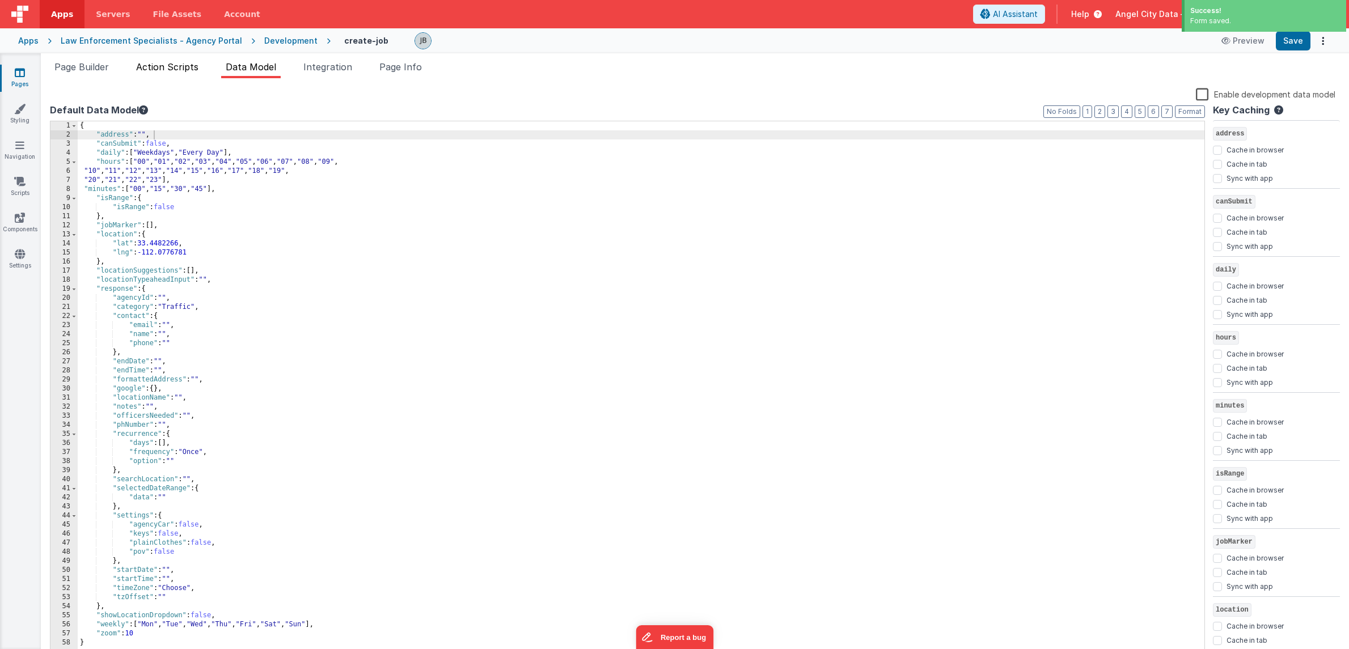
click at [179, 67] on span "Action Scripts" at bounding box center [167, 66] width 62 height 11
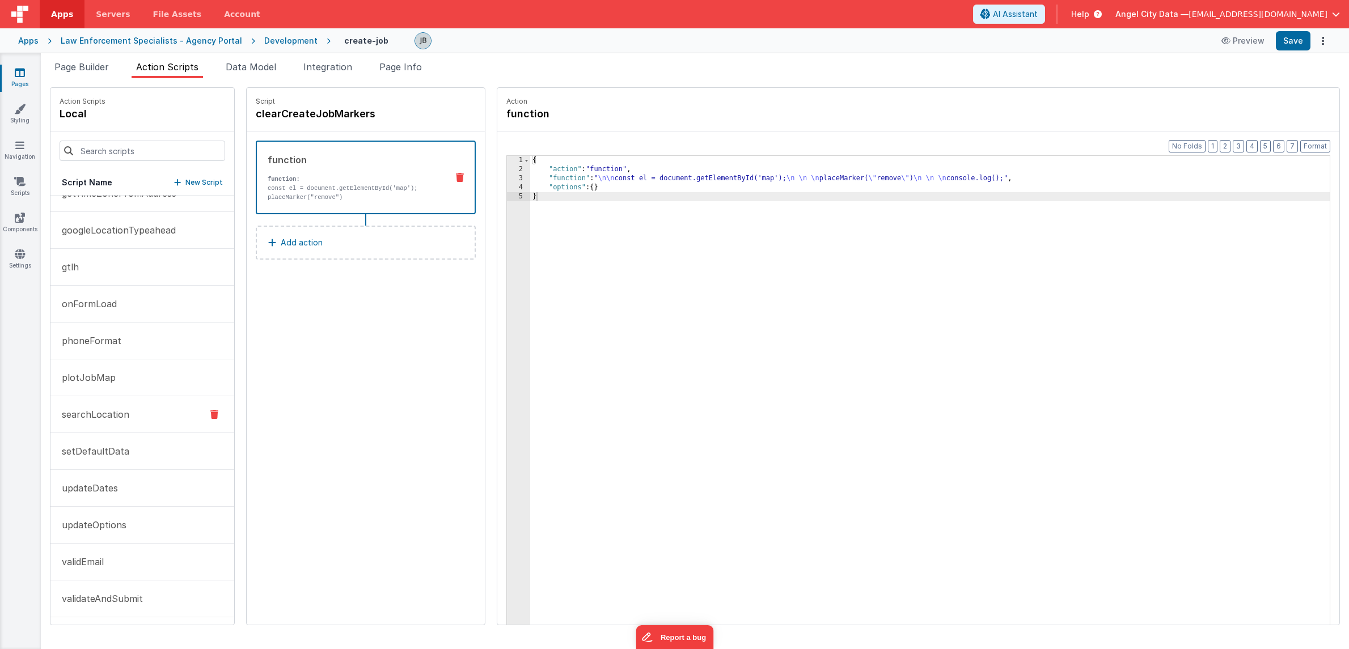
scroll to position [58, 0]
click at [105, 491] on p "updateDates" at bounding box center [86, 487] width 63 height 14
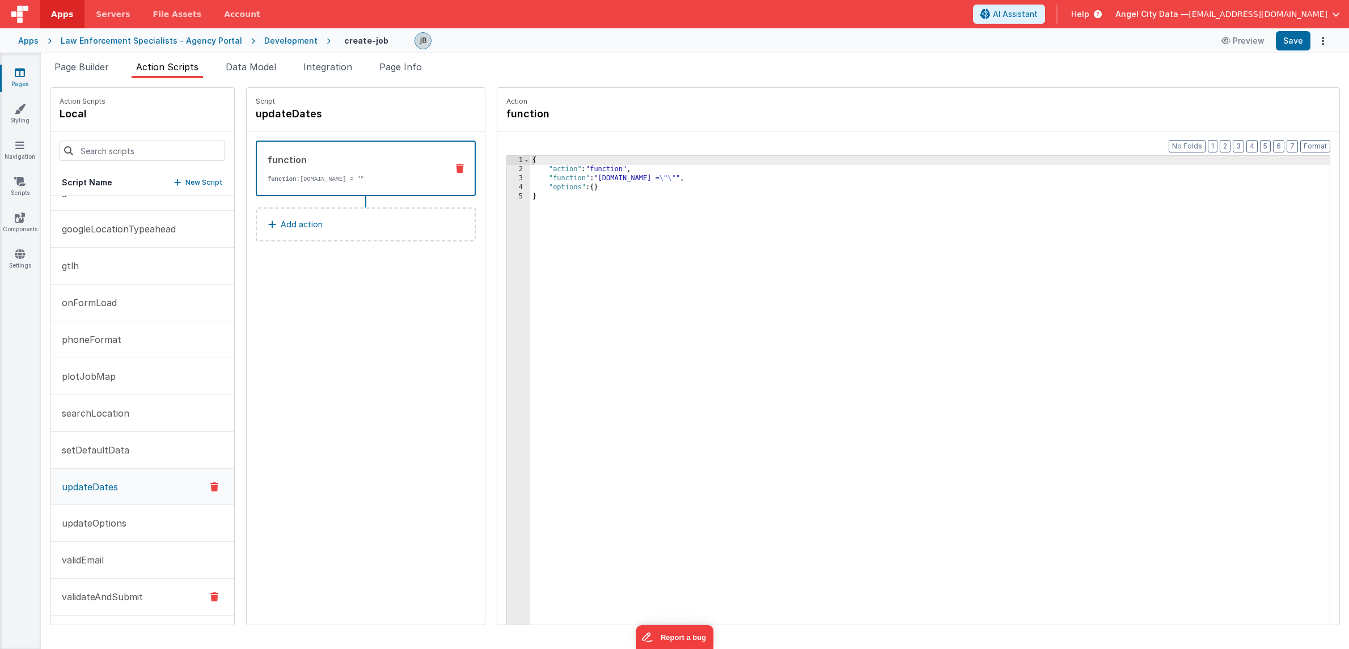
click at [120, 583] on button "validateAndSubmit" at bounding box center [142, 597] width 184 height 37
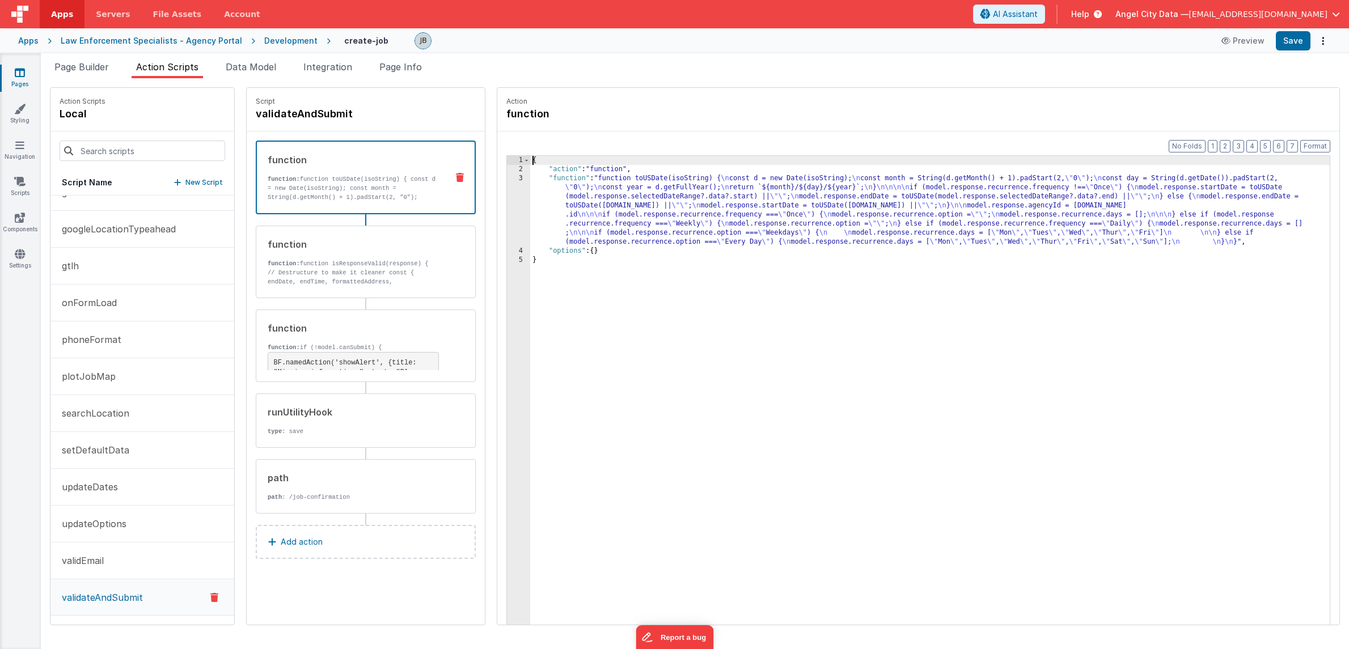
click at [507, 204] on div "3" at bounding box center [518, 210] width 23 height 73
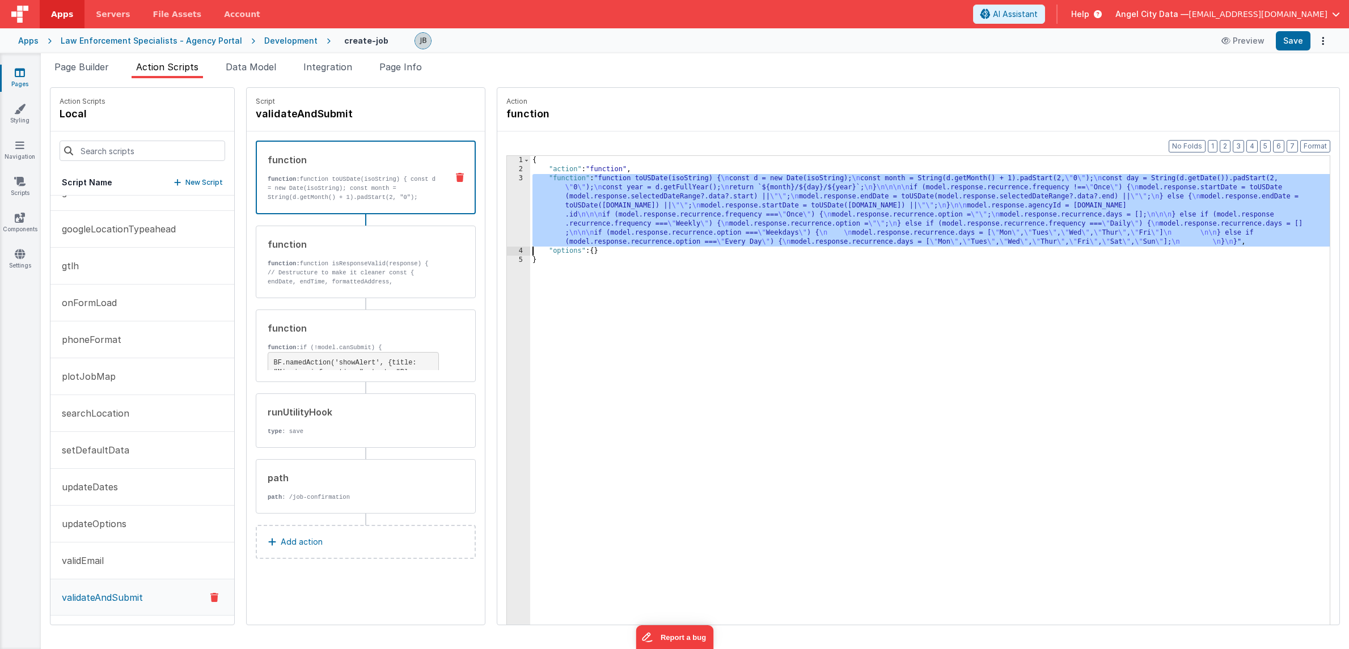
click at [507, 197] on div "3" at bounding box center [518, 210] width 23 height 73
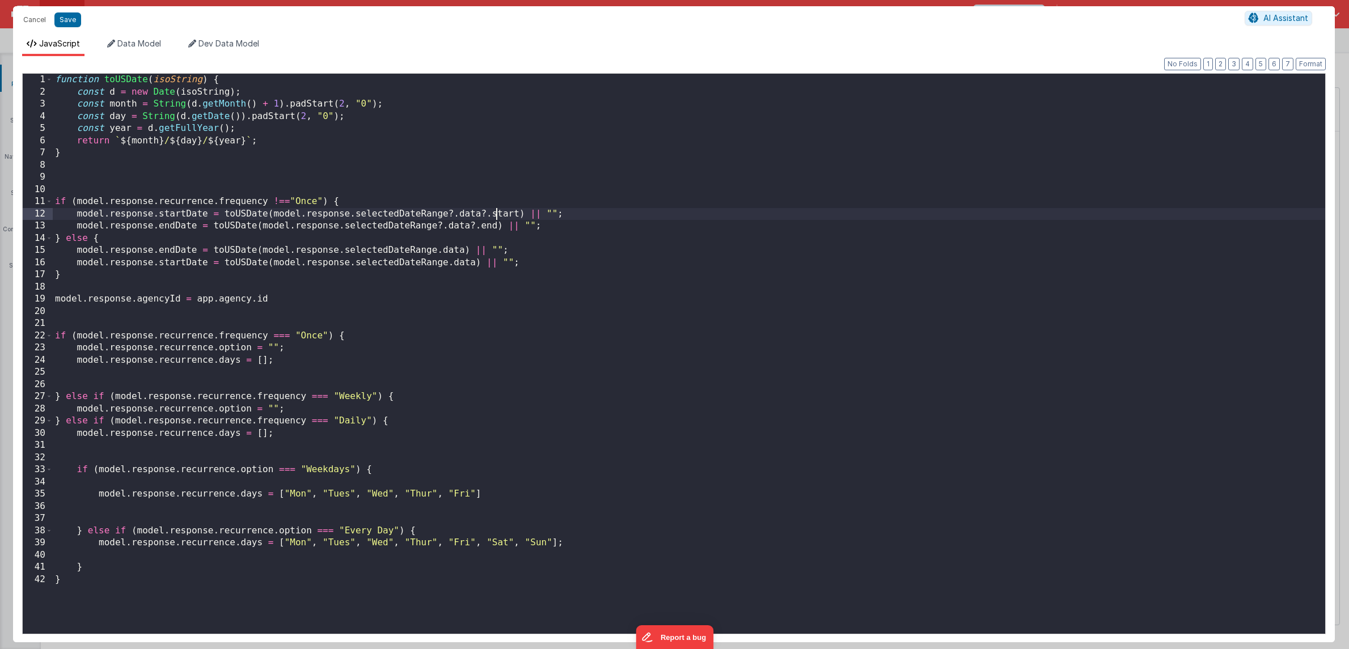
click at [408, 195] on div "function toUSDate ( isoString ) { const d = new Date ( isoString ) ; const mont…" at bounding box center [689, 366] width 1272 height 584
click at [215, 160] on div "function toUSDate ( isoString ) { const d = new Date ( isoString ) ; const mont…" at bounding box center [689, 366] width 1272 height 584
click at [87, 181] on div "function toUSDate ( isoString ) { const d = new Date ( isoString ) ; const mont…" at bounding box center [689, 366] width 1272 height 584
click at [300, 179] on div "function toUSDate ( isoString ) { const d = new Date ( isoString ) ; const mont…" at bounding box center [689, 366] width 1272 height 584
click at [147, 34] on div "JavaScript Data Model Dev Data Model Format 7 6 5 4 3 2 1 No Folds 1 2 3 4 5 6 …" at bounding box center [673, 337] width 1321 height 609
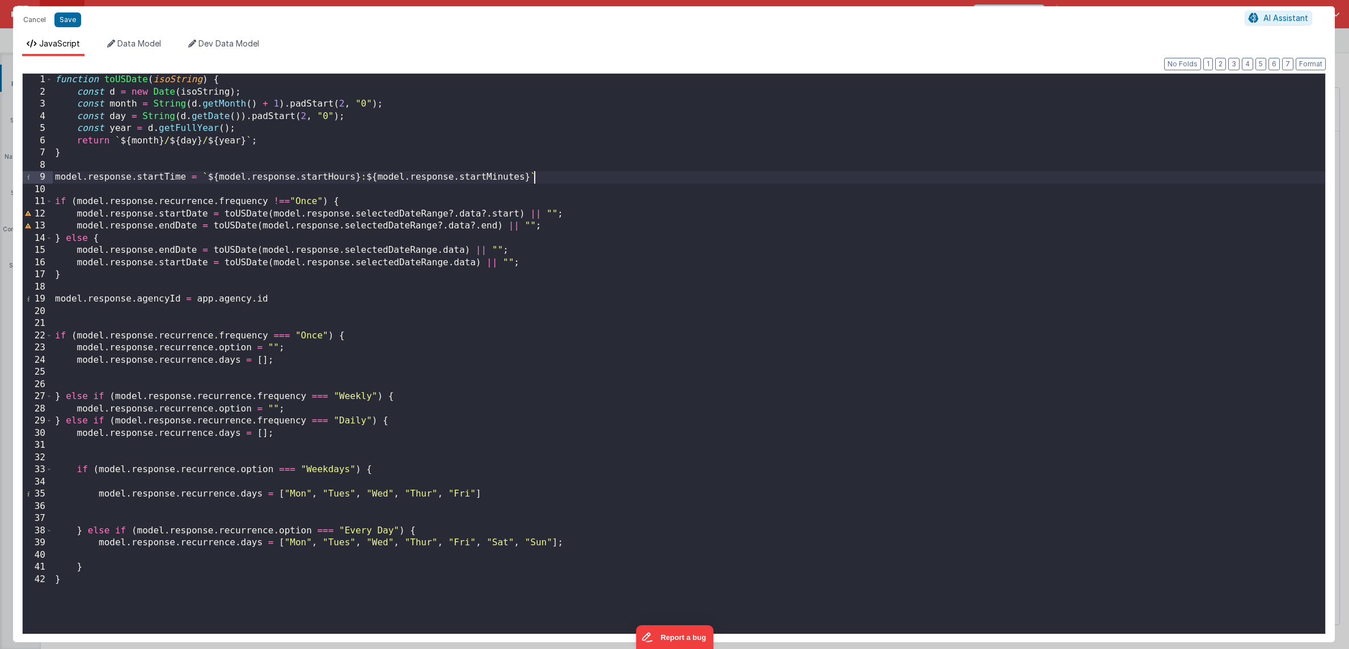
click at [553, 180] on div "function toUSDate ( isoString ) { const d = new Date ( isoString ) ; const mont…" at bounding box center [689, 366] width 1272 height 584
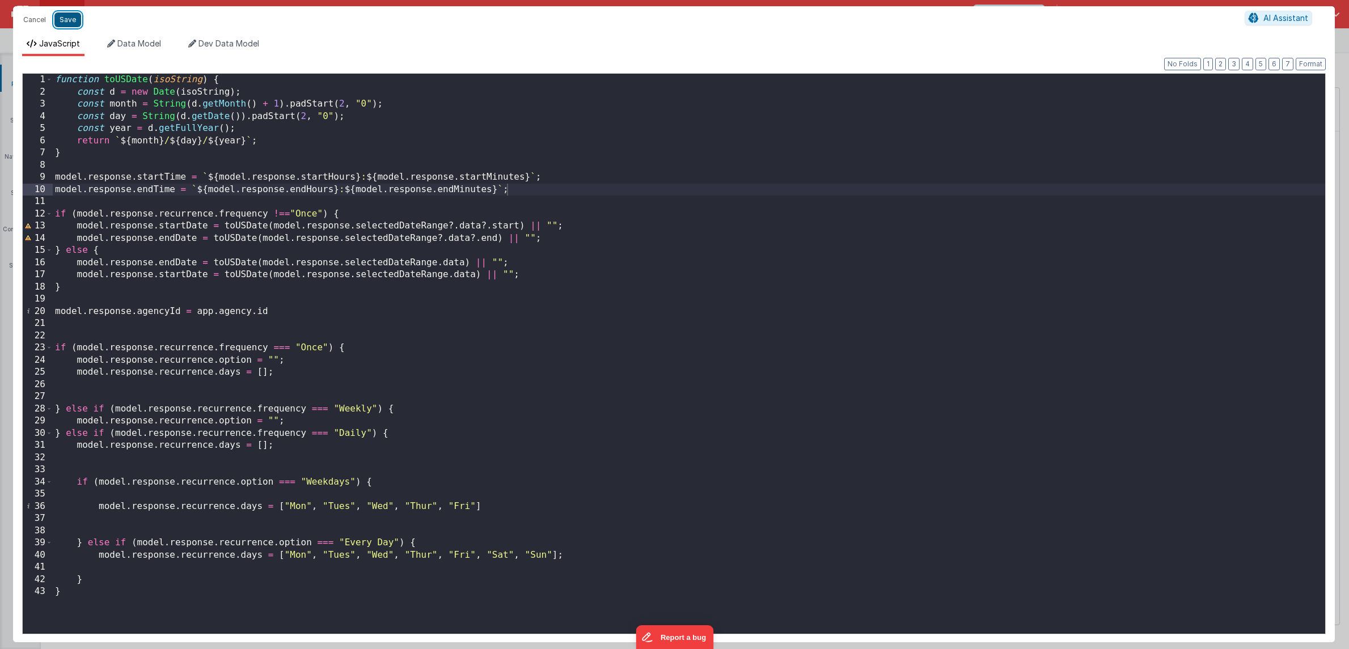
click at [75, 24] on button "Save" at bounding box center [67, 19] width 27 height 15
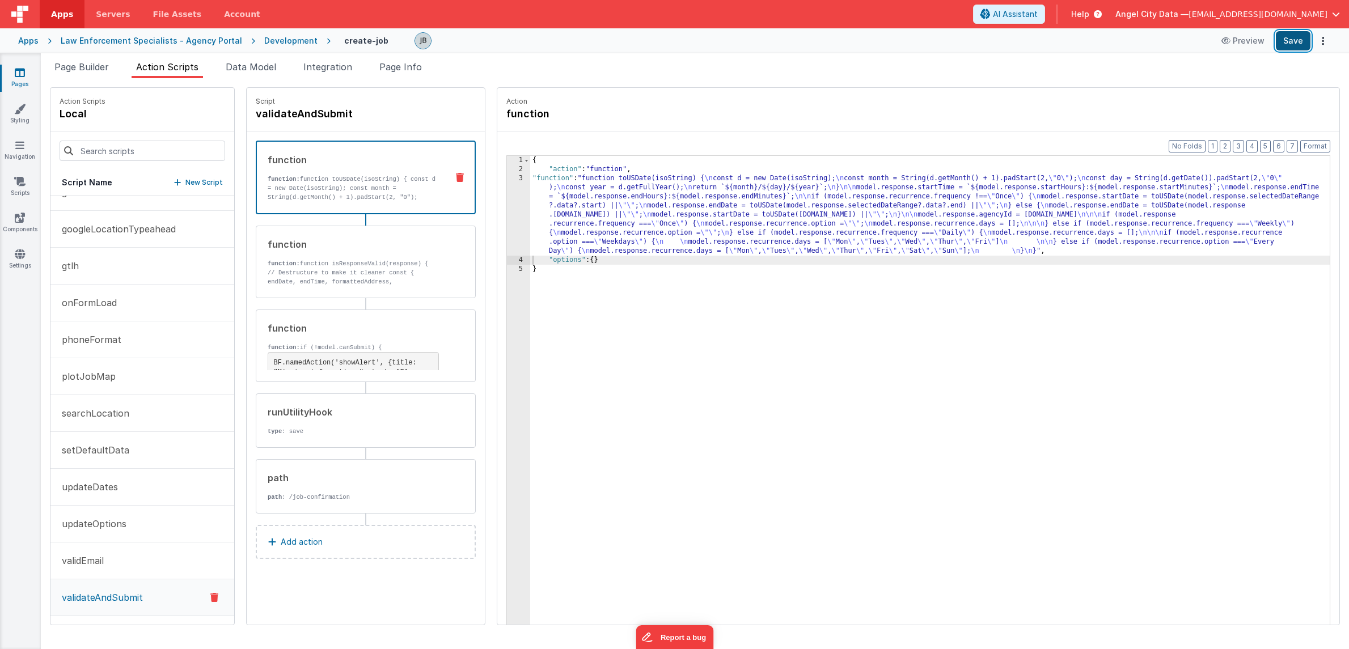
click at [1286, 48] on button "Save" at bounding box center [1292, 40] width 35 height 19
click at [244, 68] on span "Data Model" at bounding box center [251, 66] width 50 height 11
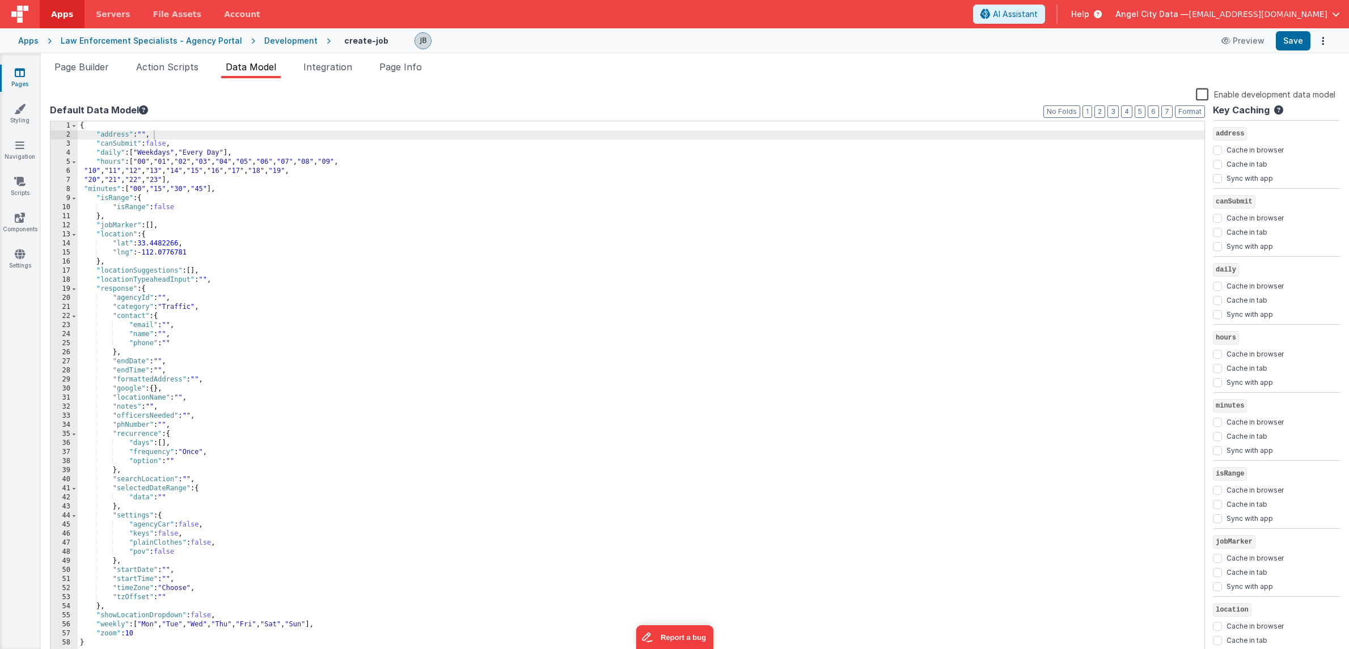
click at [213, 392] on div "{ "address" : "" , "canSubmit" : false , "daily" : [ "Weekdays" , "Every Day" ]…" at bounding box center [641, 399] width 1126 height 556
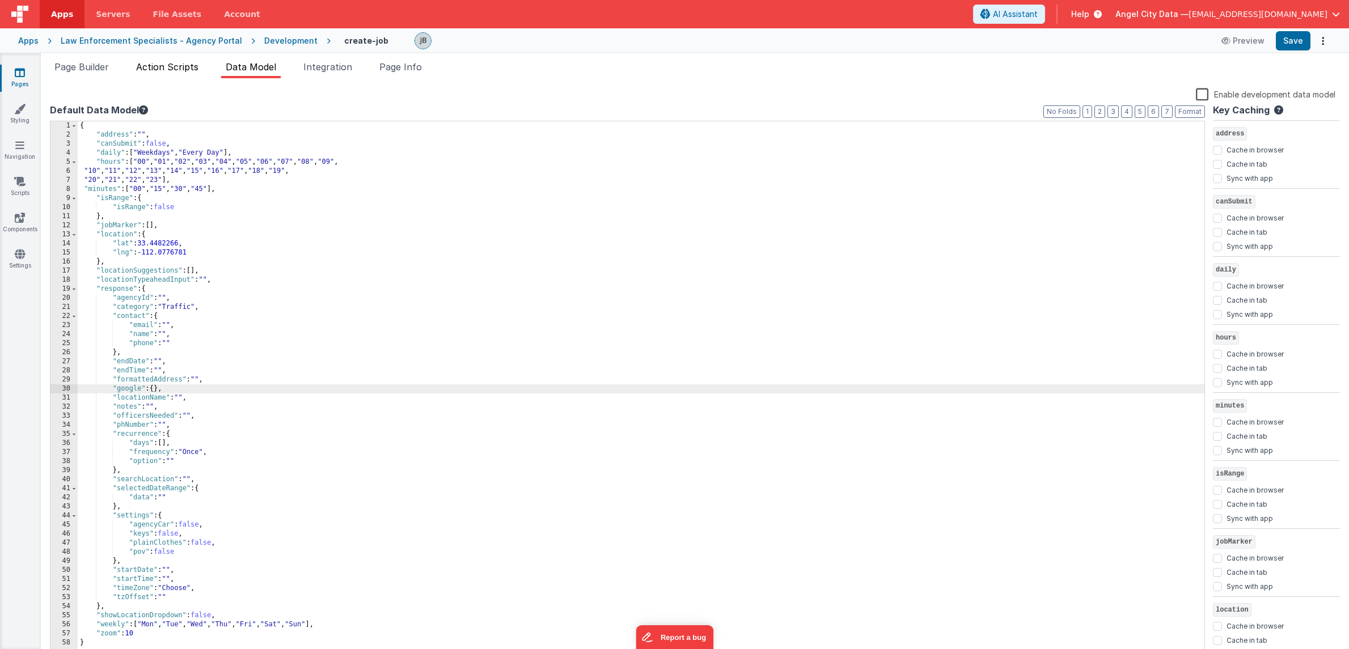
click at [158, 62] on span "Action Scripts" at bounding box center [167, 66] width 62 height 11
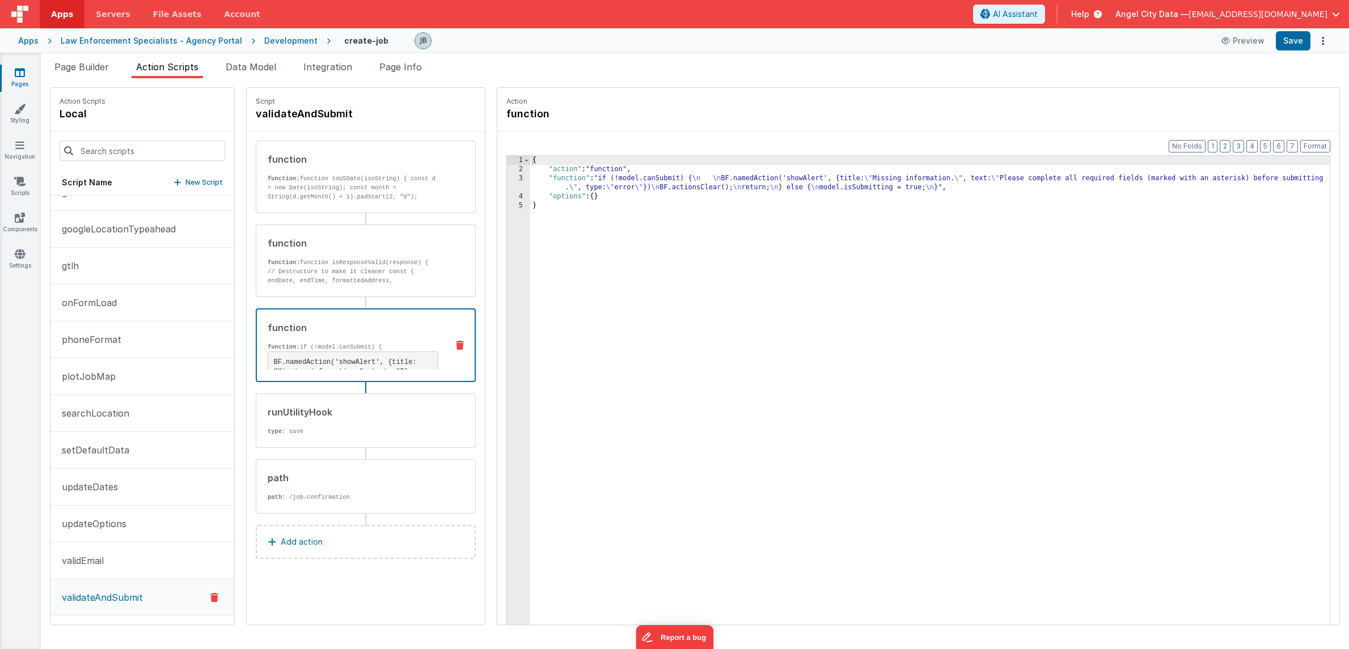
click at [330, 347] on p "function: if (!model.canSubmit) {" at bounding box center [353, 346] width 171 height 9
click at [339, 268] on p "function: function isResponseValid(response) { // Destructure to make it cleane…" at bounding box center [353, 280] width 171 height 45
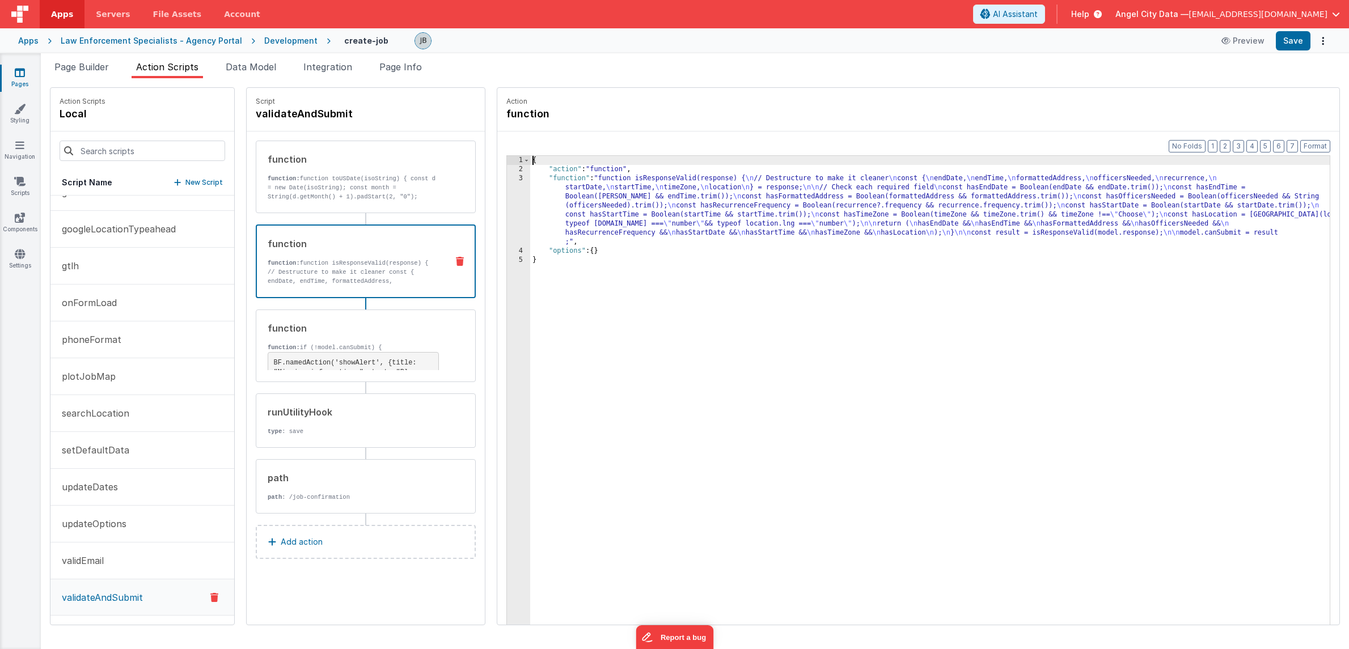
click at [507, 201] on div "3" at bounding box center [518, 210] width 23 height 73
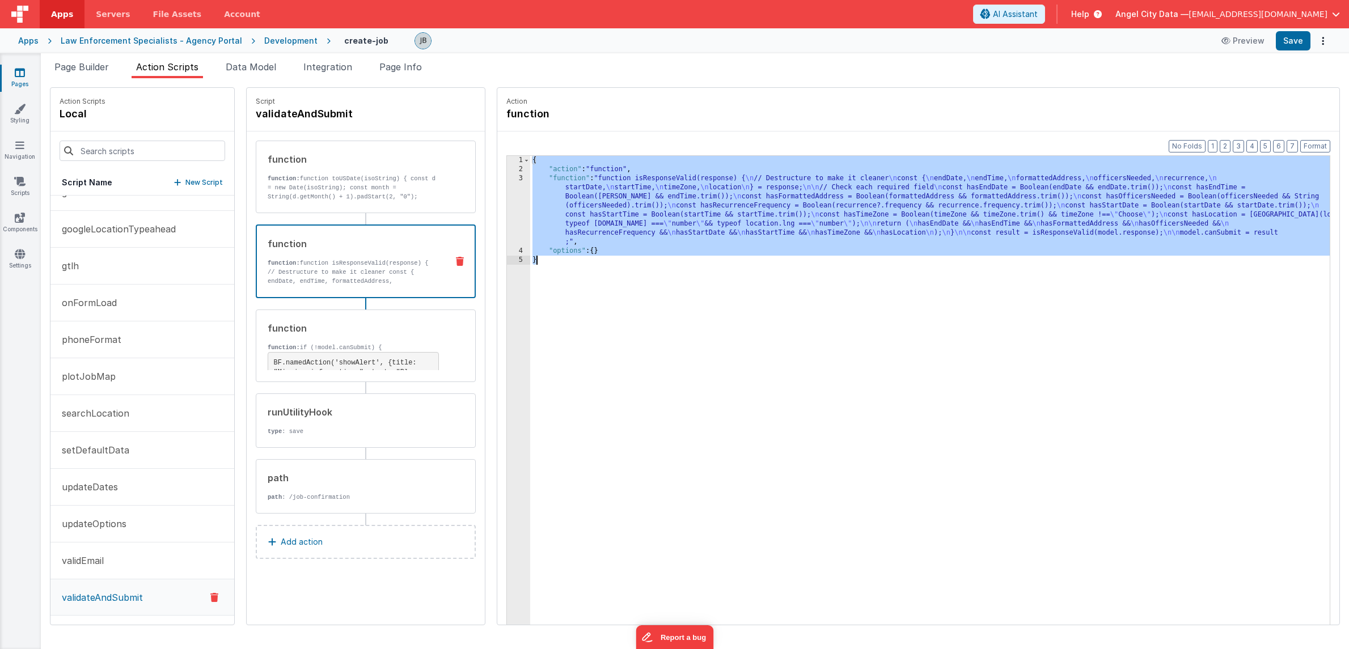
click at [507, 201] on div "3" at bounding box center [518, 210] width 23 height 73
click at [507, 204] on div "3" at bounding box center [518, 210] width 23 height 73
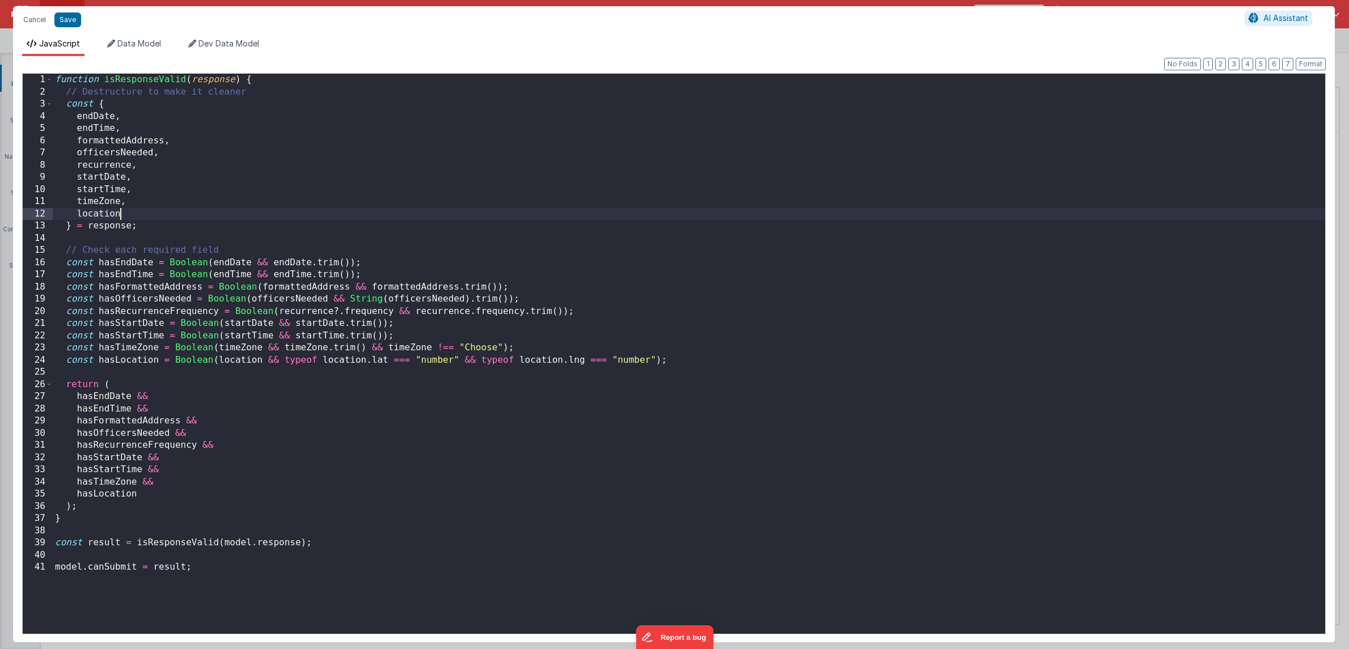
click at [491, 204] on div "function isResponseValid ( response ) { // Destructure to make it cleaner const…" at bounding box center [689, 366] width 1272 height 584
click at [424, 217] on div "function isResponseValid ( response ) { // Destructure to make it cleaner const…" at bounding box center [689, 366] width 1272 height 584
click at [68, 19] on button "Save" at bounding box center [67, 19] width 27 height 15
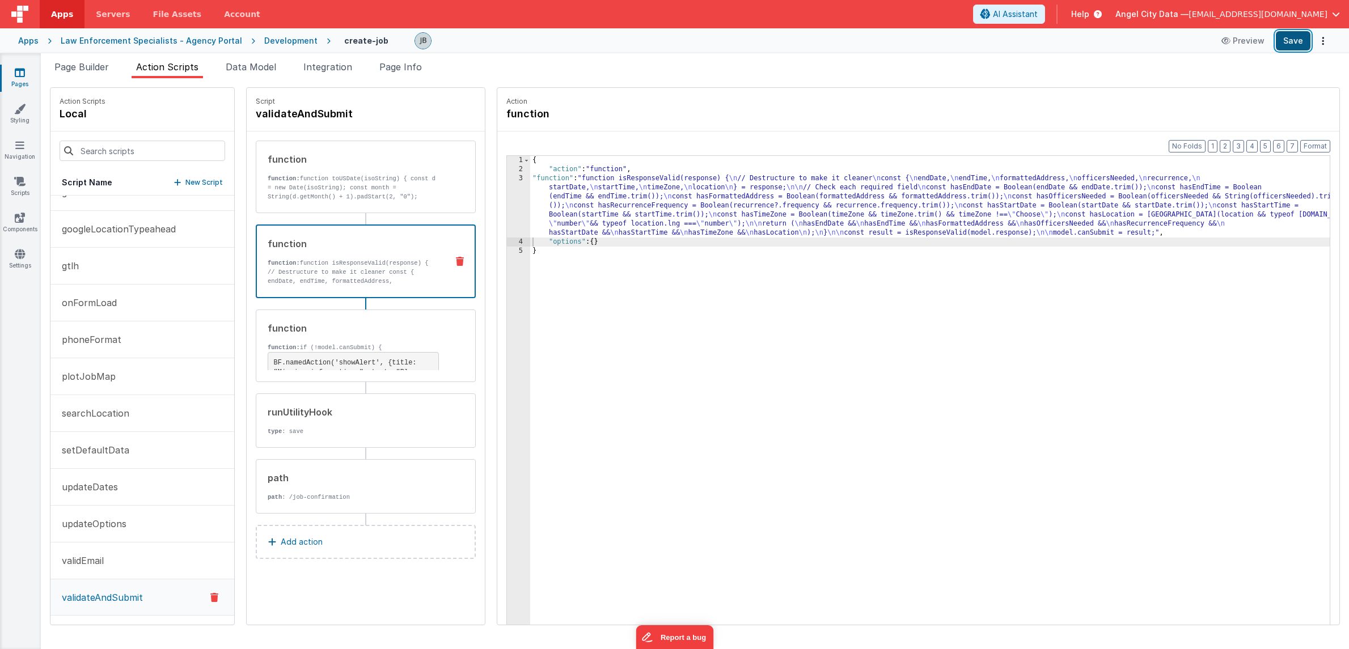
click at [1288, 45] on button "Save" at bounding box center [1292, 40] width 35 height 19
click at [1239, 45] on button "Preview" at bounding box center [1225, 41] width 57 height 18
click at [349, 256] on div "function function: function isResponseValid(response) { // Destructure to make …" at bounding box center [347, 261] width 181 height 49
click at [506, 216] on div "1 2 3 4 5 { "action" : "function" , "function" : "function isResponseValid(resp…" at bounding box center [918, 407] width 824 height 505
click at [507, 213] on div "3" at bounding box center [518, 205] width 23 height 63
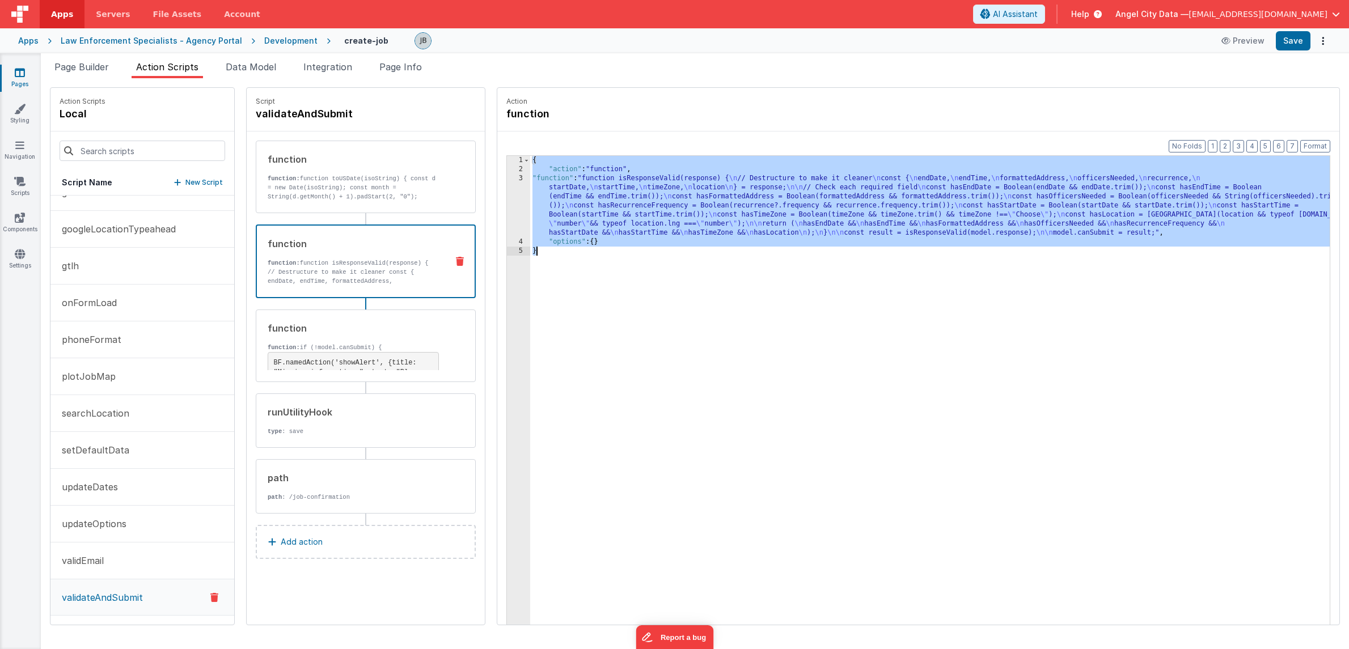
click at [507, 213] on div "3" at bounding box center [518, 205] width 23 height 63
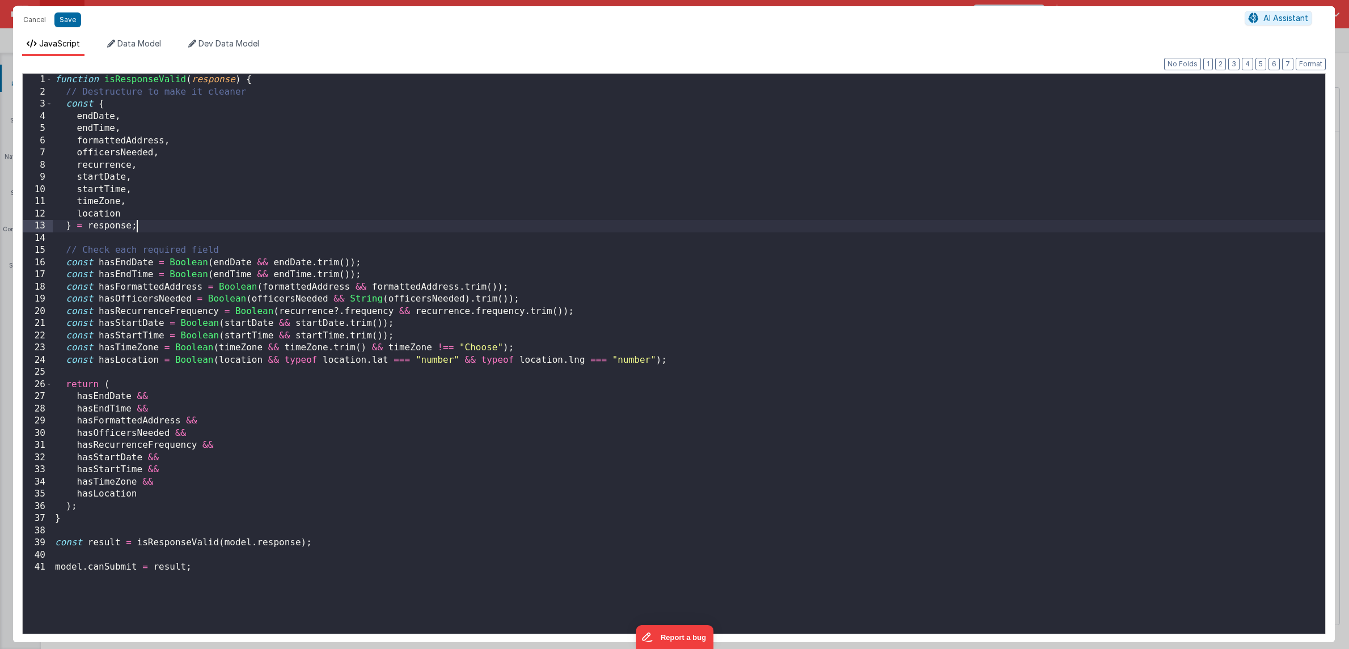
click at [489, 213] on div "function isResponseValid ( response ) { // Destructure to make it cleaner const…" at bounding box center [689, 366] width 1272 height 584
click at [443, 215] on div "function isResponseValid ( response ) { // Destructure to make it cleaner const…" at bounding box center [689, 366] width 1272 height 584
click at [34, 22] on button "Cancel" at bounding box center [35, 20] width 34 height 16
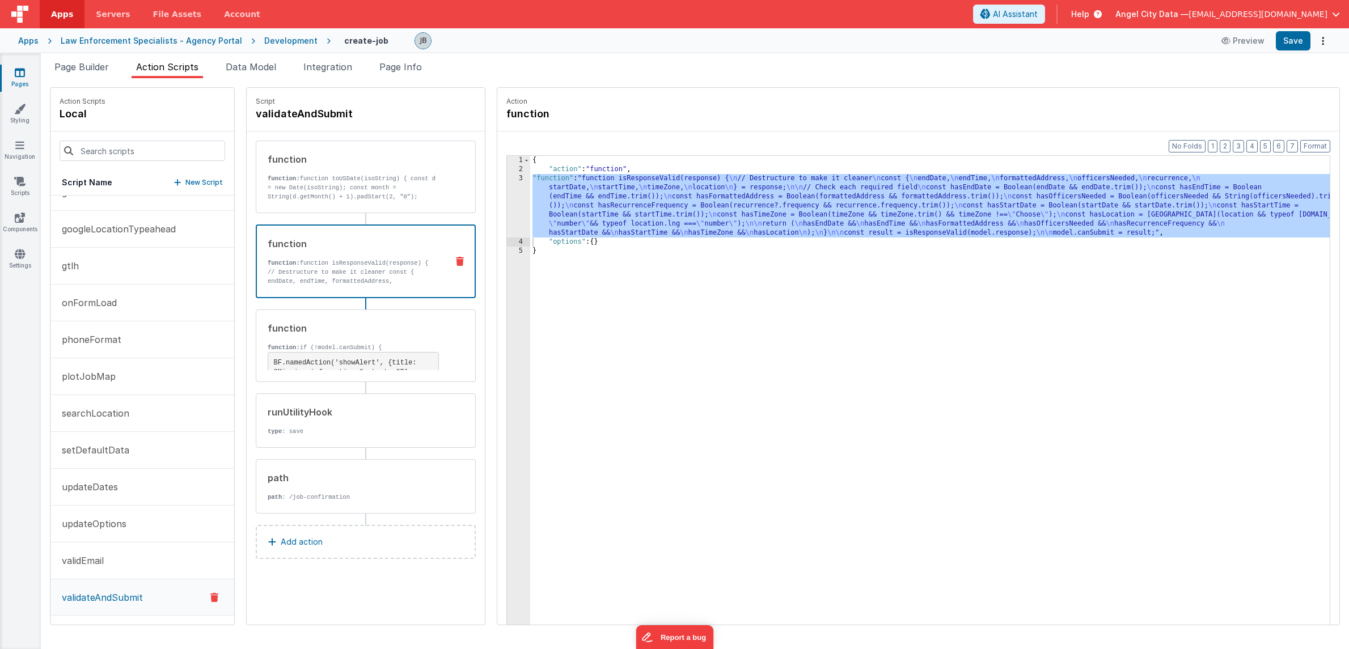
click at [507, 202] on div "3" at bounding box center [518, 205] width 23 height 63
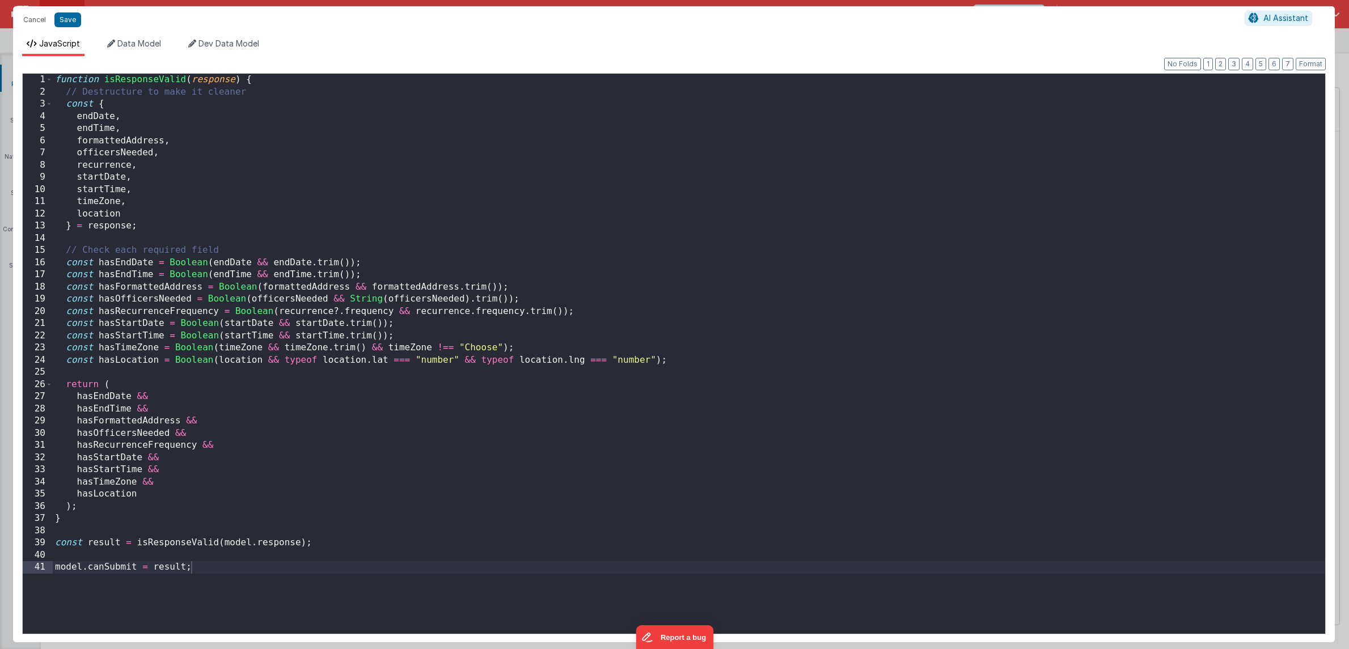
click at [494, 202] on div "Cancel Save AI Assistant JavaScript Data Model Dev Data Model Format 7 6 5 4 3 …" at bounding box center [674, 324] width 1349 height 649
click at [46, 23] on button "Cancel" at bounding box center [35, 20] width 34 height 16
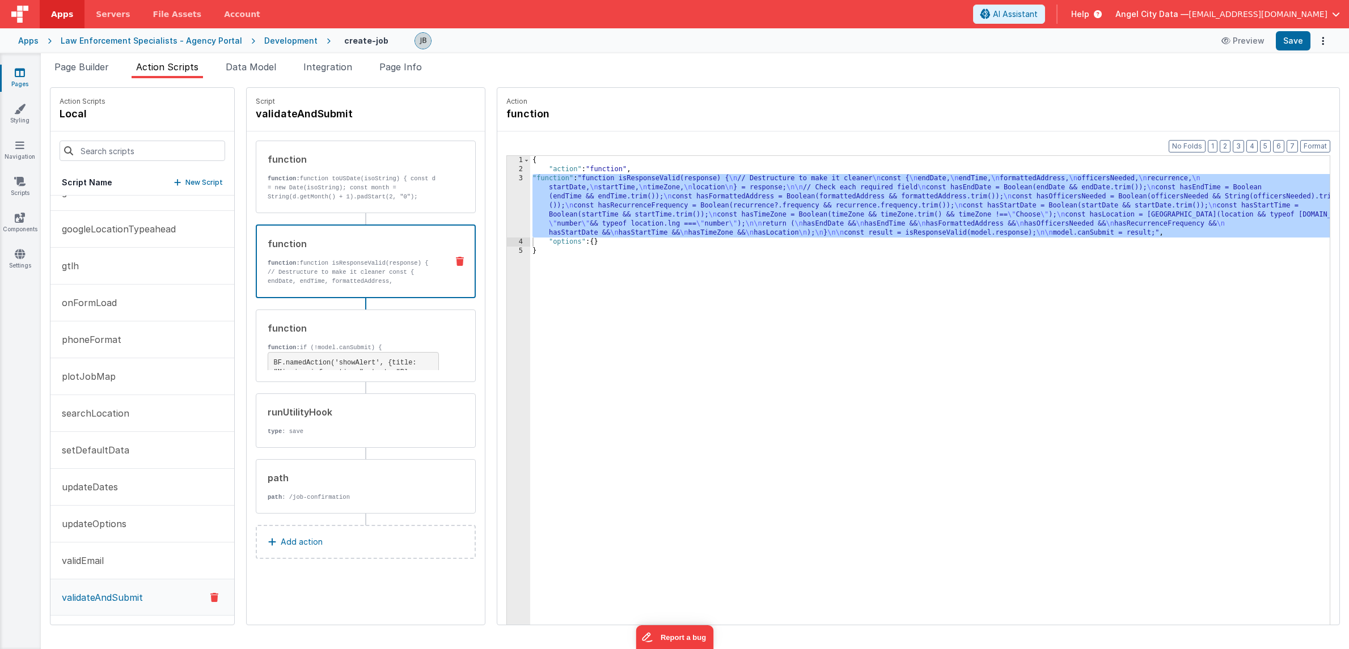
click at [507, 210] on div "3" at bounding box center [518, 205] width 23 height 63
click at [507, 208] on div "3" at bounding box center [518, 205] width 23 height 63
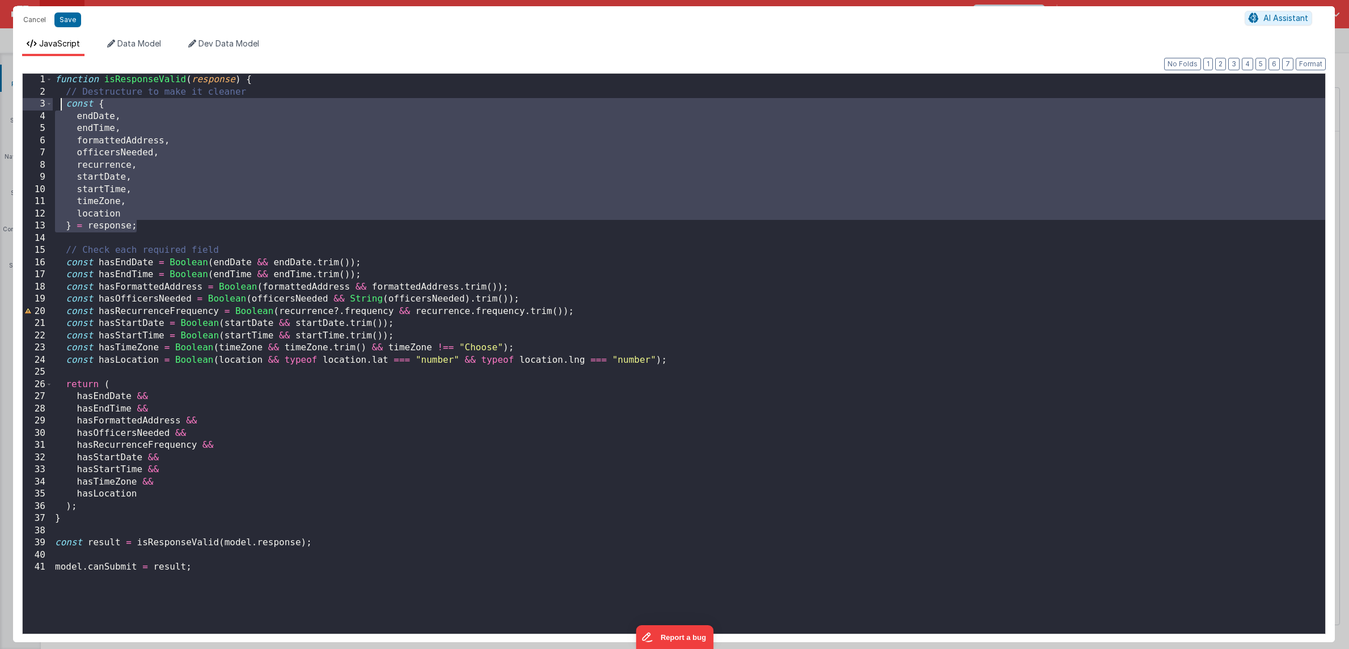
drag, startPoint x: 166, startPoint y: 224, endPoint x: 59, endPoint y: 98, distance: 165.8
click at [59, 98] on div "function isResponseValid ( response ) { // Destructure to make it cleaner const…" at bounding box center [689, 366] width 1272 height 584
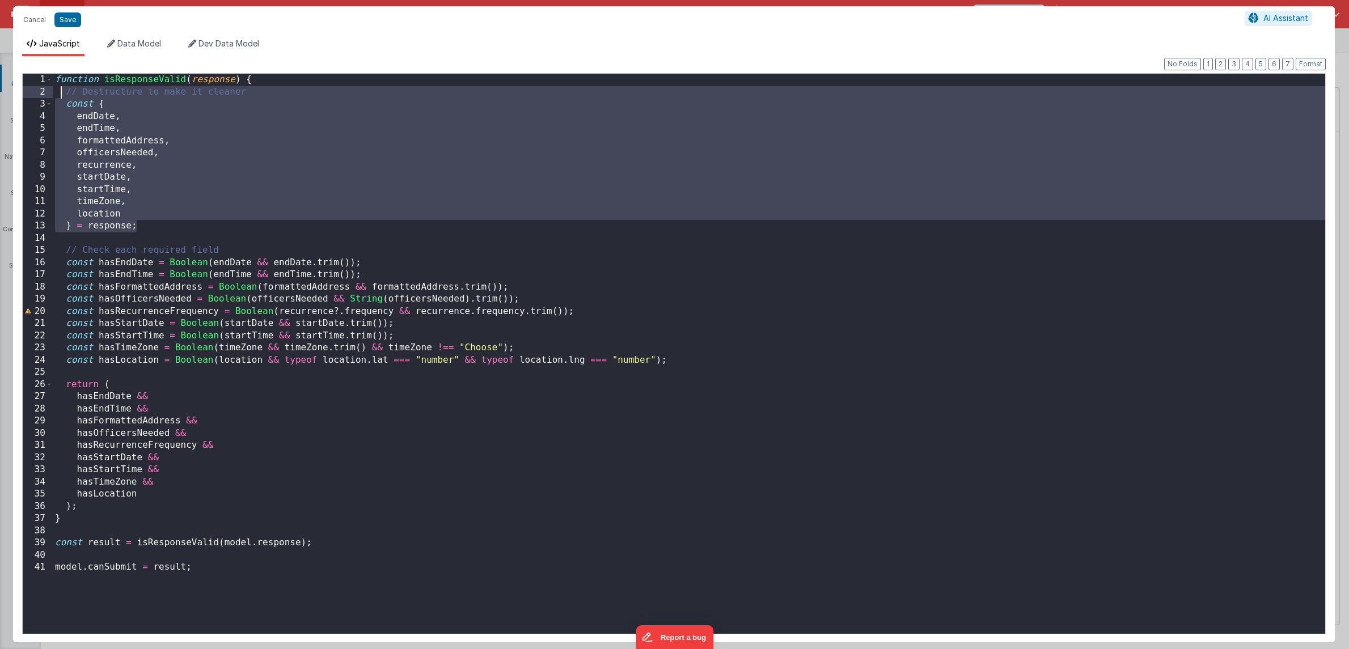
click at [112, 178] on div "function isResponseValid ( response ) { // Destructure to make it cleaner const…" at bounding box center [689, 366] width 1272 height 584
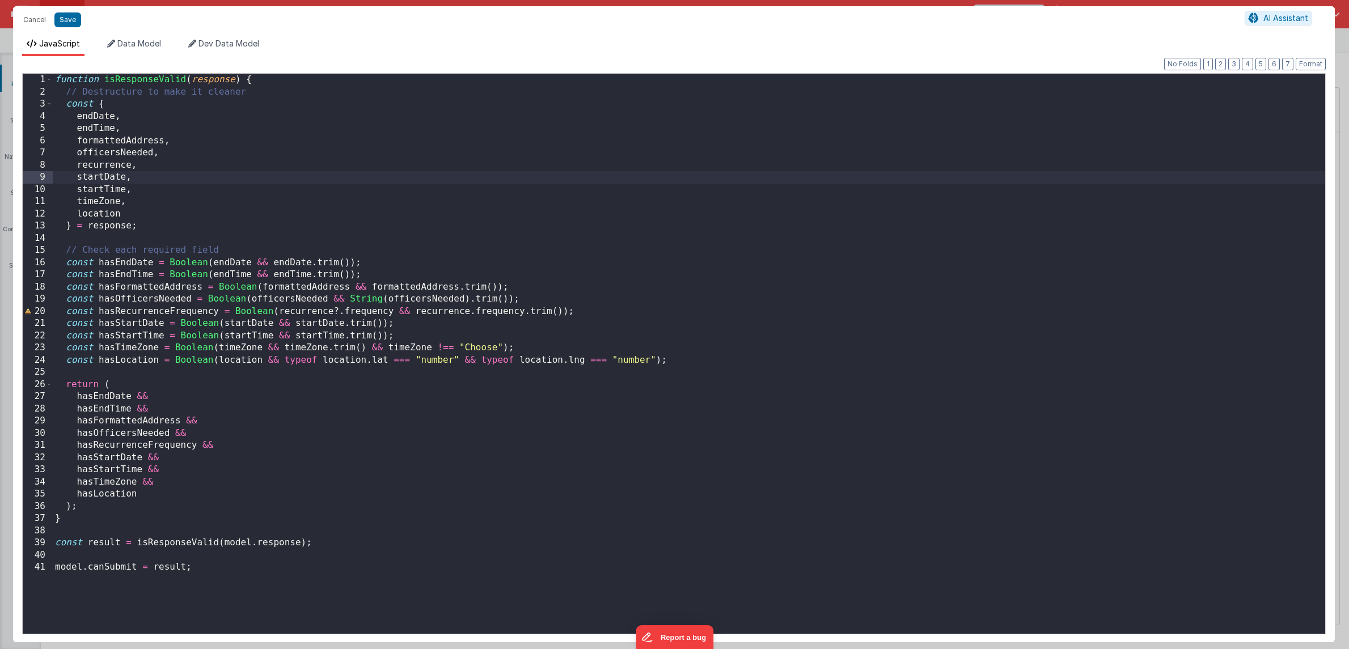
click at [154, 239] on div "function isResponseValid ( response ) { // Destructure to make it cleaner const…" at bounding box center [689, 366] width 1272 height 584
click at [157, 553] on div "function isResponseValid ( response ) { // Destructure to make it cleaner const…" at bounding box center [689, 366] width 1272 height 584
click at [67, 18] on button "Save" at bounding box center [67, 19] width 27 height 15
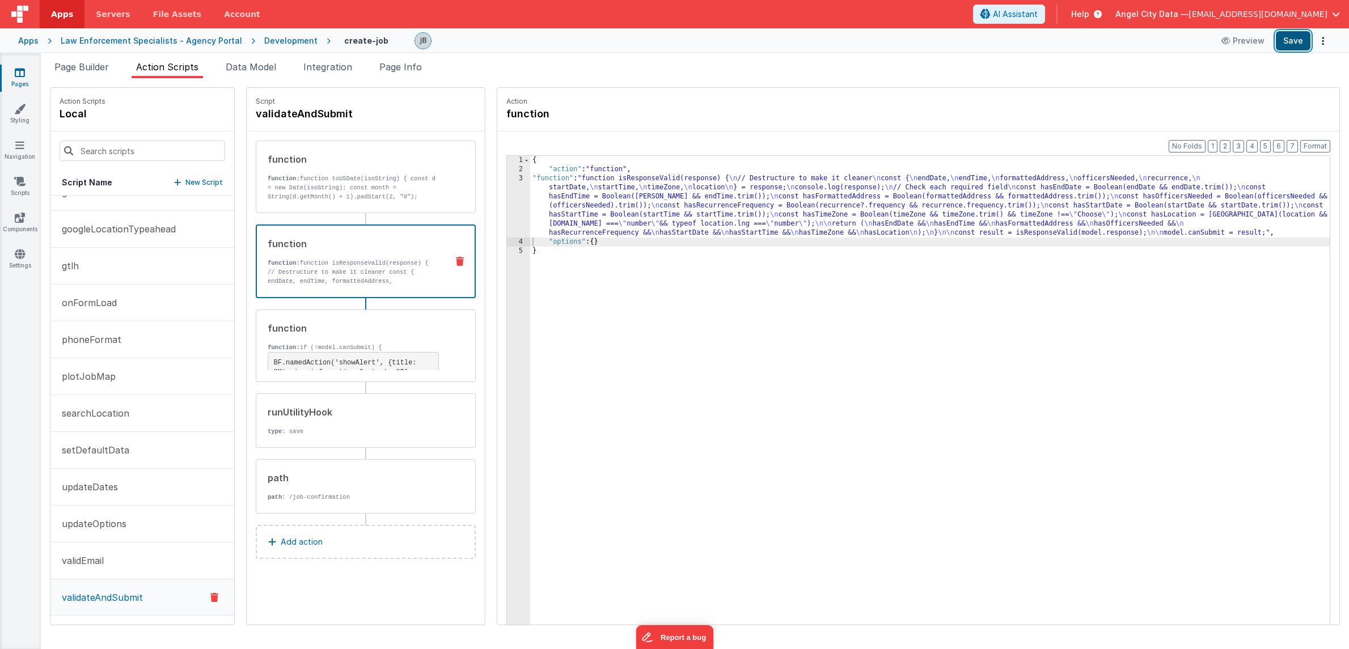
click at [1291, 46] on button "Save" at bounding box center [1292, 40] width 35 height 19
click at [507, 219] on div "3" at bounding box center [518, 205] width 23 height 63
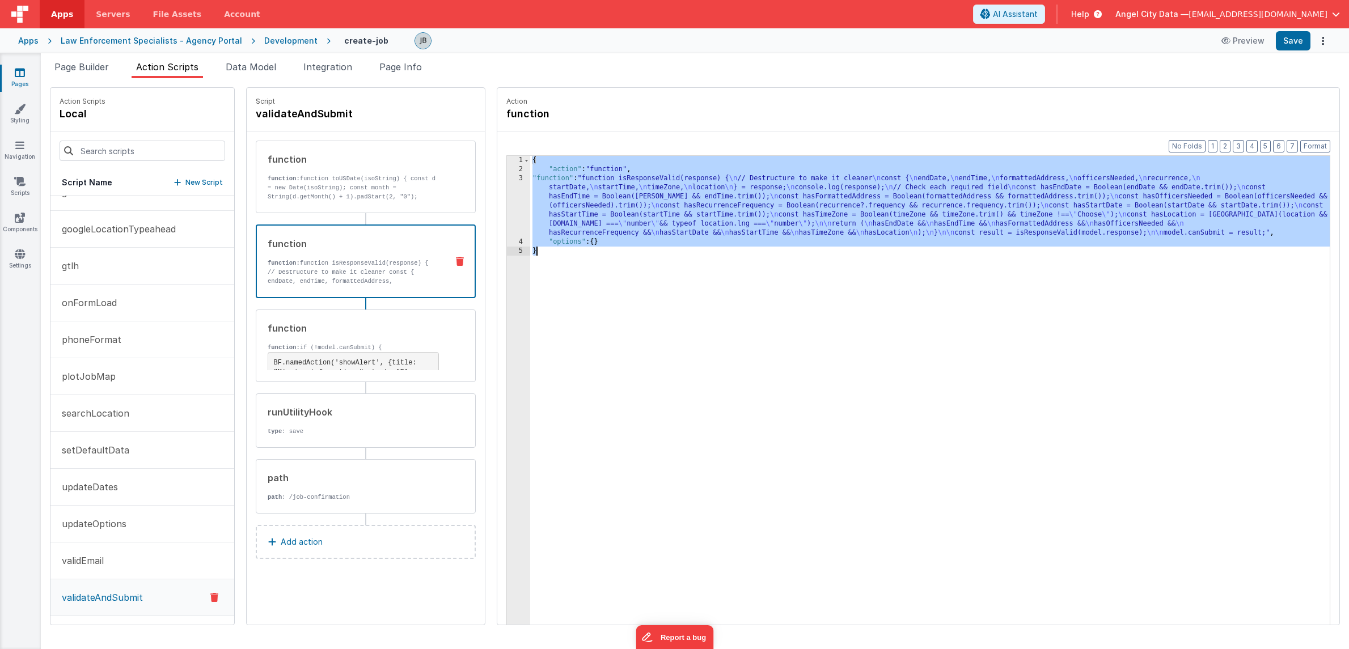
click at [507, 215] on div "3" at bounding box center [518, 205] width 23 height 63
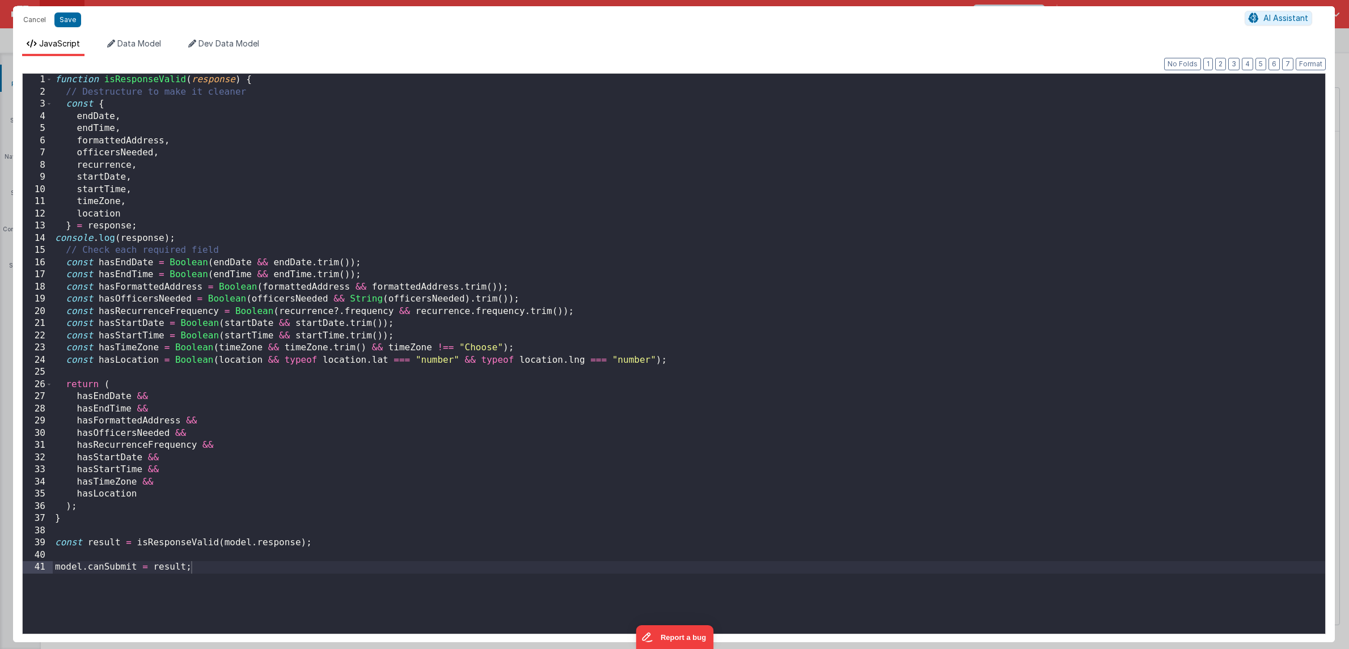
click at [273, 222] on div "function isResponseValid ( response ) { // Destructure to make it cleaner const…" at bounding box center [689, 366] width 1272 height 584
drag, startPoint x: 365, startPoint y: 347, endPoint x: 266, endPoint y: 344, distance: 99.3
click at [266, 344] on div "function isResponseValid ( response ) { // Destructure to make it cleaner const…" at bounding box center [689, 366] width 1272 height 584
click at [410, 356] on div "function isResponseValid ( response ) { // Destructure to make it cleaner const…" at bounding box center [689, 366] width 1272 height 584
click at [78, 23] on button "Save" at bounding box center [67, 19] width 27 height 15
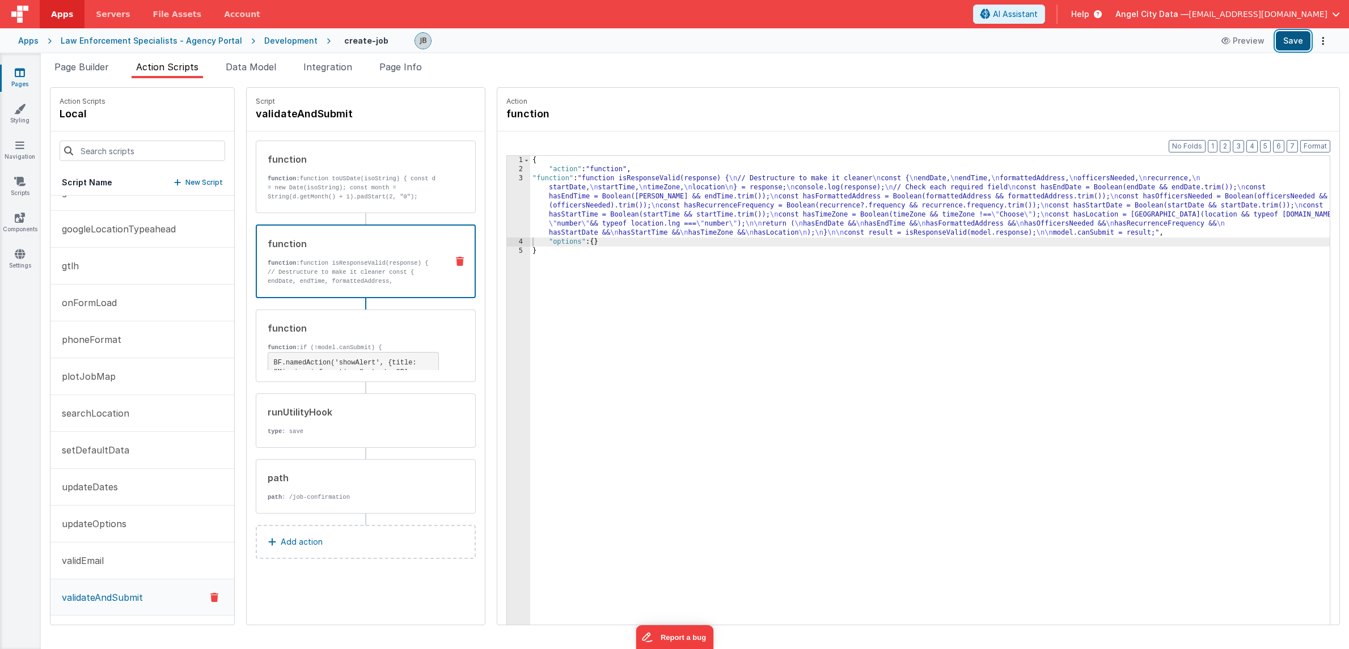
click at [1285, 47] on button "Save" at bounding box center [1292, 40] width 35 height 19
click at [83, 73] on li "Page Builder" at bounding box center [81, 69] width 63 height 18
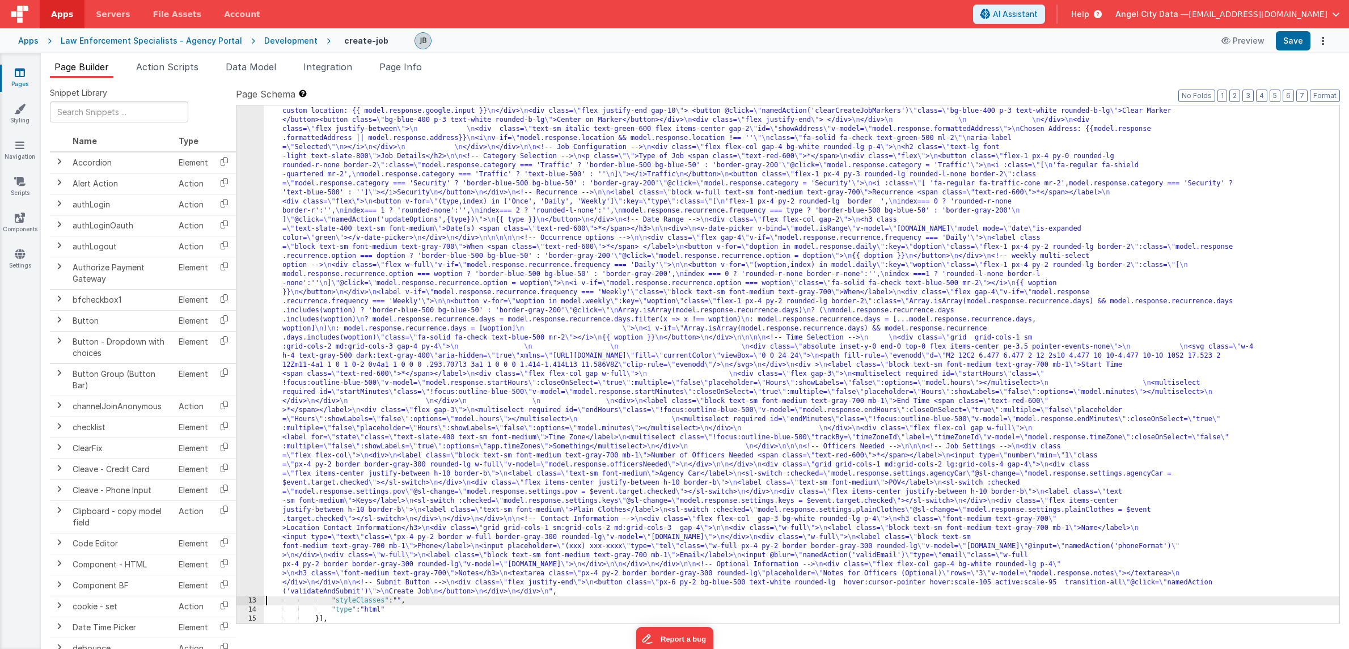
click at [244, 269] on div "12" at bounding box center [249, 302] width 27 height 590
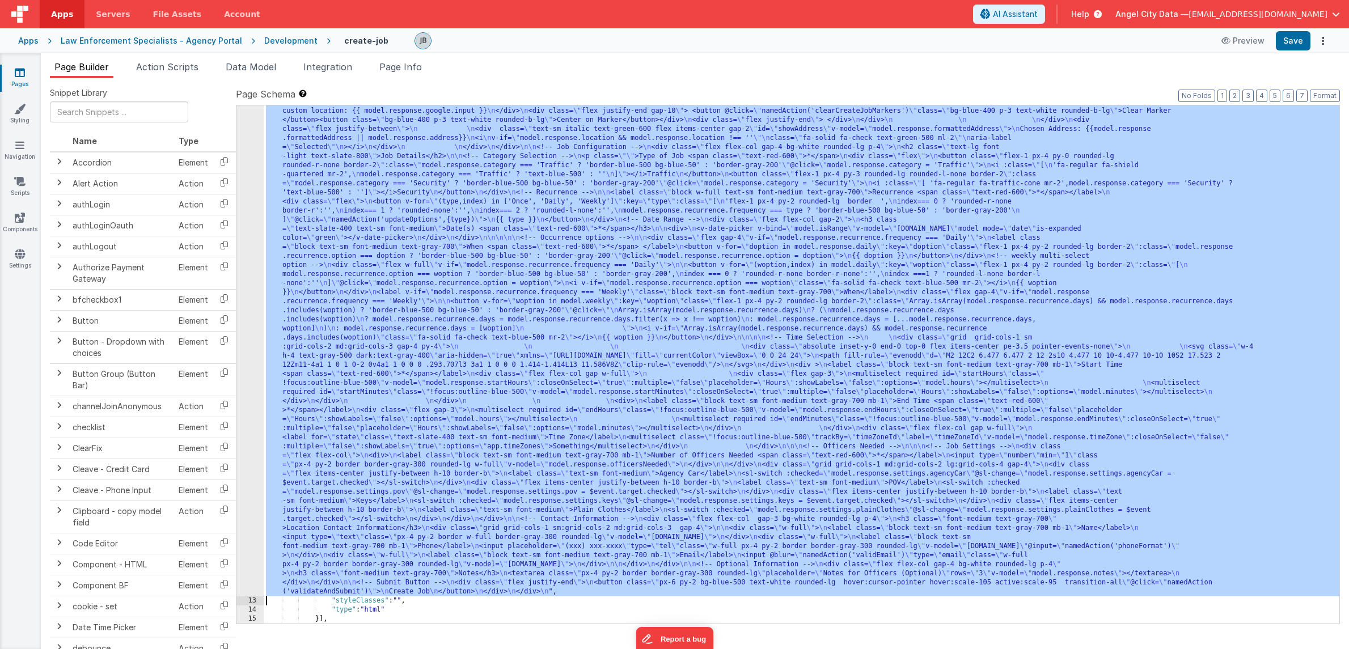
click at [246, 266] on div "12" at bounding box center [249, 302] width 27 height 590
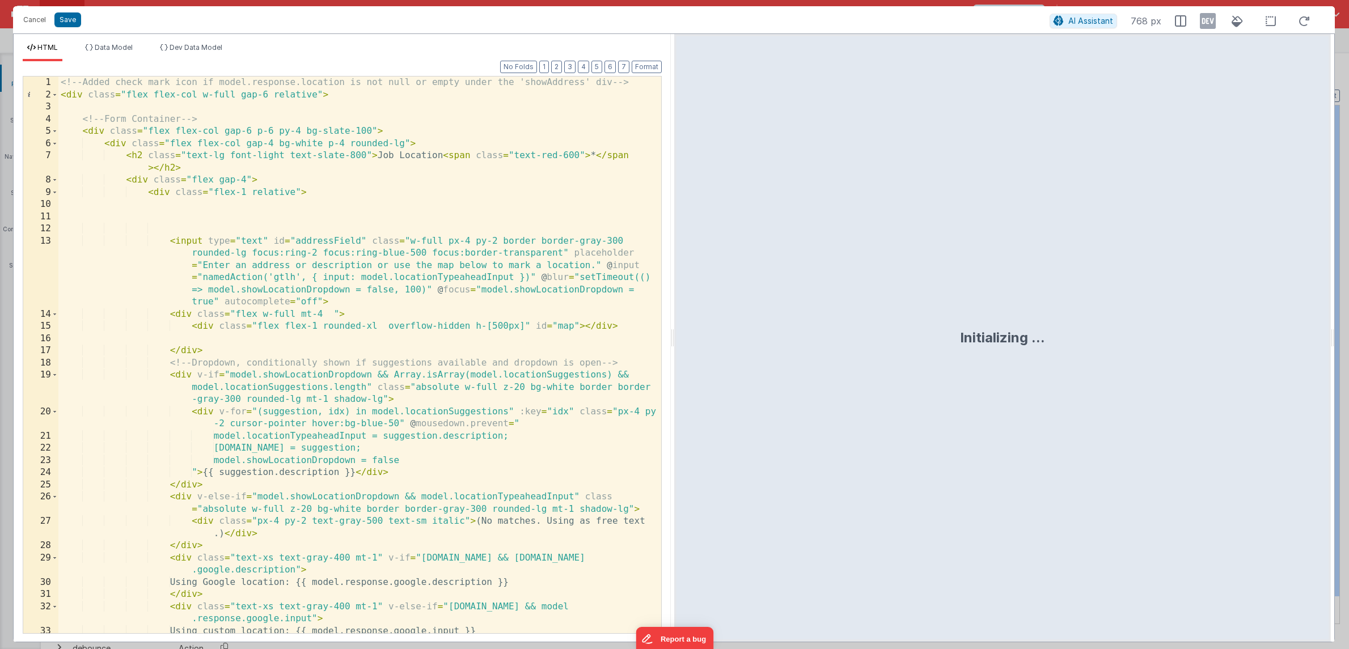
scroll to position [0, 0]
click at [274, 307] on div "<!-- Added check mark icon if model.response.location is not null or empty unde…" at bounding box center [359, 367] width 603 height 581
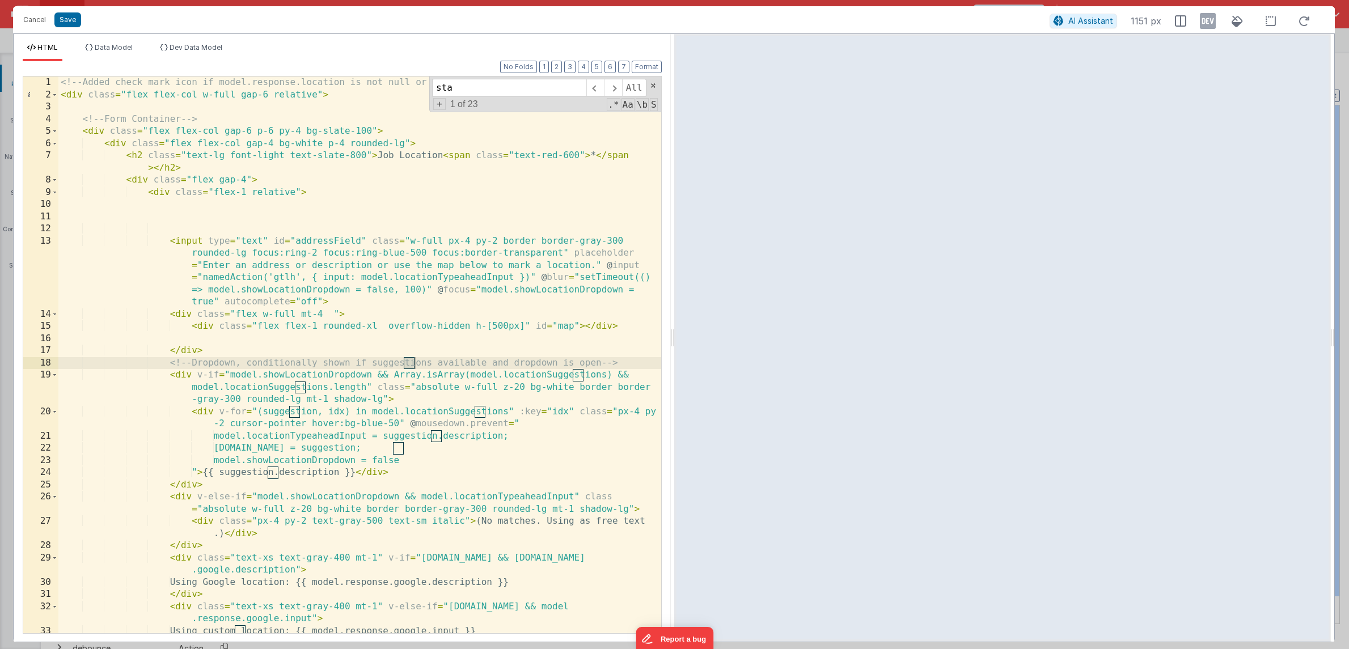
scroll to position [2062, 0]
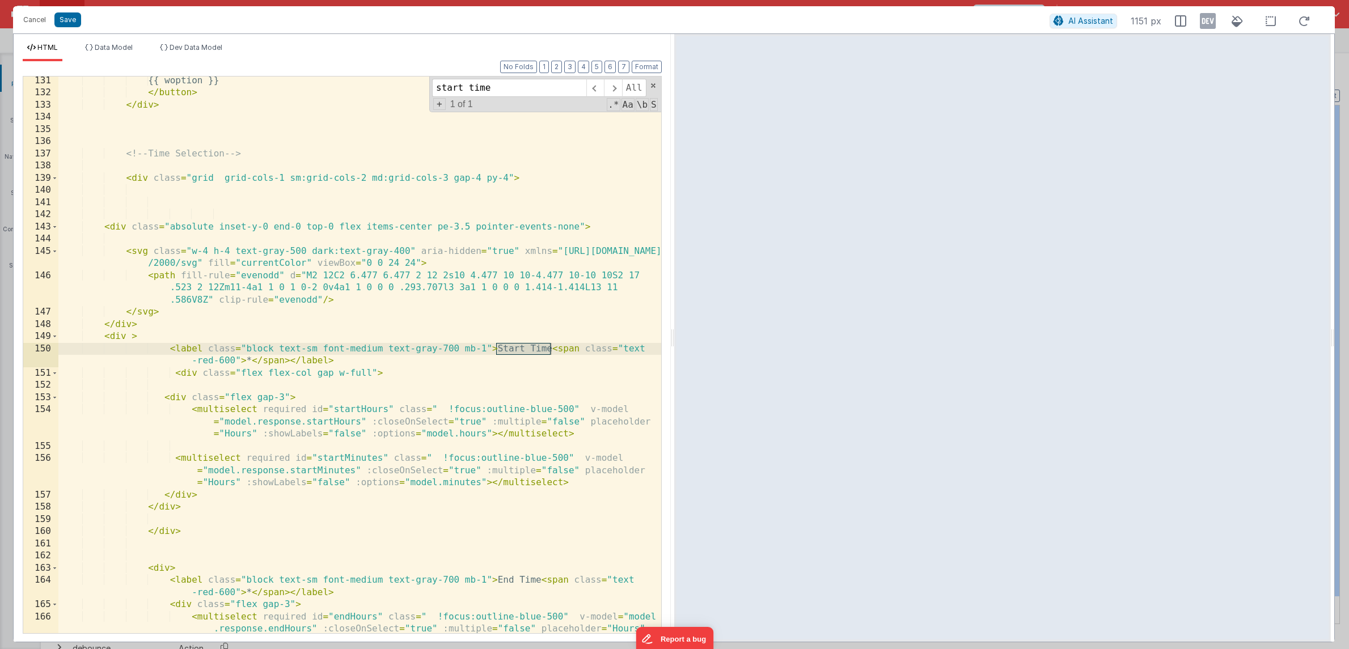
type input "start time"
click at [201, 262] on div "{{ woption }} </ button > </ div > <!-- Time Selection --> < div class = "grid …" at bounding box center [359, 377] width 603 height 605
click at [138, 251] on div "{{ woption }} </ button > </ div > <!-- Time Selection --> < div class = "grid …" at bounding box center [359, 377] width 603 height 605
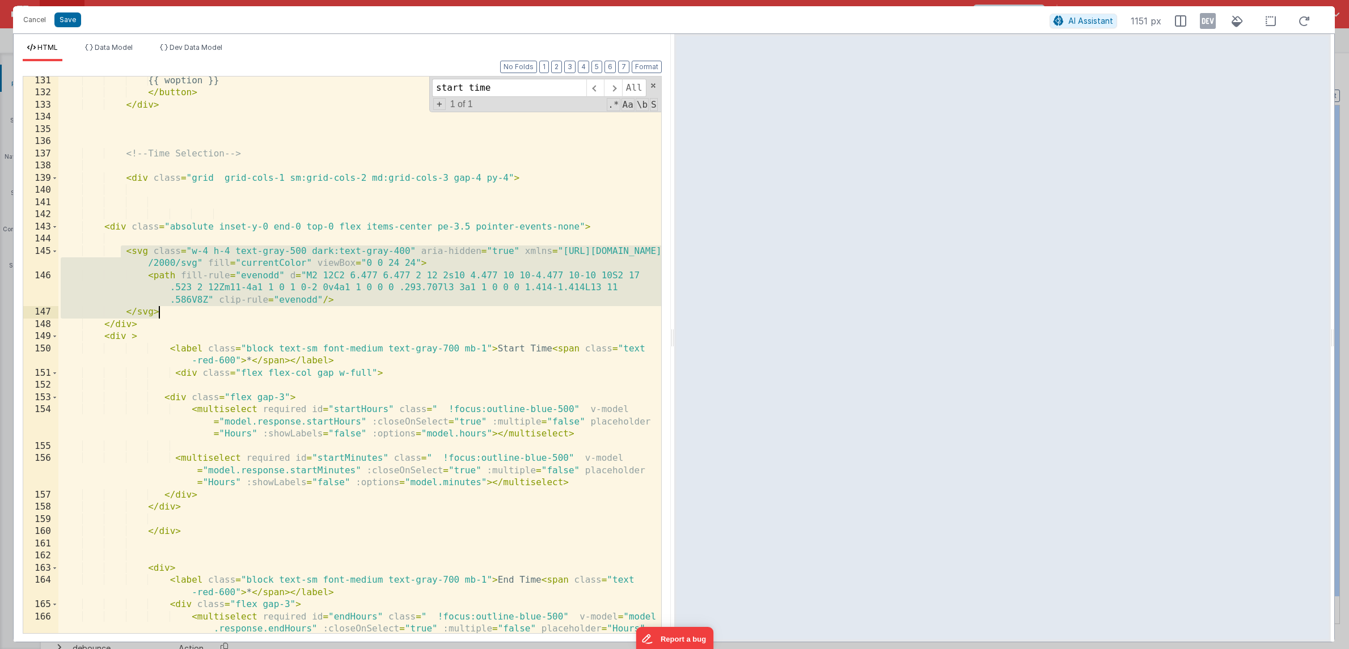
drag, startPoint x: 121, startPoint y: 253, endPoint x: 181, endPoint y: 316, distance: 87.4
click at [181, 316] on div "{{ woption }} </ button > </ div > <!-- Time Selection --> < div class = "grid …" at bounding box center [359, 377] width 603 height 605
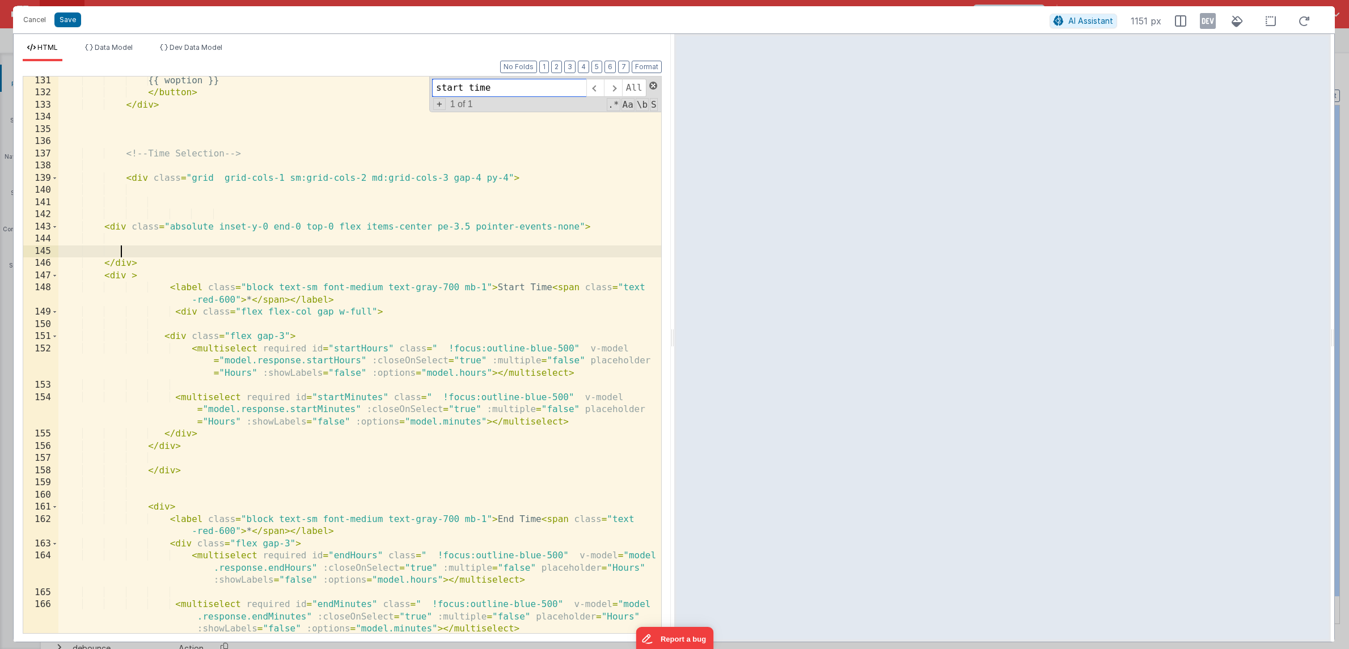
click at [654, 84] on span at bounding box center [653, 86] width 8 height 8
click at [73, 24] on button "Save" at bounding box center [67, 19] width 27 height 15
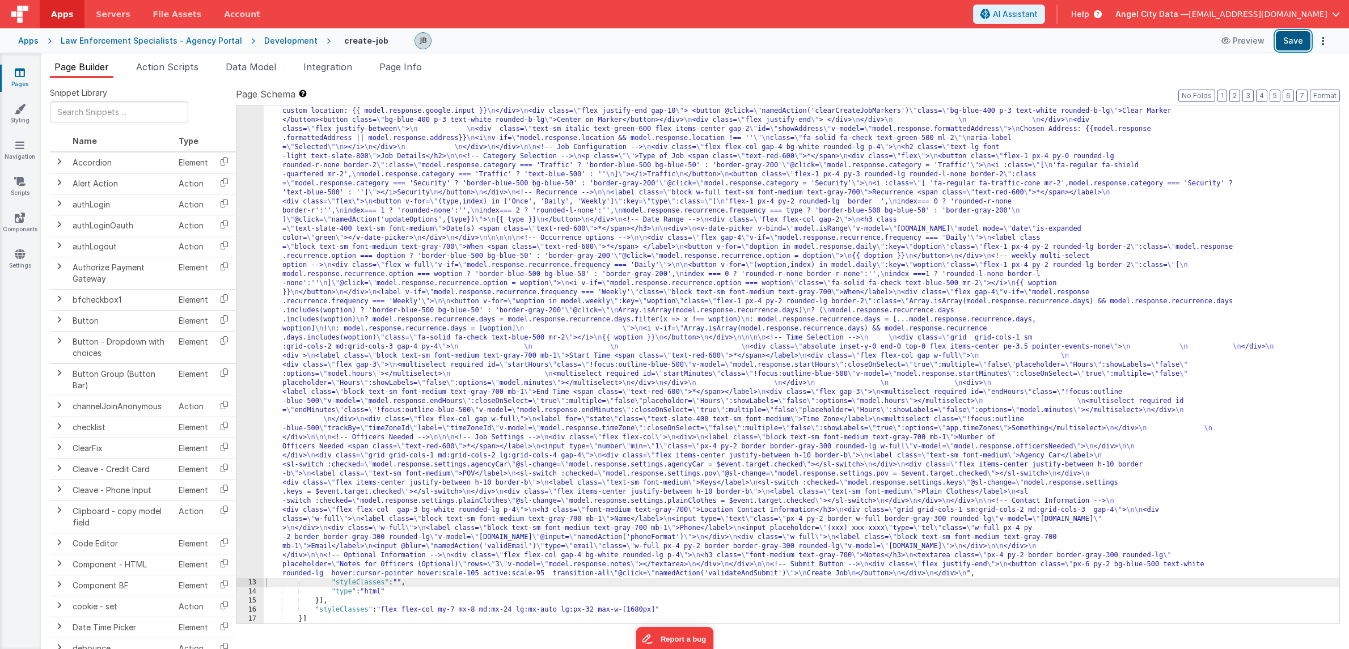
click at [1296, 40] on button "Save" at bounding box center [1292, 40] width 35 height 19
click at [1295, 40] on button "Save" at bounding box center [1292, 40] width 35 height 19
click at [412, 635] on div "Snippet Library Name Type Accordion Element Alert Action Action authLogin Actio…" at bounding box center [695, 372] width 1290 height 571
click at [249, 253] on div "12" at bounding box center [249, 292] width 27 height 571
click at [255, 255] on div "12" at bounding box center [249, 292] width 27 height 571
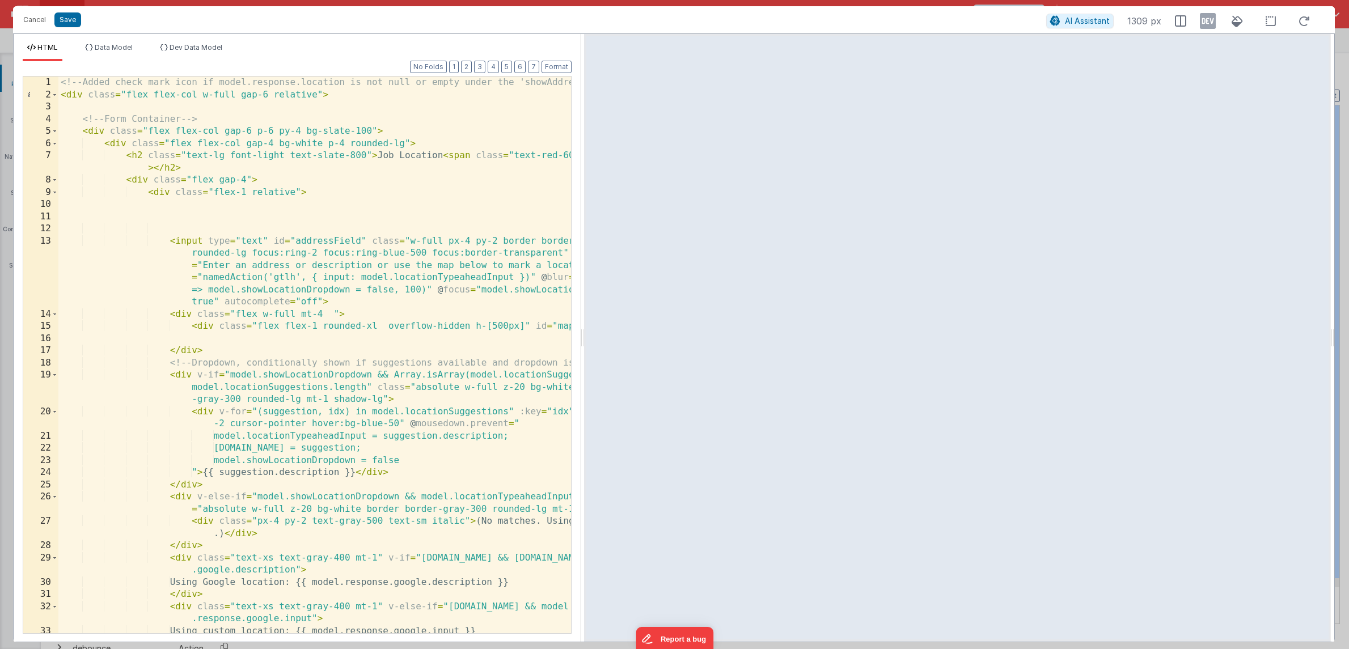
drag, startPoint x: 670, startPoint y: 348, endPoint x: 583, endPoint y: 339, distance: 87.8
click at [583, 339] on html "Cancel Save AI Assistant 1309 px HTML Data Model Dev Data Model Format 7 6 5 4 …" at bounding box center [674, 324] width 1349 height 649
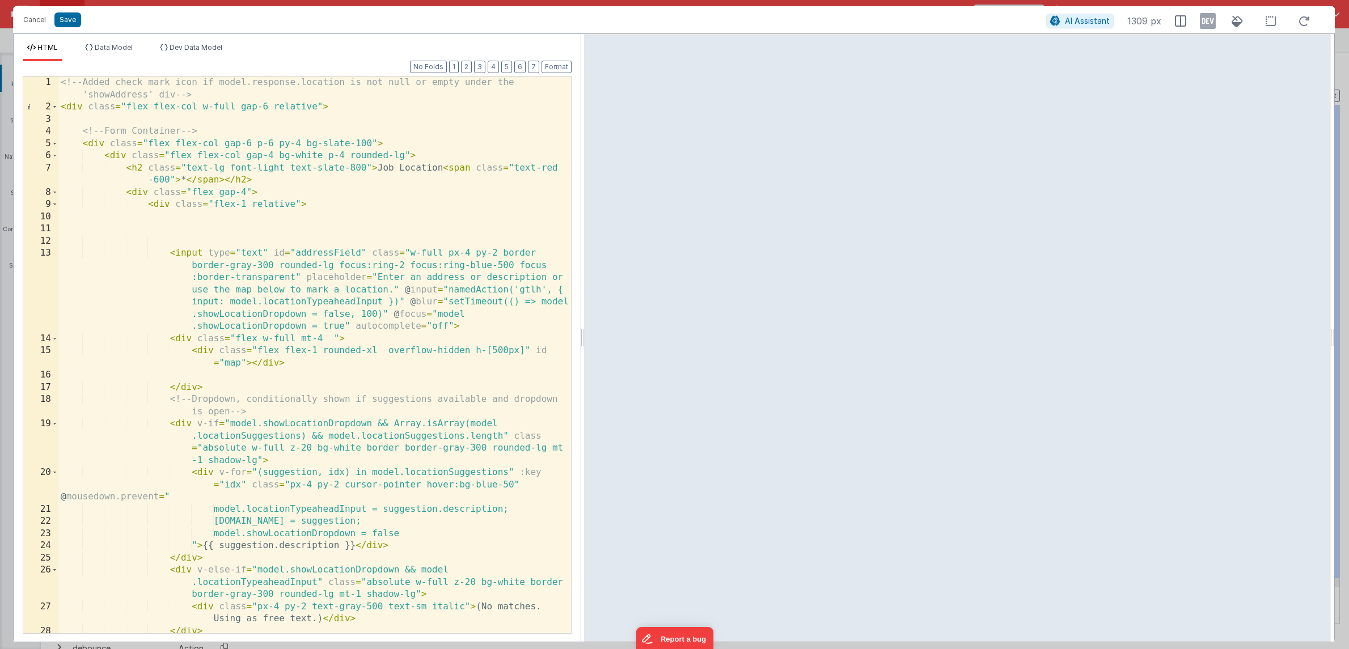
click at [583, 370] on div at bounding box center [582, 338] width 4 height 608
